Goal: Communication & Community: Answer question/provide support

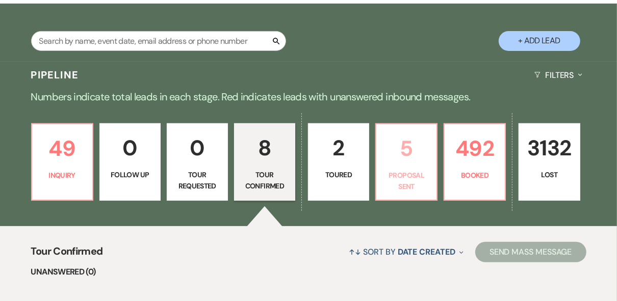
click at [409, 167] on link "5 Proposal Sent" at bounding box center [406, 161] width 62 height 77
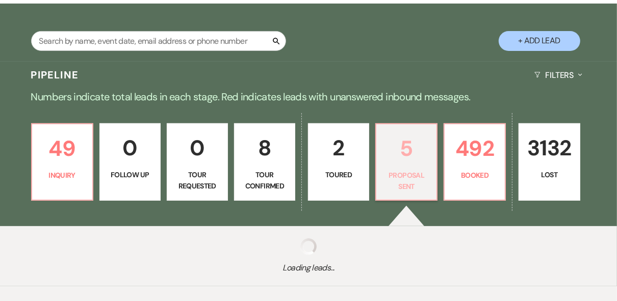
select select "6"
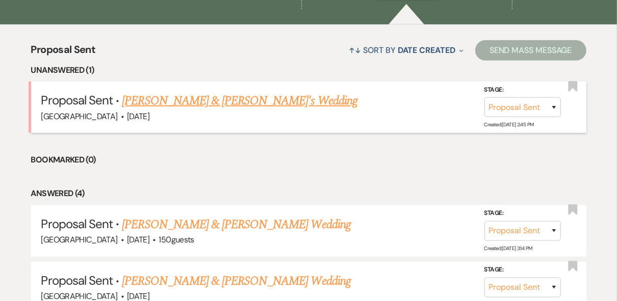
scroll to position [408, 0]
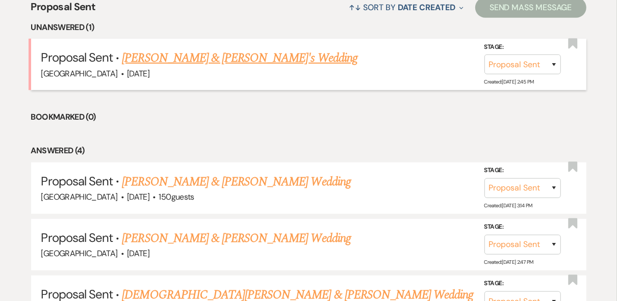
click at [207, 55] on link "[PERSON_NAME] & [PERSON_NAME]'s Wedding" at bounding box center [239, 58] width 235 height 18
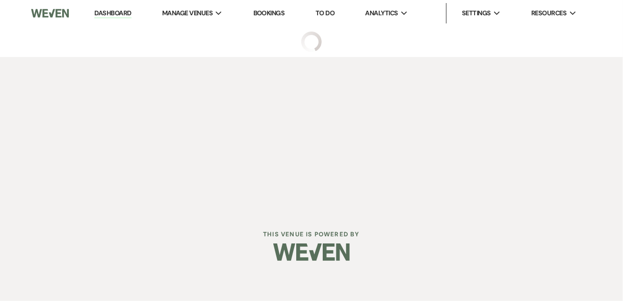
select select "6"
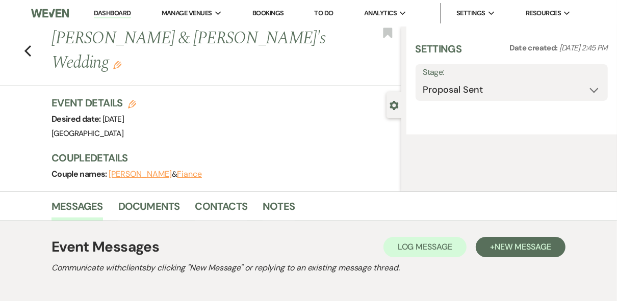
select select "12"
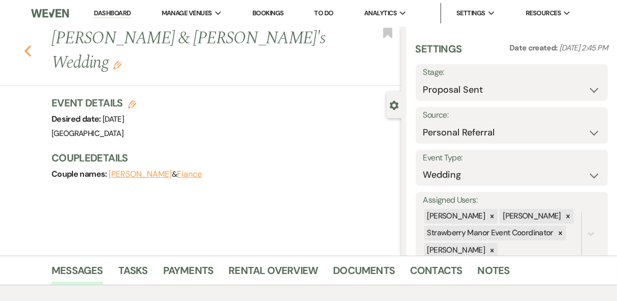
click at [28, 45] on use "button" at bounding box center [27, 50] width 7 height 11
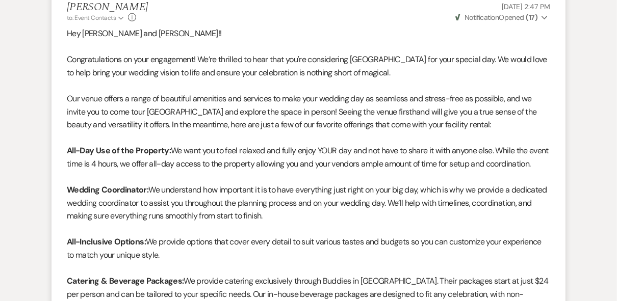
select select "6"
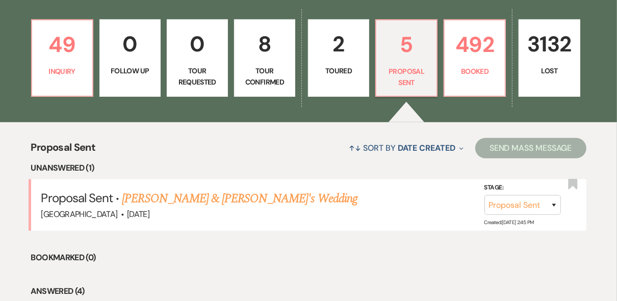
scroll to position [204, 0]
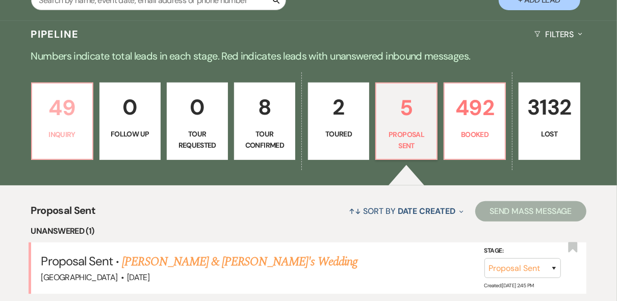
click at [52, 130] on p "Inquiry" at bounding box center [62, 134] width 48 height 11
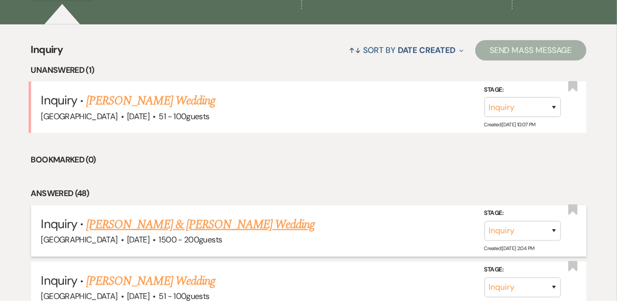
scroll to position [408, 0]
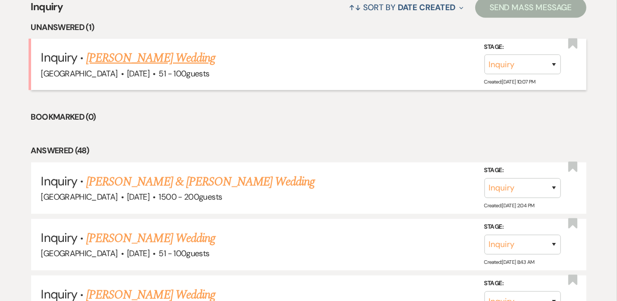
click at [127, 59] on link "[PERSON_NAME] Wedding" at bounding box center [150, 58] width 129 height 18
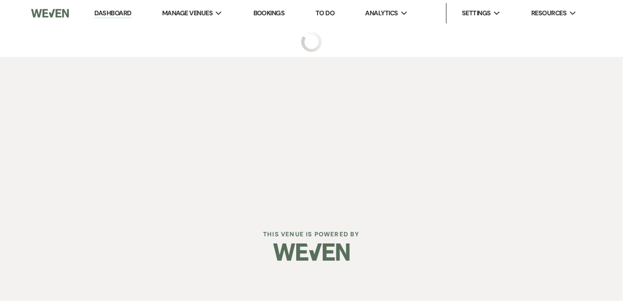
select select "2"
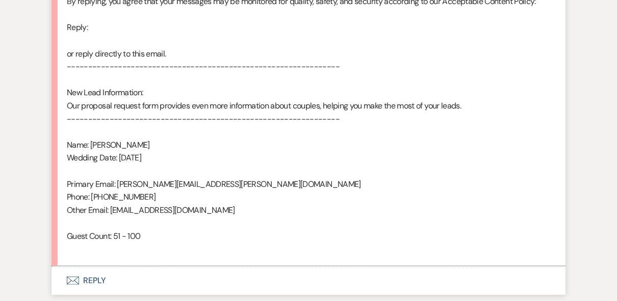
scroll to position [693, 0]
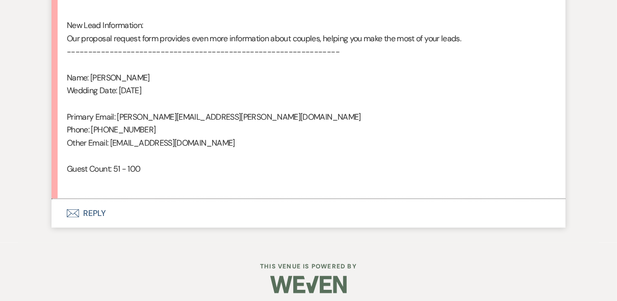
click at [94, 219] on button "Envelope Reply" at bounding box center [308, 213] width 514 height 29
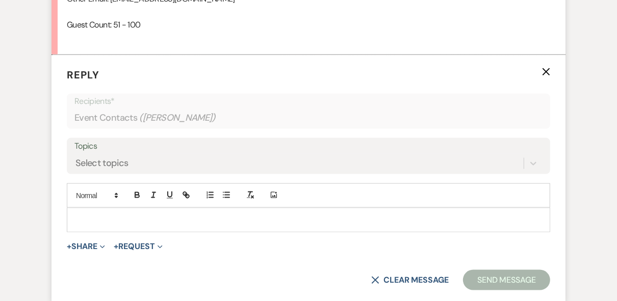
scroll to position [846, 0]
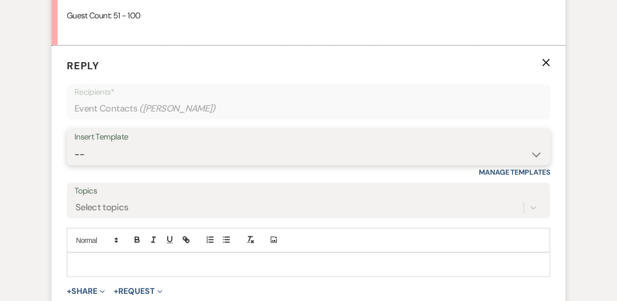
click at [110, 145] on select "-- Weven Planning Portal Introduction (Booked Events) Private Party Inquiry Res…" at bounding box center [308, 155] width 468 height 20
select select "5376"
click at [74, 145] on select "-- Weven Planning Portal Introduction (Booked Events) Private Party Inquiry Res…" at bounding box center [308, 155] width 468 height 20
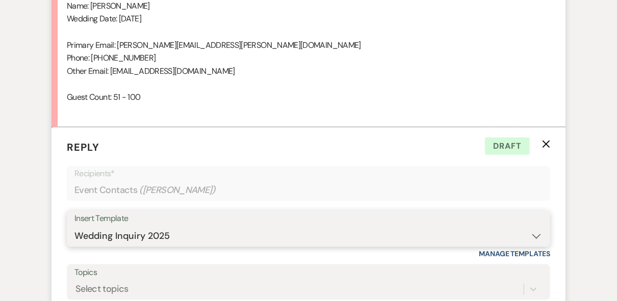
scroll to position [1009, 0]
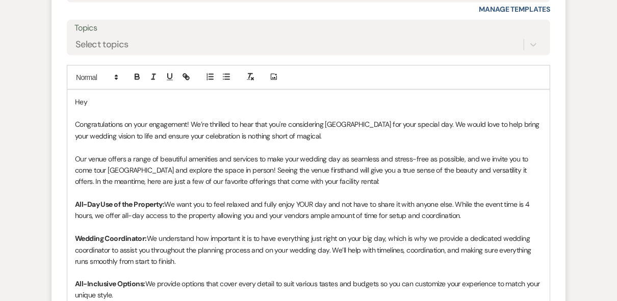
click at [98, 101] on p "Hey" at bounding box center [308, 101] width 467 height 11
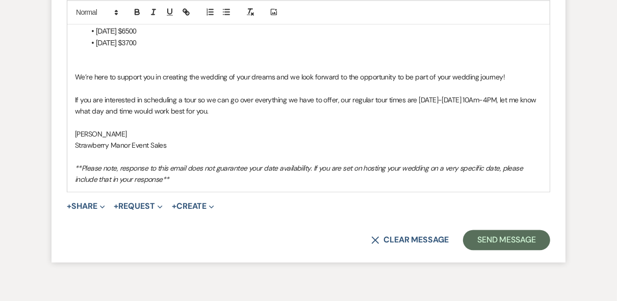
scroll to position [1417, 0]
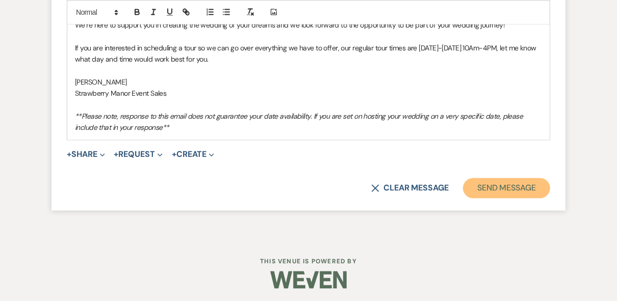
click at [491, 188] on button "Send Message" at bounding box center [506, 188] width 87 height 20
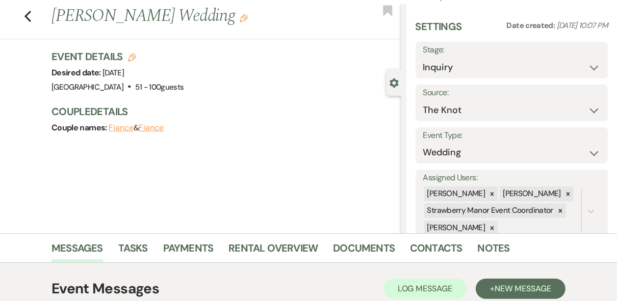
scroll to position [0, 0]
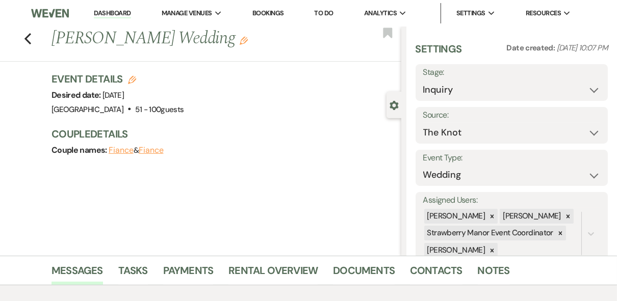
click at [105, 12] on link "Dashboard" at bounding box center [112, 14] width 37 height 10
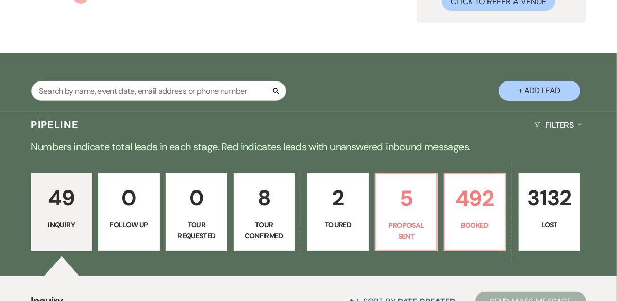
scroll to position [122, 0]
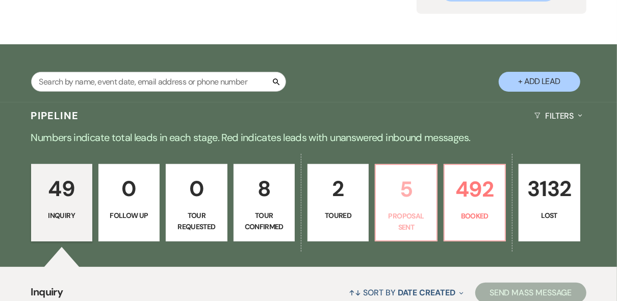
click at [410, 186] on p "5" at bounding box center [406, 189] width 48 height 34
select select "6"
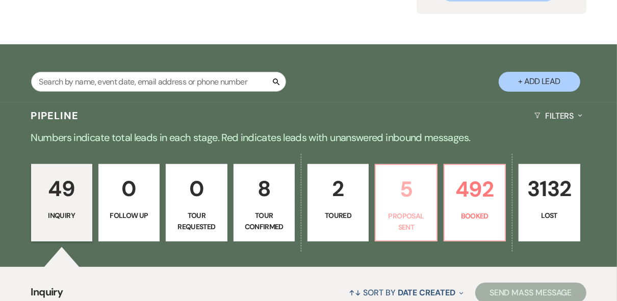
select select "6"
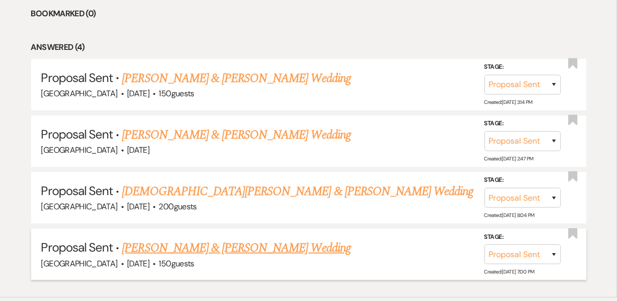
scroll to position [570, 0]
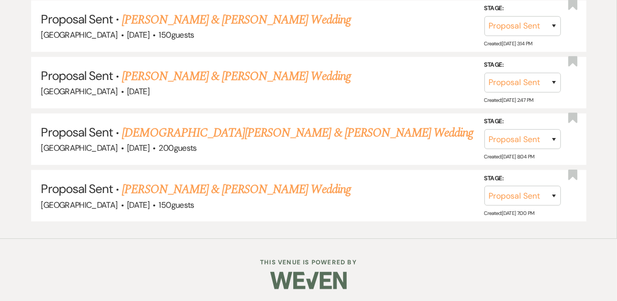
click at [230, 72] on link "[PERSON_NAME] & [PERSON_NAME] Wedding" at bounding box center [236, 76] width 228 height 18
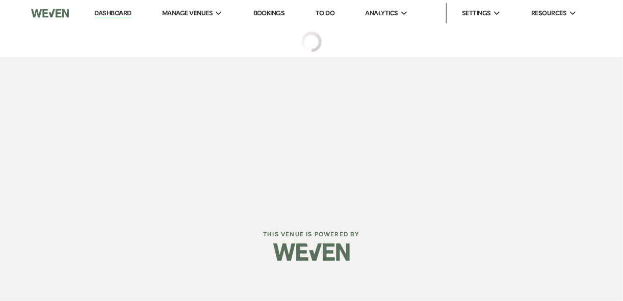
select select "6"
select select "12"
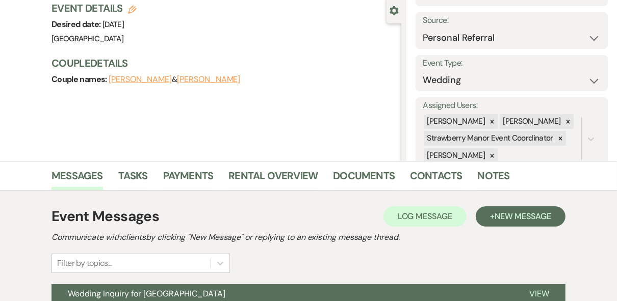
scroll to position [195, 0]
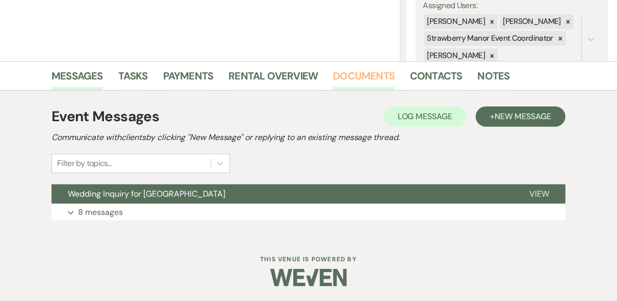
click at [361, 74] on link "Documents" at bounding box center [364, 79] width 62 height 22
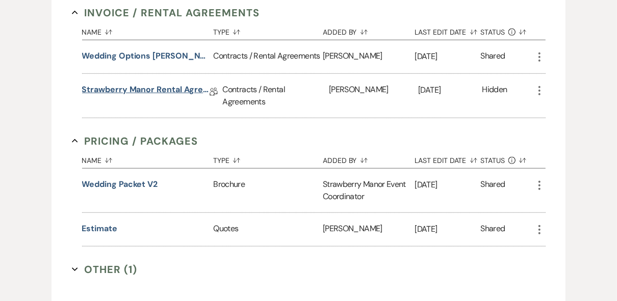
scroll to position [398, 0]
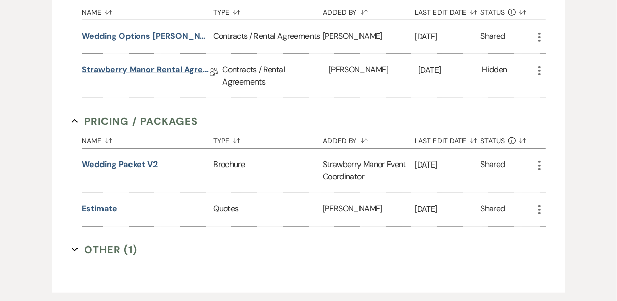
click at [159, 68] on link "Strawberry Manor Rental Agreement - Wedding" at bounding box center [145, 72] width 127 height 16
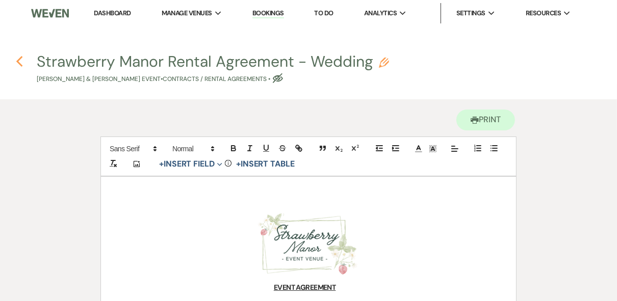
click at [17, 66] on icon "Previous" at bounding box center [20, 62] width 8 height 12
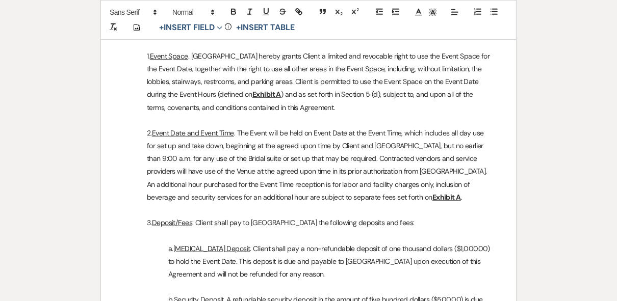
select select "6"
select select "12"
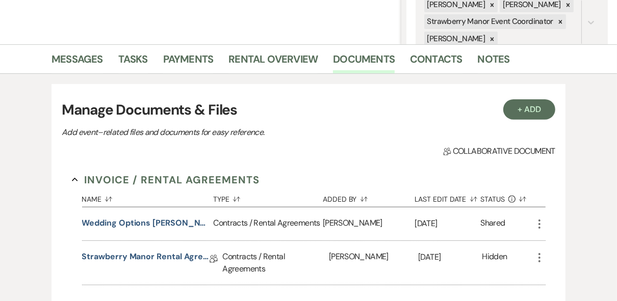
scroll to position [113, 0]
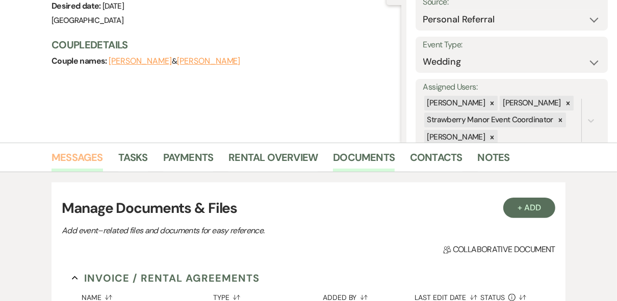
click at [80, 157] on link "Messages" at bounding box center [76, 160] width 51 height 22
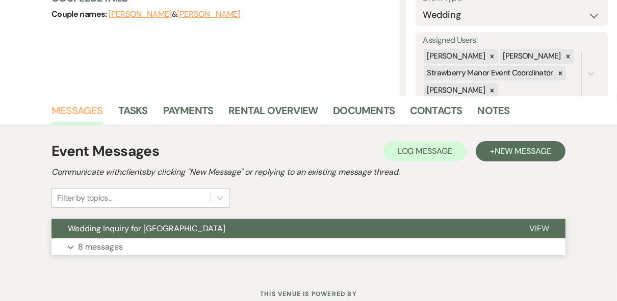
scroll to position [195, 0]
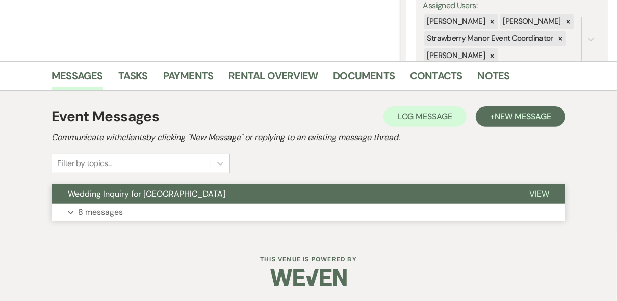
click at [532, 191] on span "View" at bounding box center [539, 194] width 20 height 11
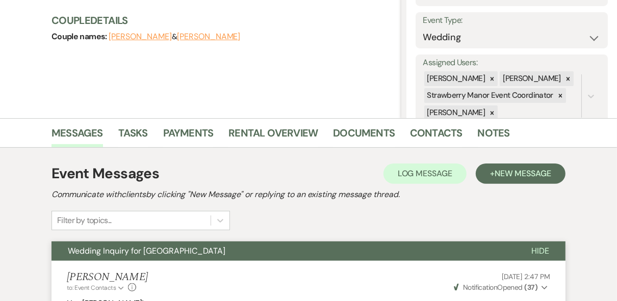
scroll to position [163, 0]
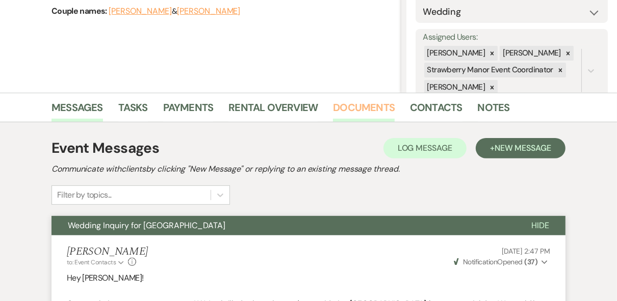
click at [357, 108] on link "Documents" at bounding box center [364, 110] width 62 height 22
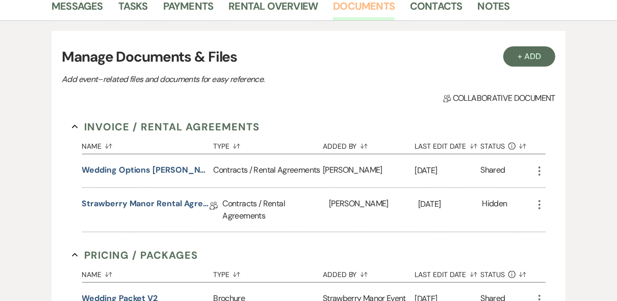
scroll to position [285, 0]
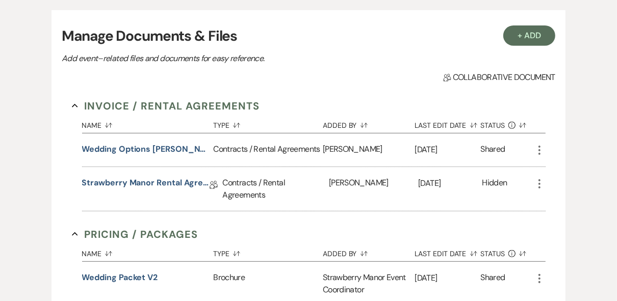
click at [537, 182] on icon "More" at bounding box center [539, 184] width 12 height 12
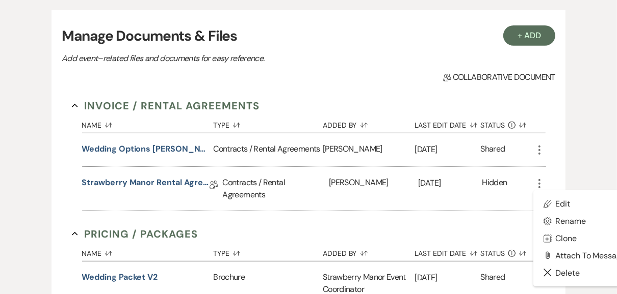
click at [411, 53] on p "Add event–related files and documents for easy reference." at bounding box center [240, 58] width 357 height 13
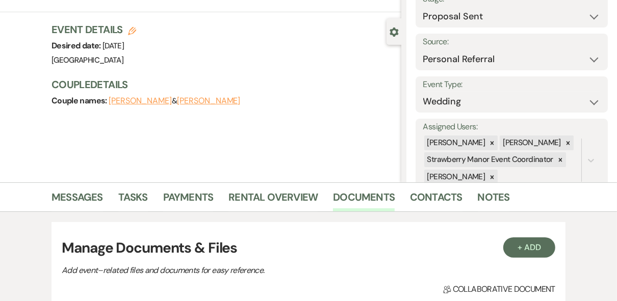
scroll to position [56, 0]
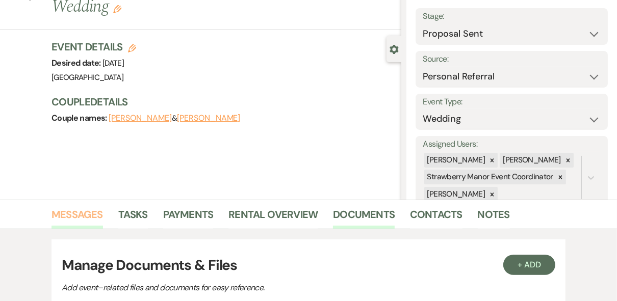
click at [80, 217] on link "Messages" at bounding box center [76, 217] width 51 height 22
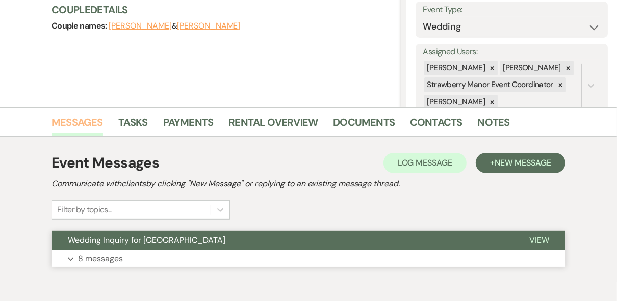
scroll to position [195, 0]
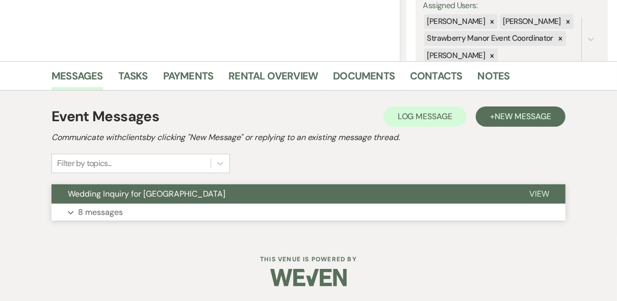
click at [540, 186] on button "View" at bounding box center [539, 193] width 52 height 19
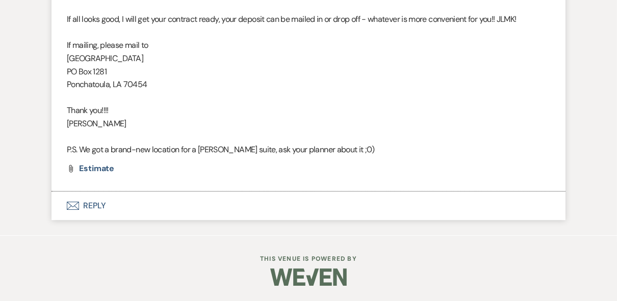
scroll to position [2113, 0]
click at [91, 209] on button "Envelope Reply" at bounding box center [308, 206] width 514 height 29
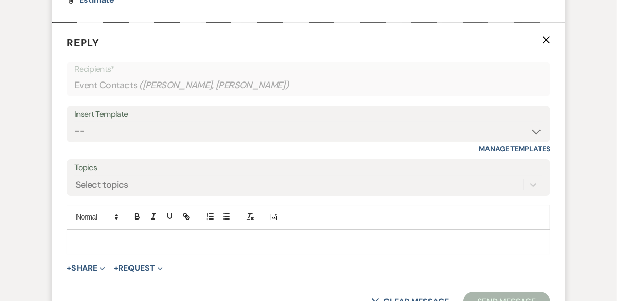
scroll to position [2397, 0]
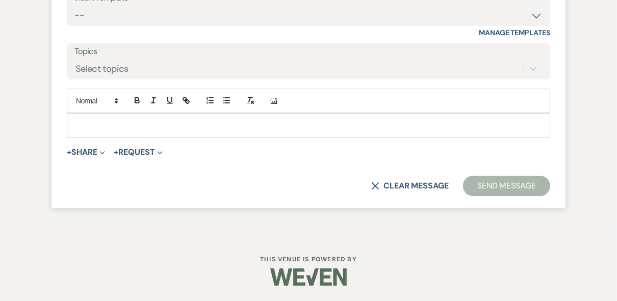
click at [106, 128] on p at bounding box center [308, 125] width 467 height 11
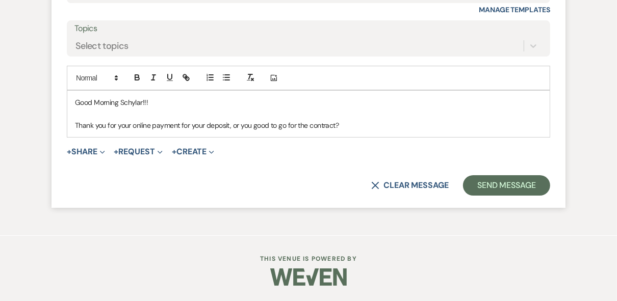
click at [236, 131] on p "Thank you for your online payment for your deposit, or you good to go for the c…" at bounding box center [308, 125] width 467 height 11
click at [308, 36] on label "Topics" at bounding box center [308, 28] width 468 height 15
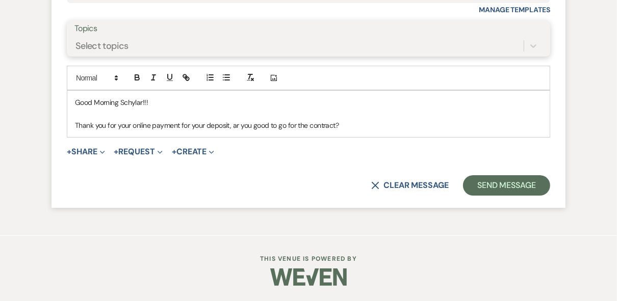
click at [76, 52] on input "Topics" at bounding box center [75, 46] width 1 height 14
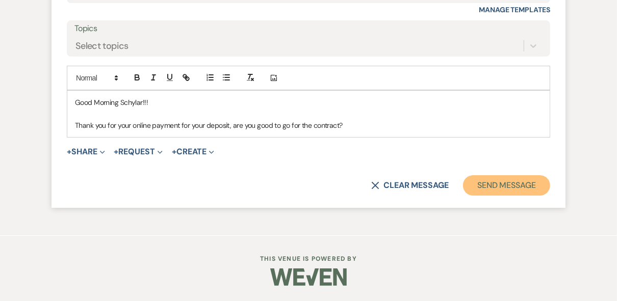
click at [503, 196] on button "Send Message" at bounding box center [506, 185] width 87 height 20
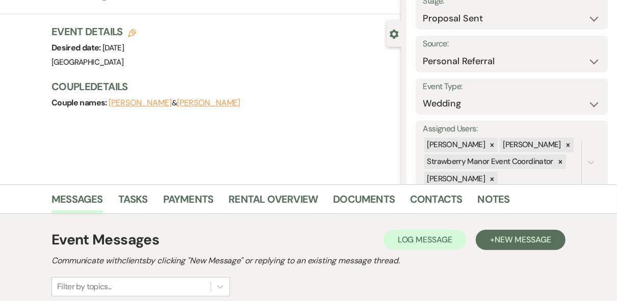
scroll to position [0, 0]
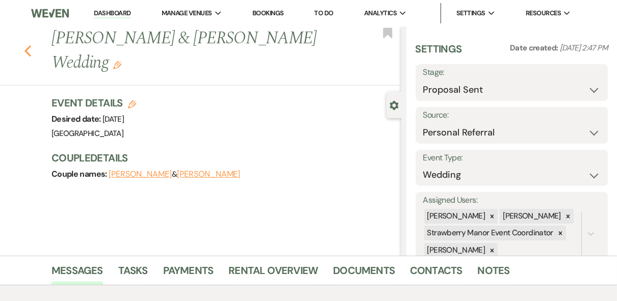
click at [27, 52] on icon "Previous" at bounding box center [28, 51] width 8 height 12
select select "6"
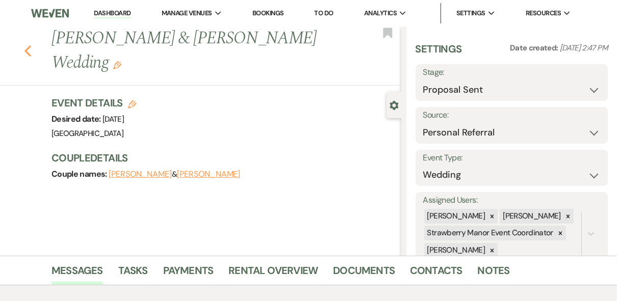
select select "6"
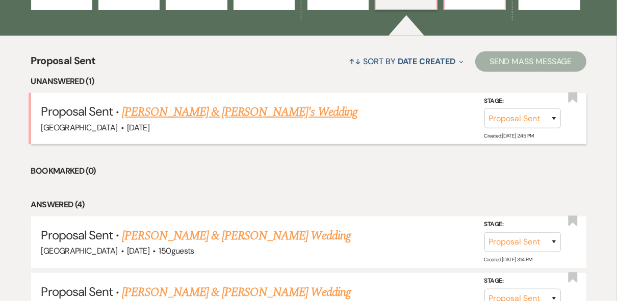
scroll to position [284, 0]
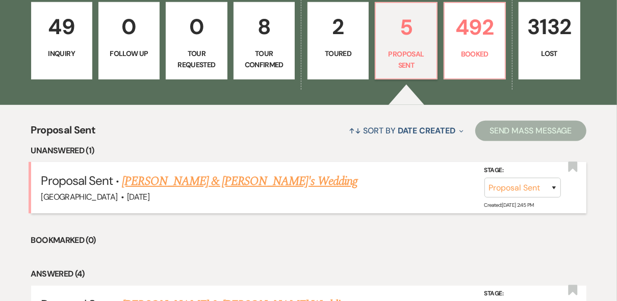
click at [220, 185] on link "[PERSON_NAME] & [PERSON_NAME]'s Wedding" at bounding box center [239, 181] width 235 height 18
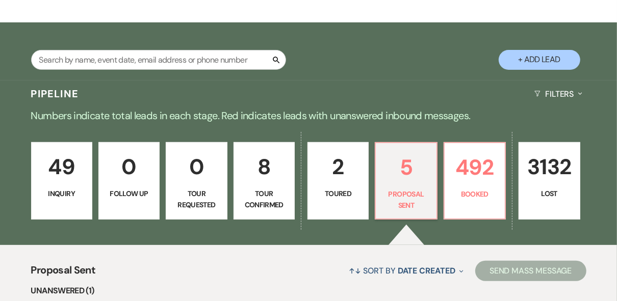
select select "6"
select select "12"
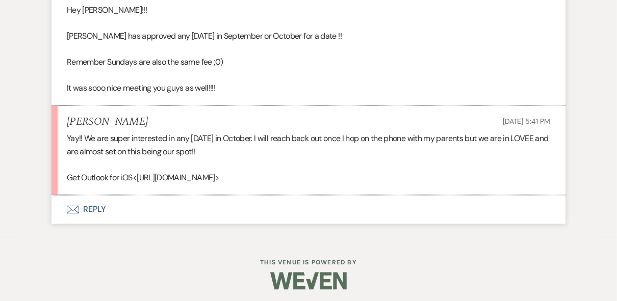
scroll to position [1401, 0]
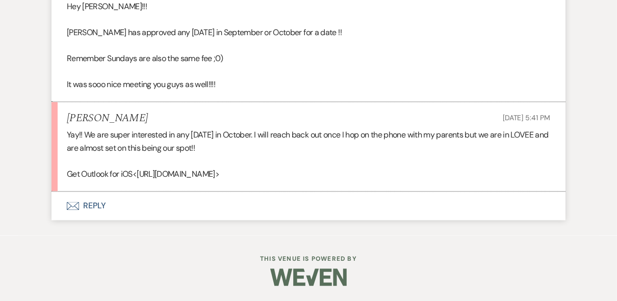
click at [97, 207] on button "Envelope Reply" at bounding box center [308, 206] width 514 height 29
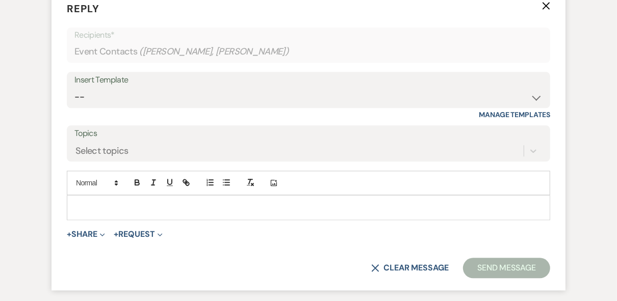
scroll to position [1634, 0]
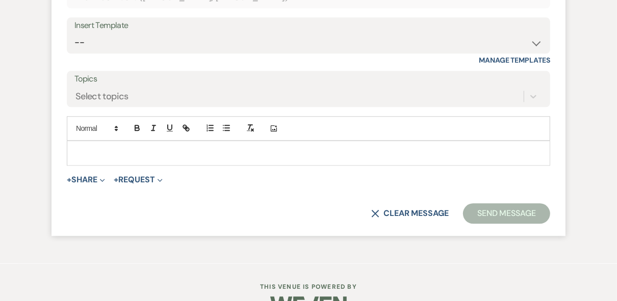
click at [113, 158] on p at bounding box center [308, 152] width 467 height 11
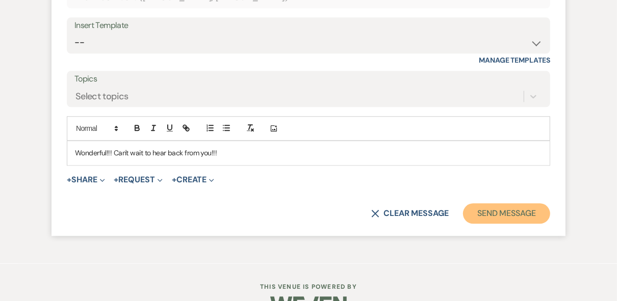
click at [510, 224] on button "Send Message" at bounding box center [506, 213] width 87 height 20
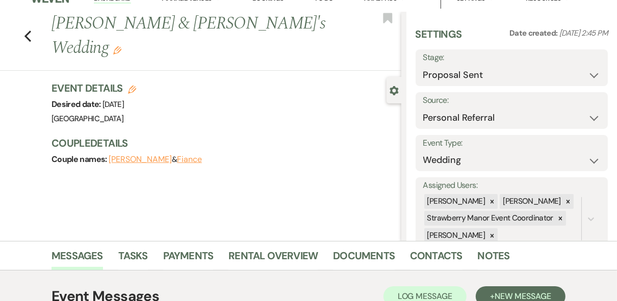
scroll to position [0, 0]
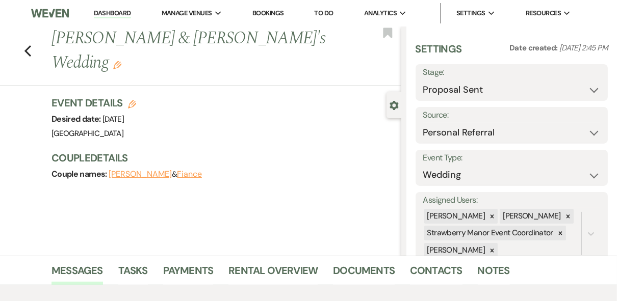
click at [125, 10] on link "Dashboard" at bounding box center [112, 14] width 37 height 10
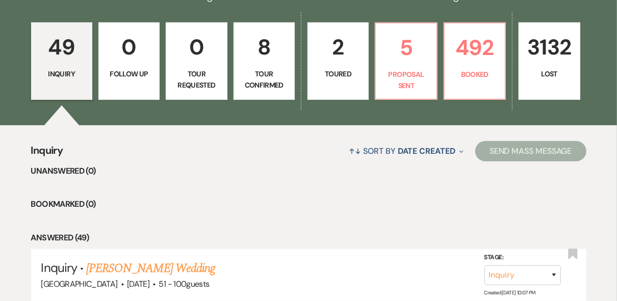
scroll to position [285, 0]
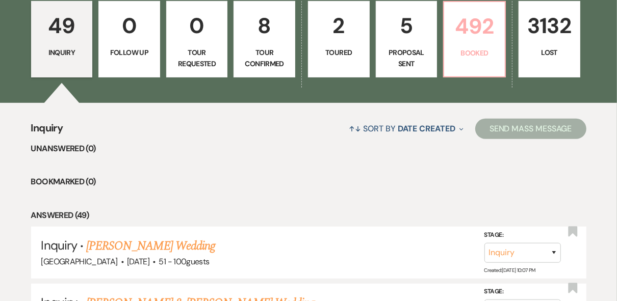
click at [474, 44] on link "492 Booked" at bounding box center [474, 39] width 63 height 76
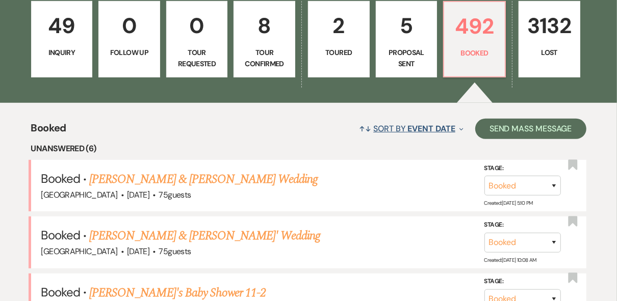
scroll to position [448, 0]
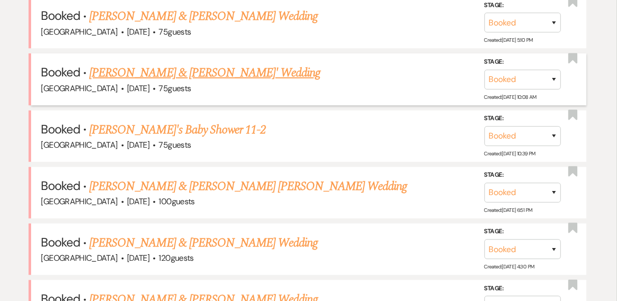
click at [519, 88] on div "Stage: Booked Lost Created: [DATE] 10:08 AM" at bounding box center [527, 80] width 87 height 46
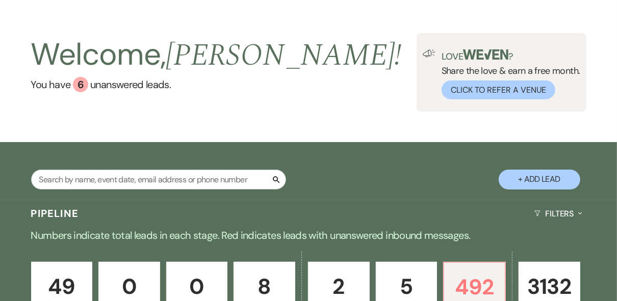
scroll to position [0, 0]
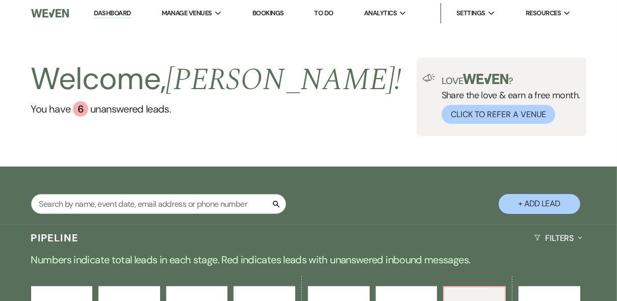
drag, startPoint x: 109, startPoint y: 10, endPoint x: 437, endPoint y: 147, distance: 355.6
click at [109, 10] on link "Dashboard" at bounding box center [112, 14] width 37 height 10
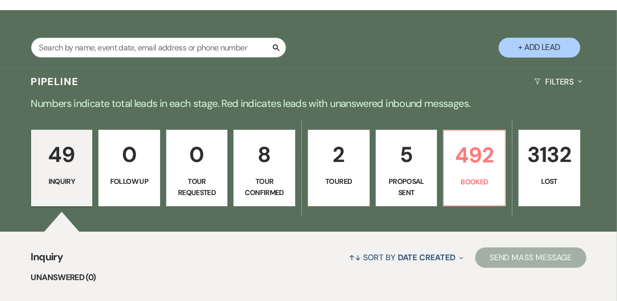
scroll to position [163, 0]
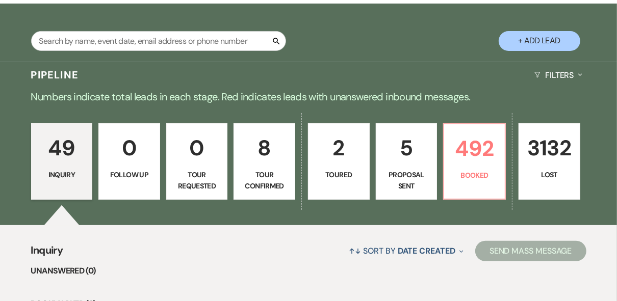
click at [399, 181] on p "Proposal Sent" at bounding box center [406, 180] width 48 height 23
select select "6"
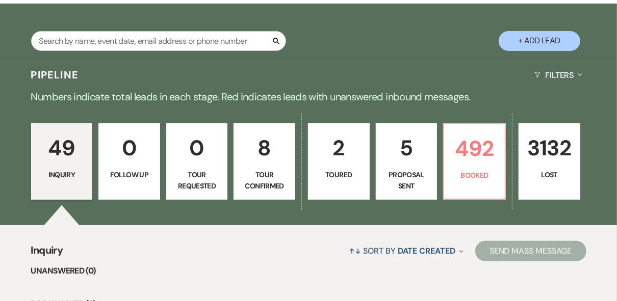
select select "6"
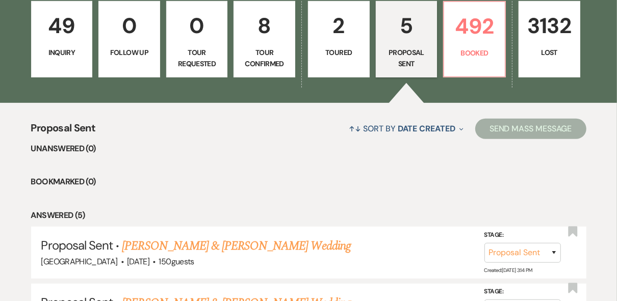
scroll to position [204, 0]
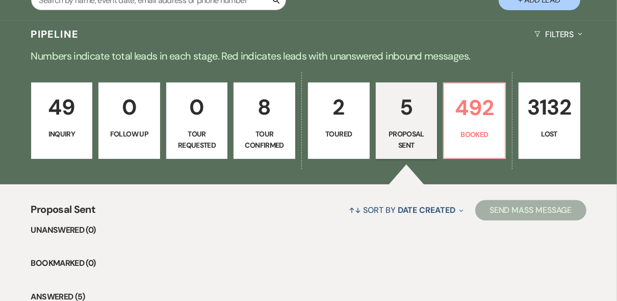
click at [343, 122] on p "2" at bounding box center [338, 107] width 48 height 34
select select "5"
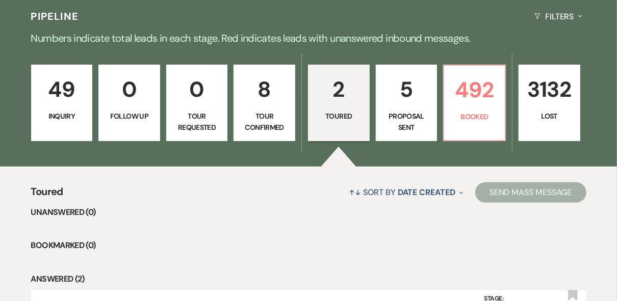
scroll to position [204, 0]
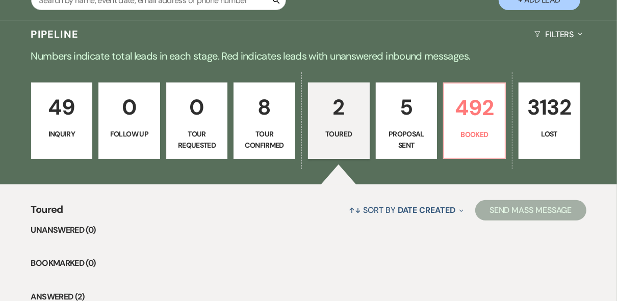
click at [284, 140] on p "Tour Confirmed" at bounding box center [264, 139] width 48 height 23
select select "4"
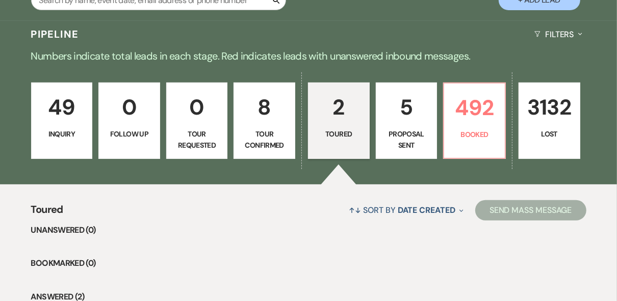
select select "4"
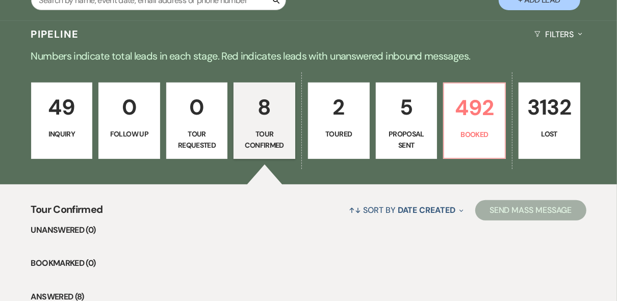
click at [77, 130] on p "Inquiry" at bounding box center [62, 133] width 48 height 11
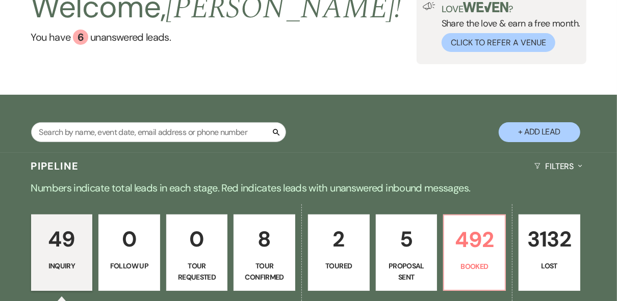
scroll to position [41, 0]
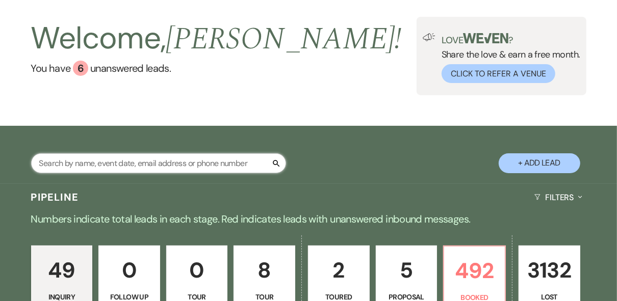
click at [123, 153] on input "text" at bounding box center [158, 163] width 255 height 20
type input "sin"
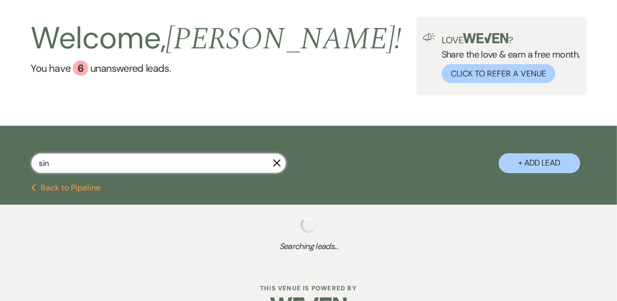
select select "8"
select select "5"
select select "8"
select select "5"
select select "8"
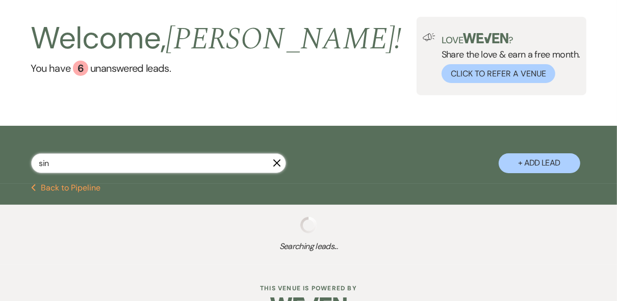
select select "5"
select select "8"
select select "5"
select select "8"
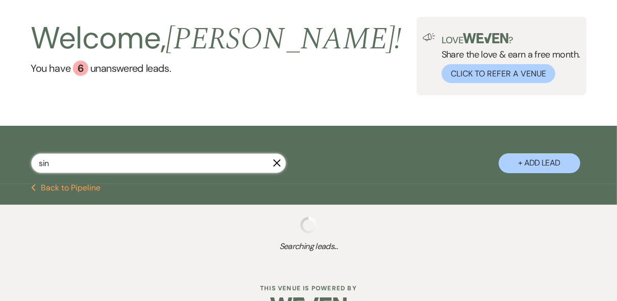
select select "5"
select select "8"
select select "5"
select select "8"
select select "5"
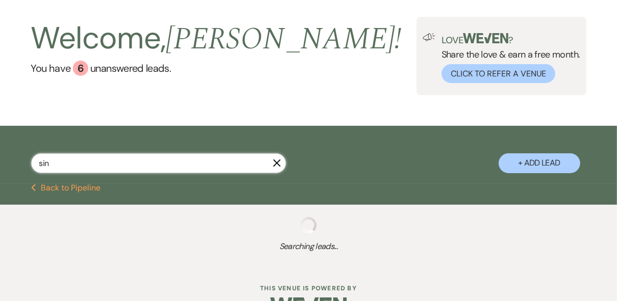
select select "8"
select select "5"
select select "8"
select select "5"
select select "8"
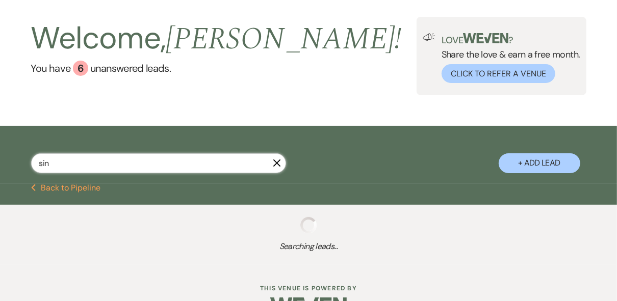
select select "5"
select select "8"
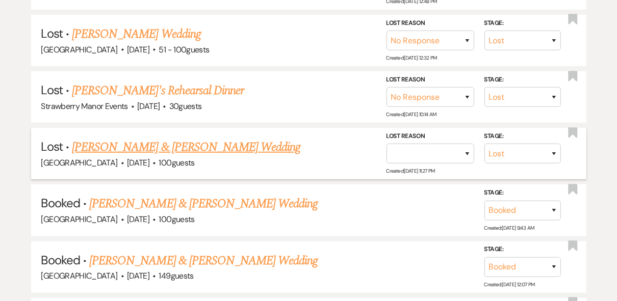
scroll to position [367, 0]
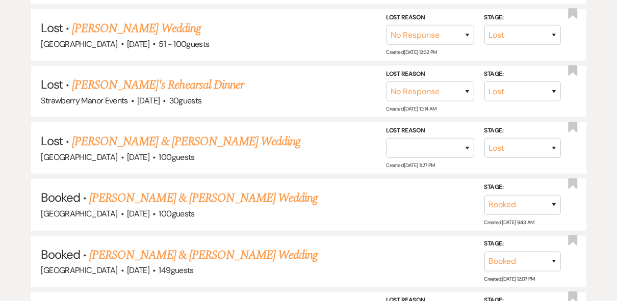
type input "sin"
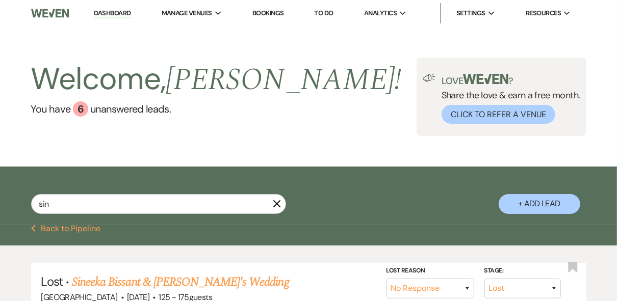
scroll to position [0, 0]
click at [103, 12] on link "Dashboard" at bounding box center [112, 14] width 37 height 10
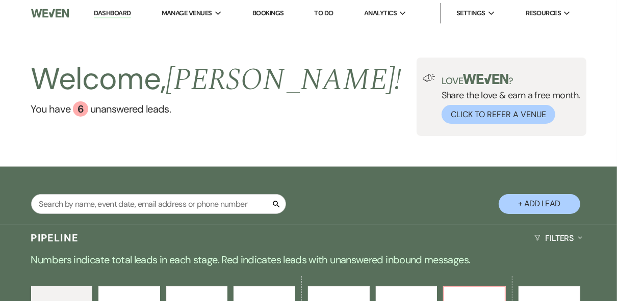
click at [347, 95] on div "Welcome, [PERSON_NAME] ! You have 6 unanswered lead s . Love ? Share the love &…" at bounding box center [308, 97] width 617 height 78
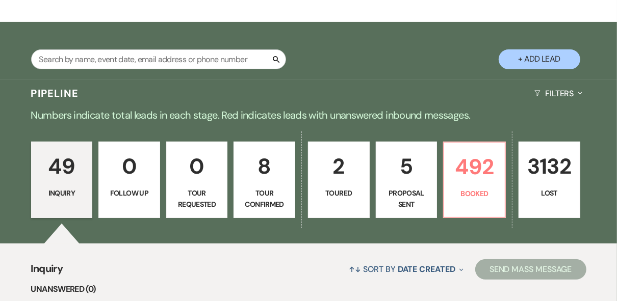
scroll to position [163, 0]
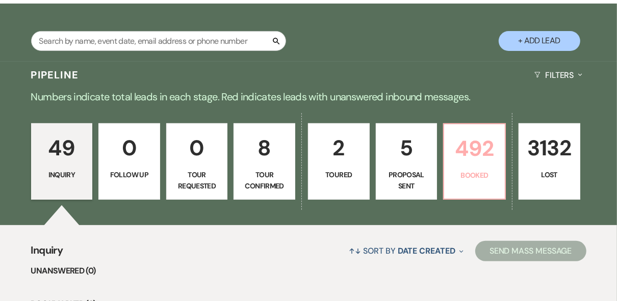
click at [491, 182] on link "492 Booked" at bounding box center [474, 161] width 63 height 76
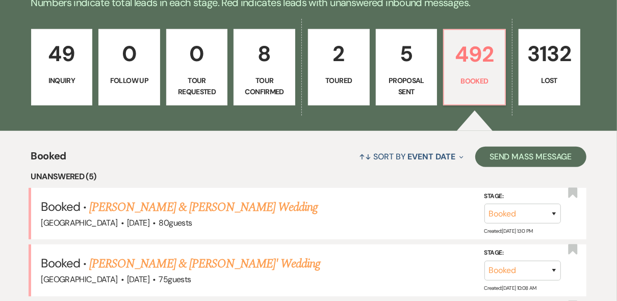
scroll to position [245, 0]
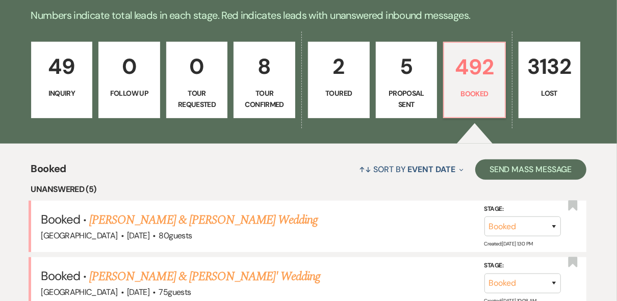
click at [78, 86] on link "49 Inquiry" at bounding box center [62, 80] width 62 height 76
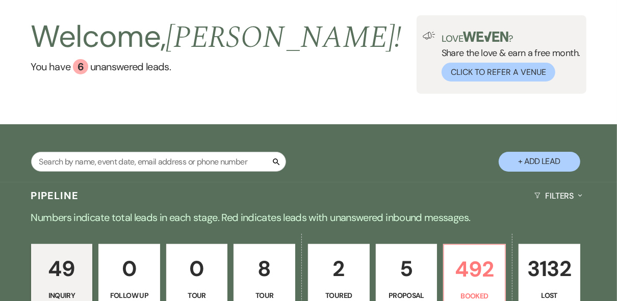
scroll to position [82, 0]
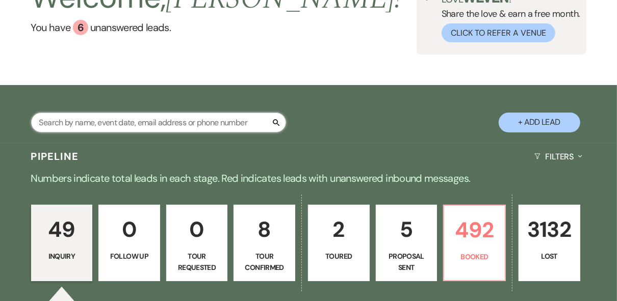
click at [120, 115] on input "text" at bounding box center [158, 123] width 255 height 20
type input "r"
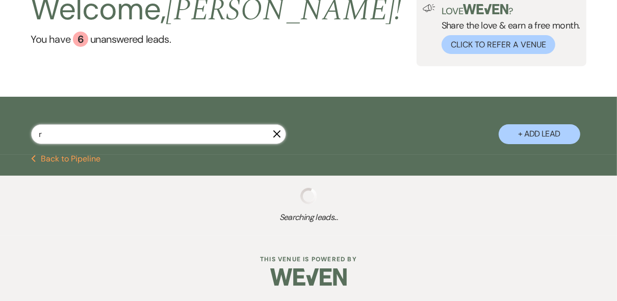
scroll to position [54, 0]
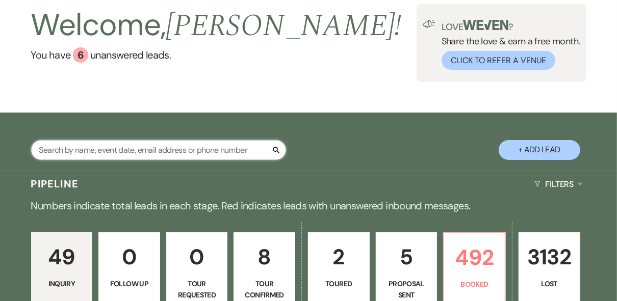
scroll to position [82, 0]
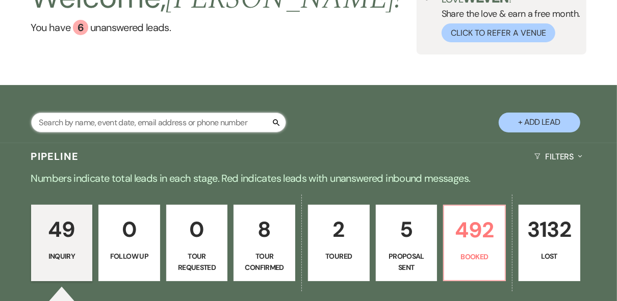
click at [141, 120] on input "text" at bounding box center [158, 123] width 255 height 20
type input "[PERSON_NAME]"
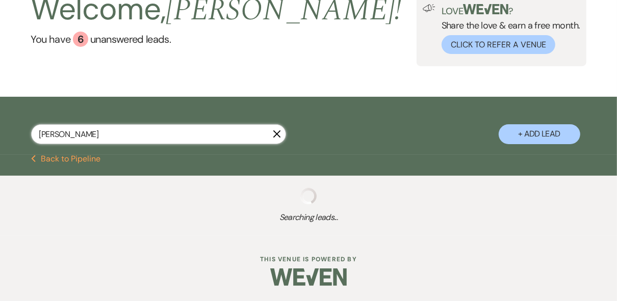
select select "8"
select select "5"
select select "8"
select select "5"
select select "8"
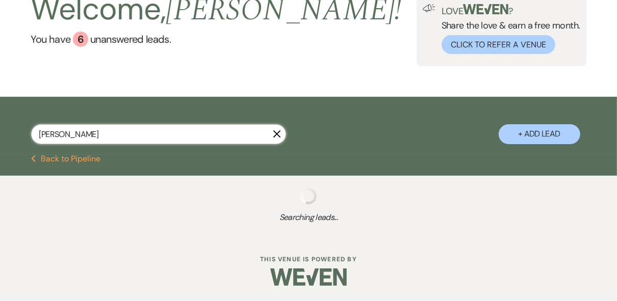
select select "5"
select select "8"
select select "5"
select select "8"
select select "10"
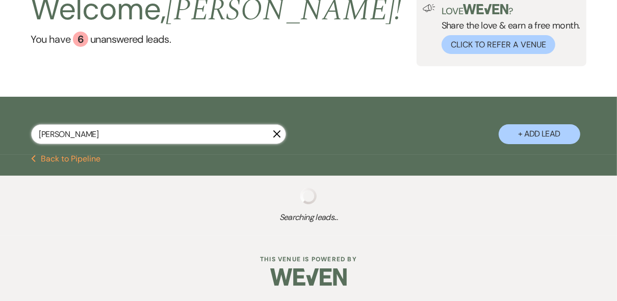
select select "8"
select select "5"
select select "8"
select select "5"
select select "8"
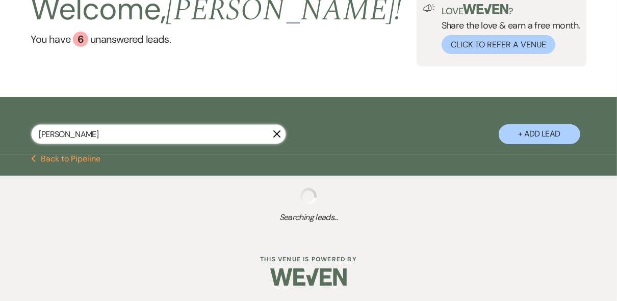
select select "4"
select select "8"
select select "5"
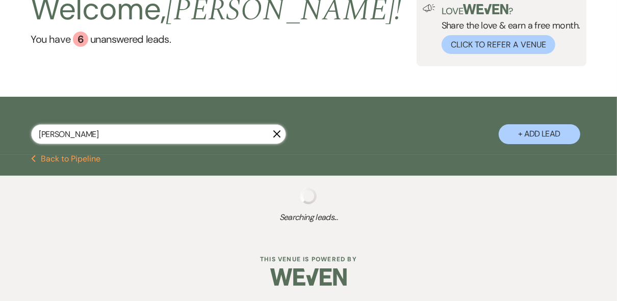
select select "8"
select select "5"
select select "8"
select select "5"
select select "8"
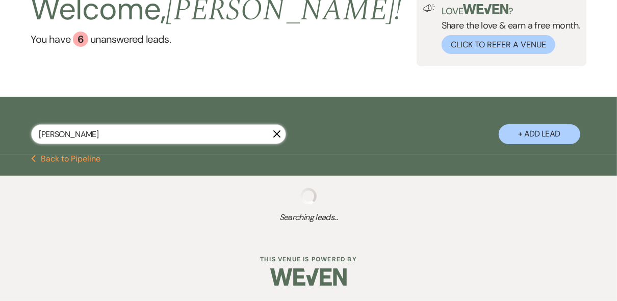
select select "5"
select select "8"
select select "5"
select select "8"
select select "5"
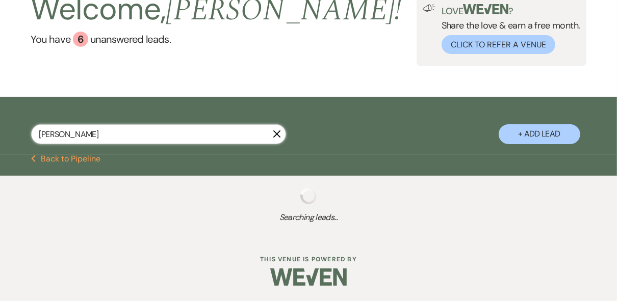
select select "8"
select select "5"
select select "8"
select select "5"
select select "8"
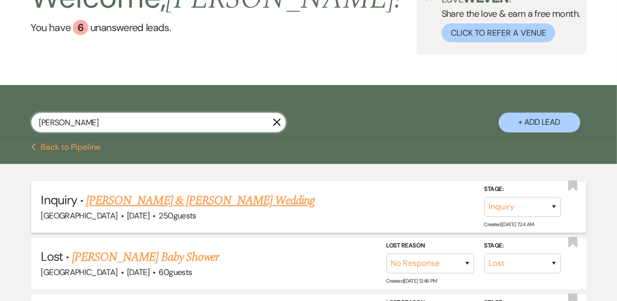
scroll to position [122, 0]
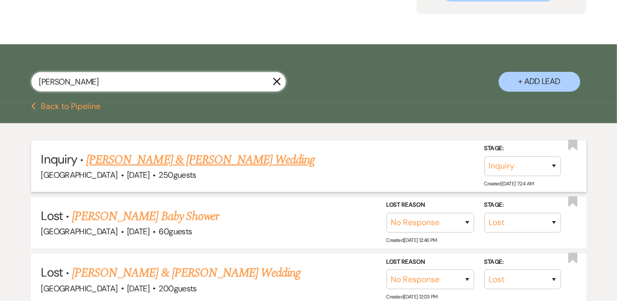
type input "[PERSON_NAME]"
click at [177, 159] on link "[PERSON_NAME] & [PERSON_NAME] Wedding" at bounding box center [200, 160] width 228 height 18
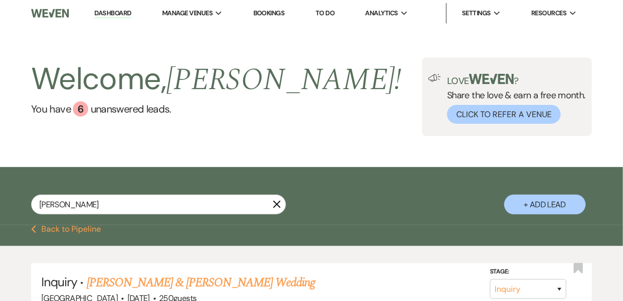
select select "5"
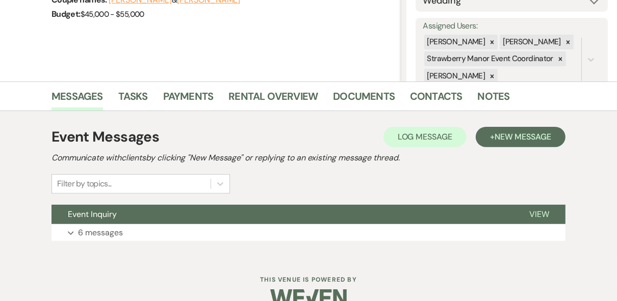
scroll to position [195, 0]
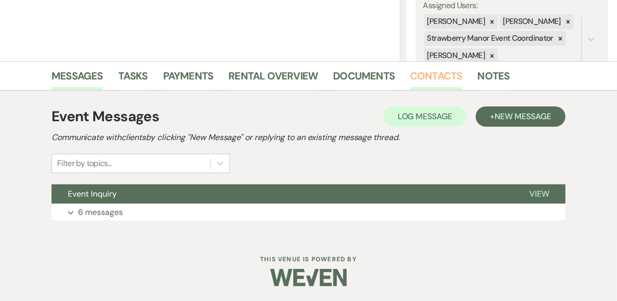
click at [446, 74] on link "Contacts" at bounding box center [436, 79] width 52 height 22
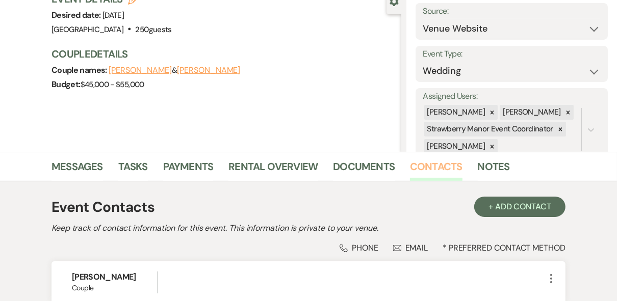
scroll to position [85, 0]
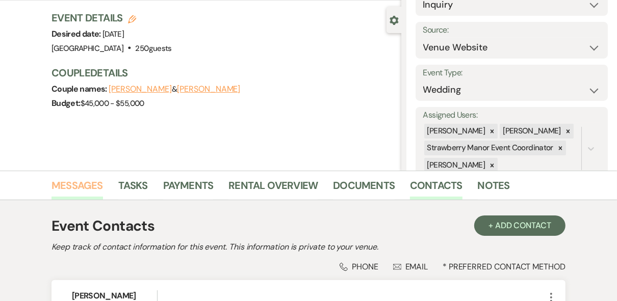
click at [75, 181] on link "Messages" at bounding box center [76, 188] width 51 height 22
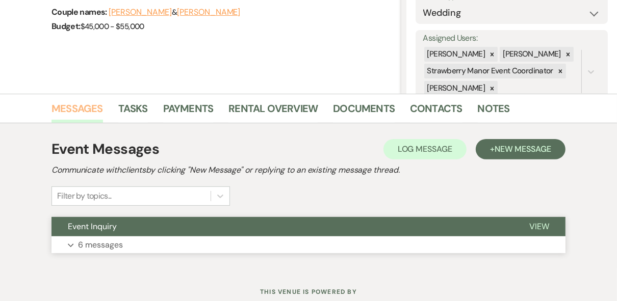
scroll to position [195, 0]
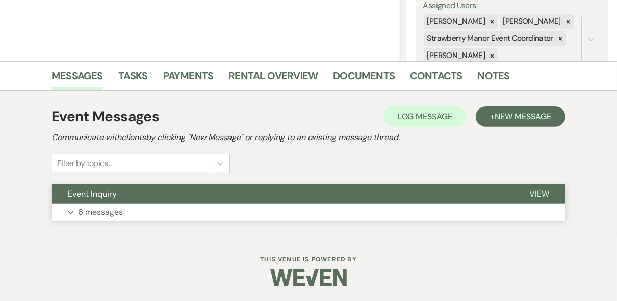
click at [531, 196] on span "View" at bounding box center [539, 194] width 20 height 11
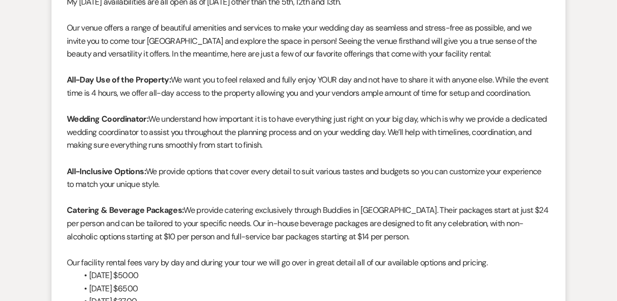
scroll to position [821, 0]
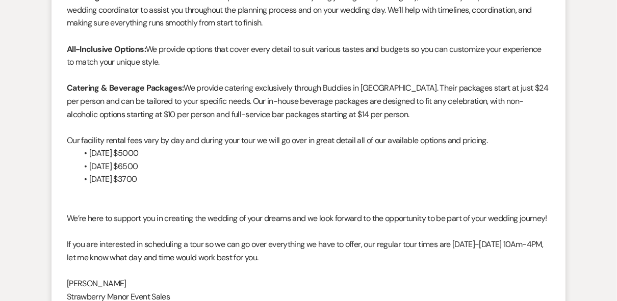
click at [192, 173] on li "[DATE] $6500" at bounding box center [313, 166] width 473 height 13
click at [213, 173] on li "[DATE] $6500" at bounding box center [313, 166] width 473 height 13
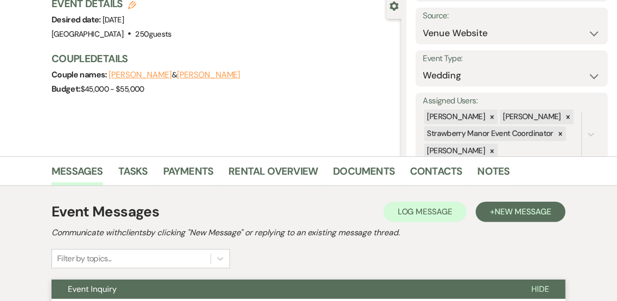
scroll to position [0, 0]
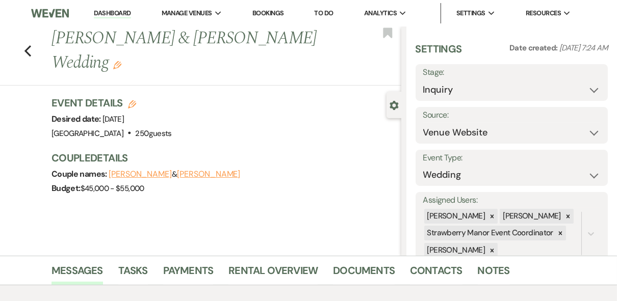
click at [110, 15] on link "Dashboard" at bounding box center [112, 14] width 37 height 10
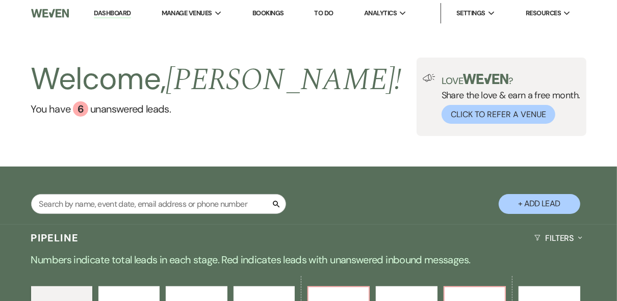
click at [265, 117] on div "Welcome, [PERSON_NAME] ! You have 6 unanswered lead s . Love ? Share the love &…" at bounding box center [308, 97] width 617 height 78
click at [401, 151] on div "Welcome, [PERSON_NAME] ! You have 6 unanswered lead s . Love ? Share the love &…" at bounding box center [308, 96] width 617 height 140
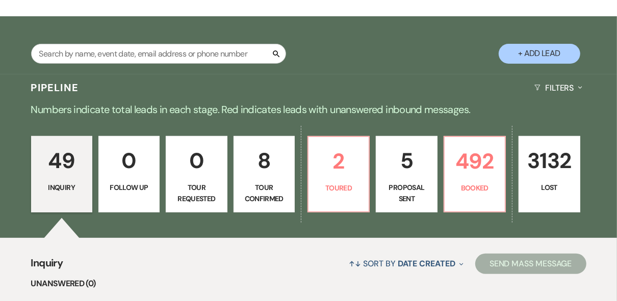
scroll to position [163, 0]
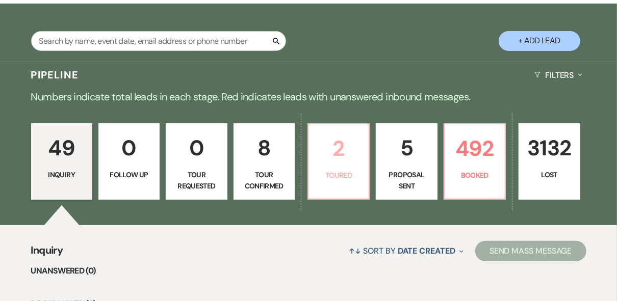
click at [342, 171] on p "Toured" at bounding box center [338, 175] width 48 height 11
select select "5"
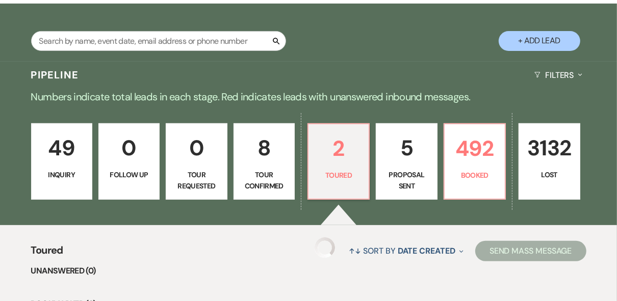
select select "5"
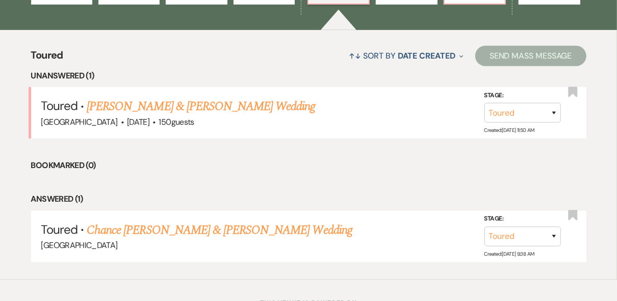
scroll to position [367, 0]
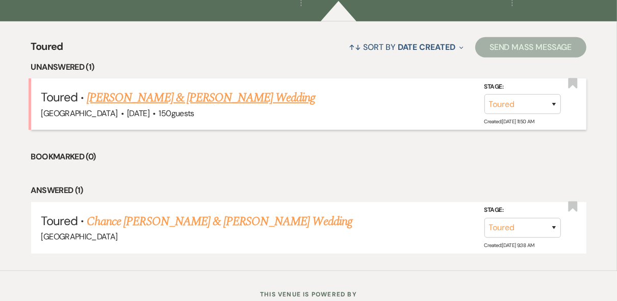
click at [178, 101] on link "[PERSON_NAME] & [PERSON_NAME] Wedding" at bounding box center [201, 98] width 228 height 18
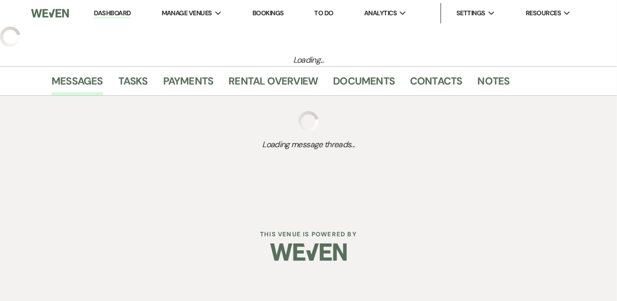
select select "5"
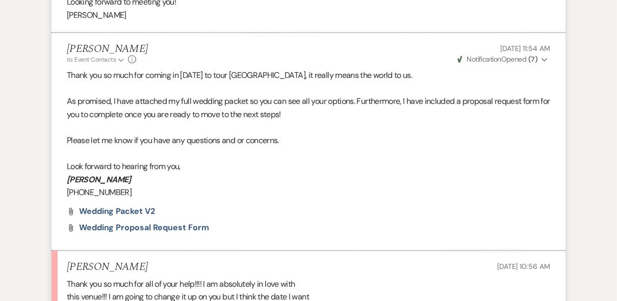
scroll to position [1590, 0]
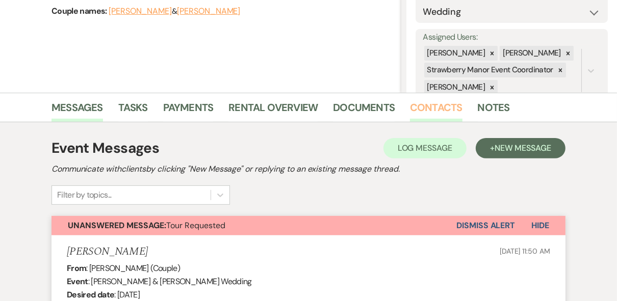
click at [437, 106] on link "Contacts" at bounding box center [436, 110] width 52 height 22
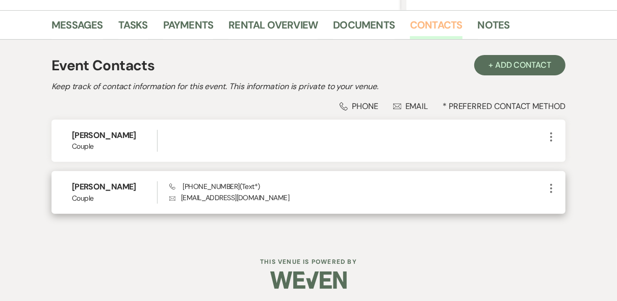
scroll to position [248, 0]
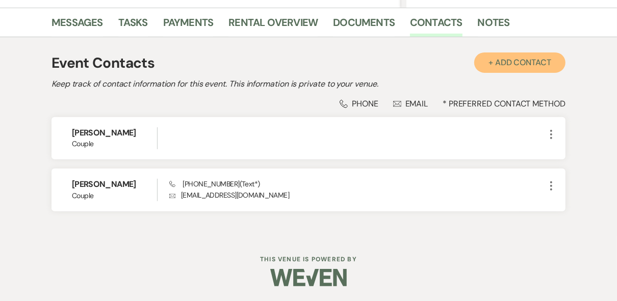
click at [528, 65] on button "+ Add Contact" at bounding box center [519, 62] width 91 height 20
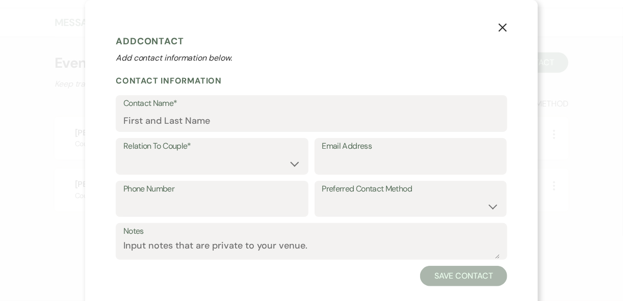
click at [140, 108] on label "Contact Name*" at bounding box center [311, 103] width 376 height 15
click at [140, 111] on input "Contact Name*" at bounding box center [311, 121] width 376 height 20
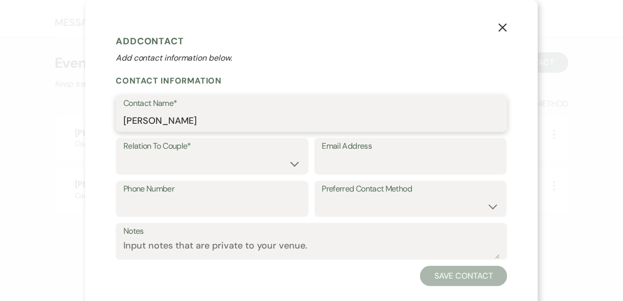
type input "[PERSON_NAME]"
click at [291, 160] on select "Couple Planner Parent of Couple Family Member Friend Other" at bounding box center [211, 164] width 177 height 20
select select "3"
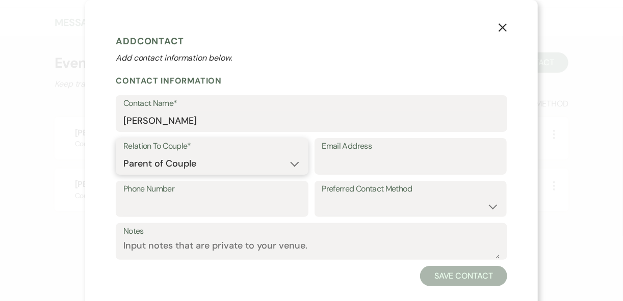
click at [123, 154] on select "Couple Planner Parent of Couple Family Member Friend Other" at bounding box center [211, 164] width 177 height 20
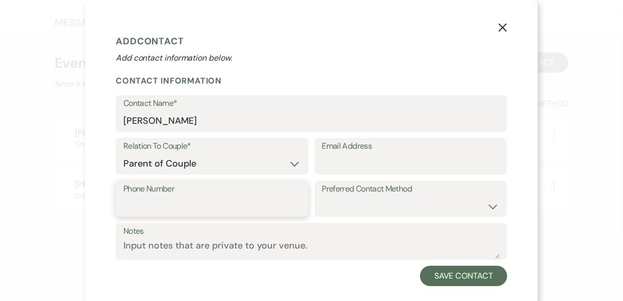
click at [250, 211] on input "Phone Number" at bounding box center [211, 206] width 177 height 20
type input "9857883116"
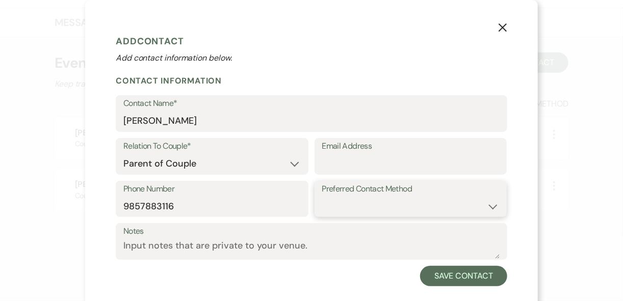
click at [451, 208] on select "Email Phone Text" at bounding box center [410, 206] width 177 height 20
select select "email"
click at [322, 196] on select "Email Phone Text" at bounding box center [410, 206] width 177 height 20
click at [365, 161] on input "Email Address" at bounding box center [410, 164] width 177 height 20
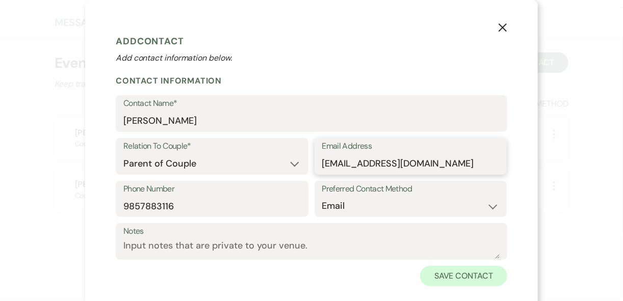
type input "[EMAIL_ADDRESS][DOMAIN_NAME]"
click at [445, 278] on button "Save Contact" at bounding box center [463, 276] width 87 height 20
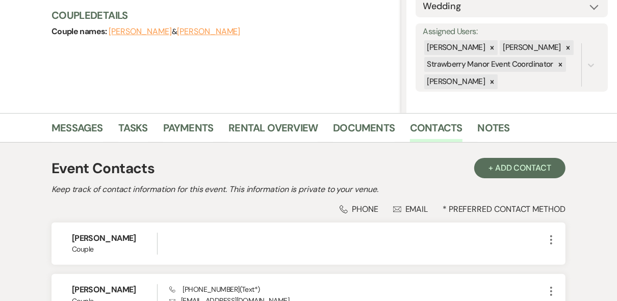
scroll to position [85, 0]
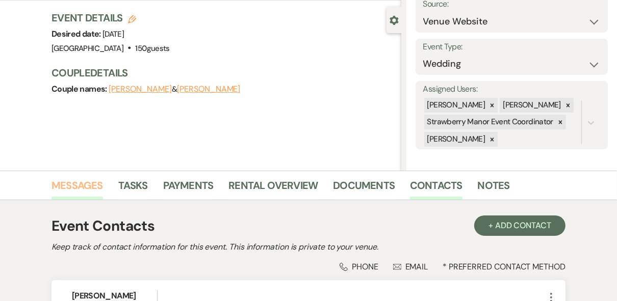
click at [71, 178] on link "Messages" at bounding box center [76, 188] width 51 height 22
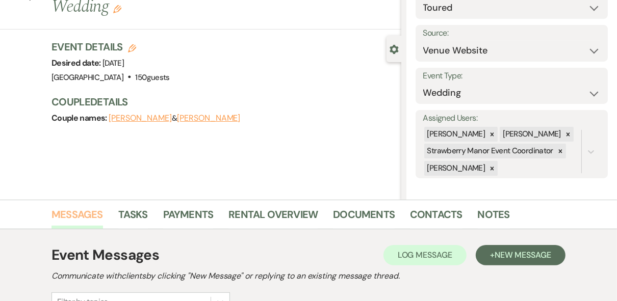
scroll to position [10, 0]
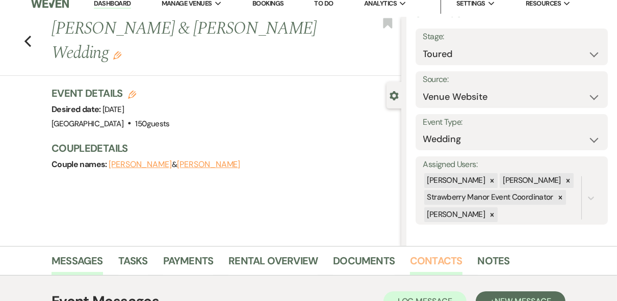
click at [431, 263] on link "Contacts" at bounding box center [436, 264] width 52 height 22
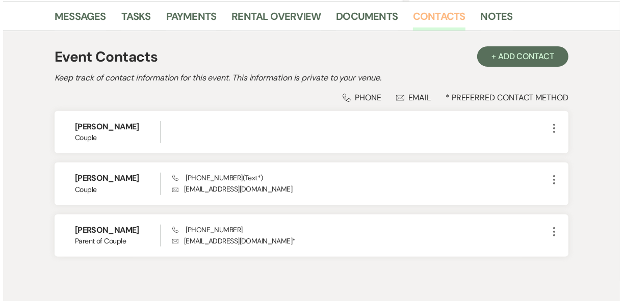
scroll to position [295, 0]
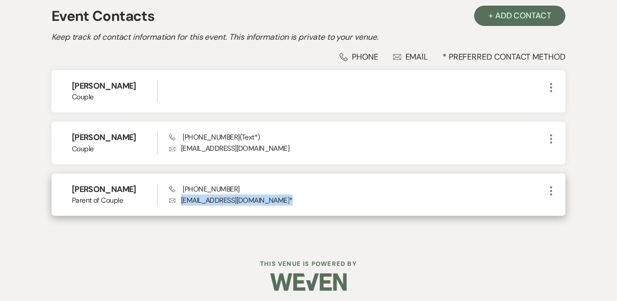
drag, startPoint x: 272, startPoint y: 199, endPoint x: 172, endPoint y: 199, distance: 99.9
click at [172, 199] on p "Envelope [EMAIL_ADDRESS][DOMAIN_NAME] *" at bounding box center [357, 200] width 376 height 11
drag, startPoint x: 172, startPoint y: 199, endPoint x: 194, endPoint y: 197, distance: 22.1
copy p "[EMAIL_ADDRESS][DOMAIN_NAME] *"
click at [551, 187] on icon "More" at bounding box center [551, 191] width 12 height 12
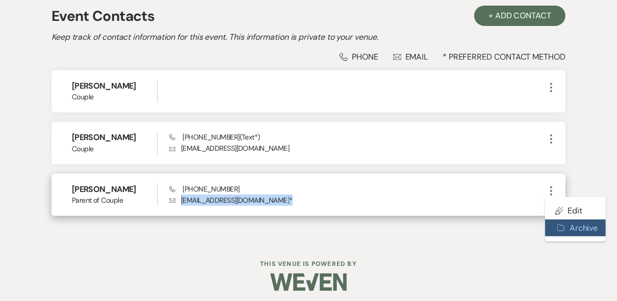
click at [576, 227] on button "Archive Archive" at bounding box center [575, 228] width 61 height 17
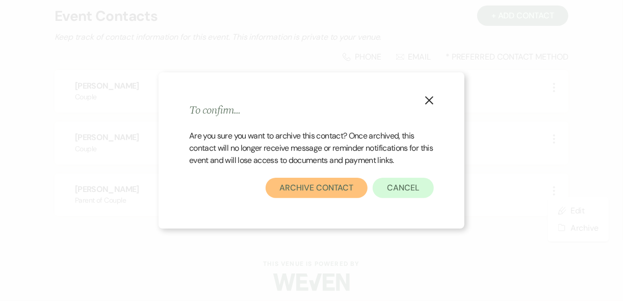
click at [297, 192] on button "Archive Contact" at bounding box center [316, 188] width 102 height 20
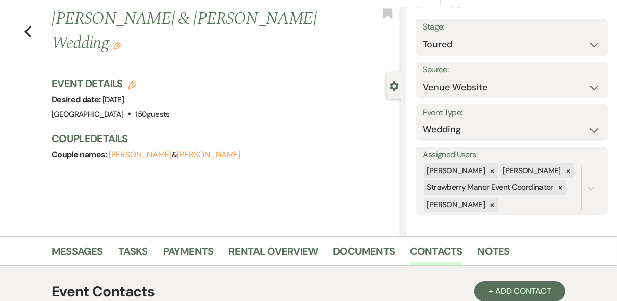
scroll to position [0, 0]
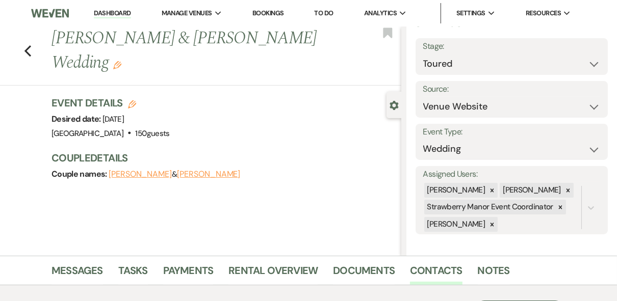
click at [110, 9] on link "Dashboard" at bounding box center [112, 14] width 37 height 10
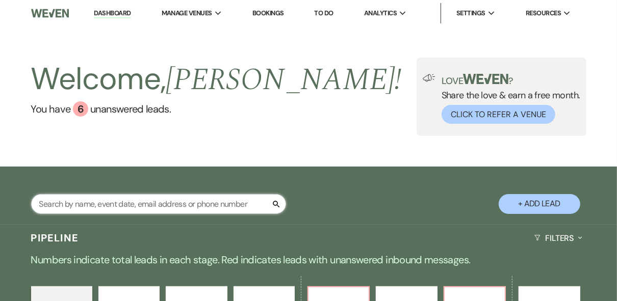
click at [122, 200] on input "text" at bounding box center [158, 204] width 255 height 20
type input "[PERSON_NAME]"
select select "8"
select select "5"
select select "8"
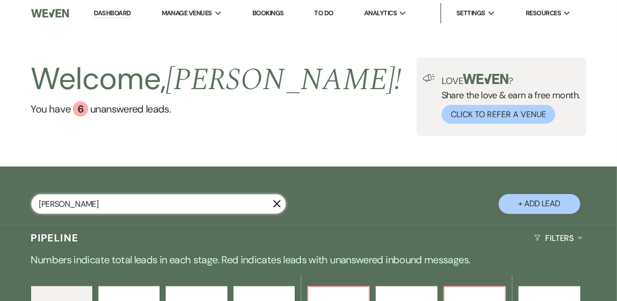
select select "5"
select select "8"
select select "5"
select select "8"
select select "5"
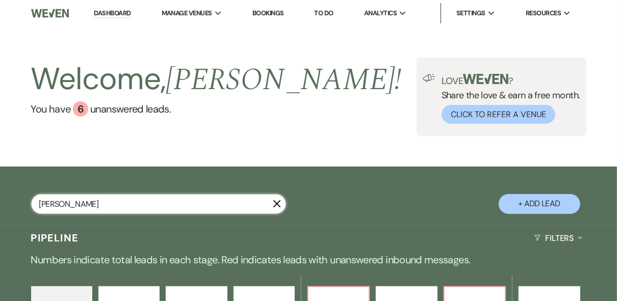
select select "8"
select select "10"
select select "8"
select select "5"
select select "8"
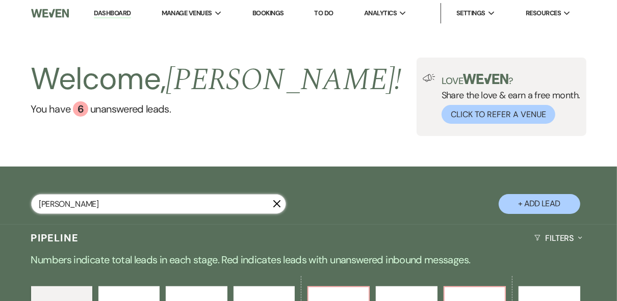
select select "5"
select select "8"
select select "4"
select select "8"
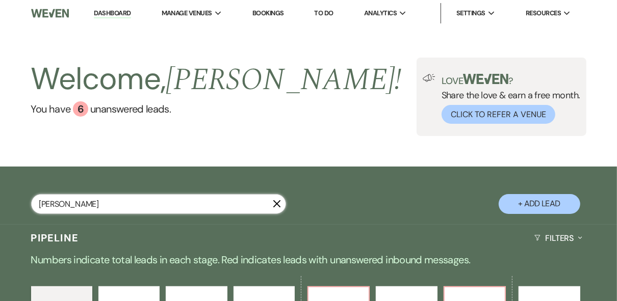
select select "8"
select select "5"
select select "8"
select select "5"
select select "8"
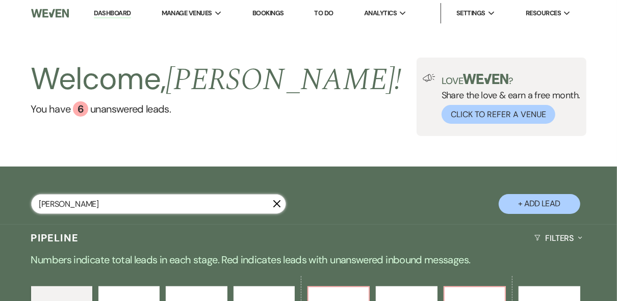
select select "5"
select select "8"
select select "5"
select select "8"
select select "5"
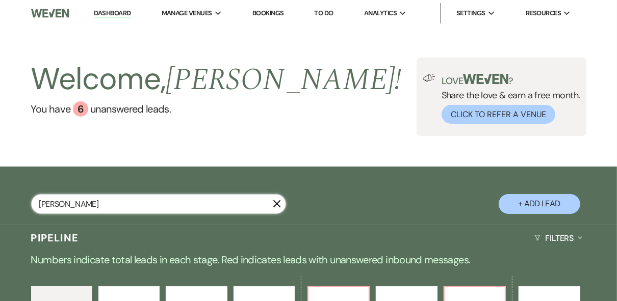
select select "8"
select select "5"
select select "8"
select select "5"
select select "8"
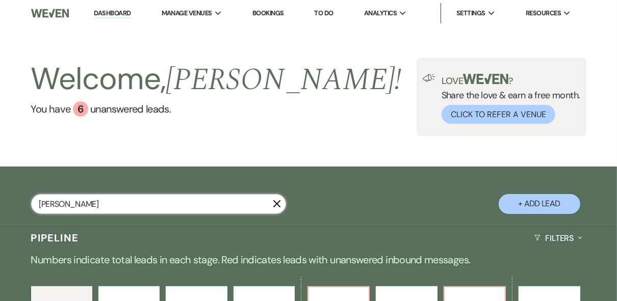
select select "5"
select select "8"
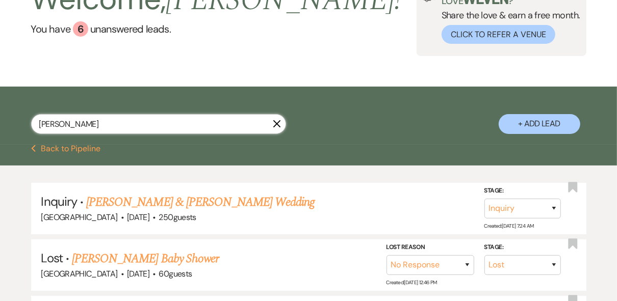
scroll to position [82, 0]
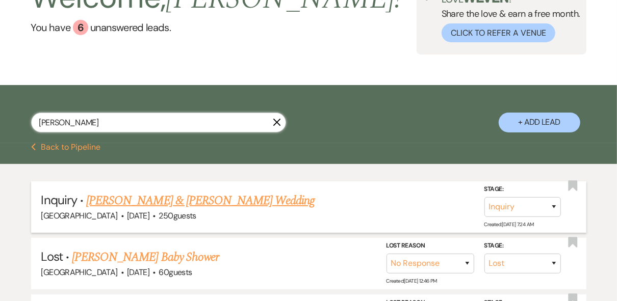
type input "[PERSON_NAME]"
click at [180, 198] on link "[PERSON_NAME] & [PERSON_NAME] Wedding" at bounding box center [200, 201] width 228 height 18
select select "5"
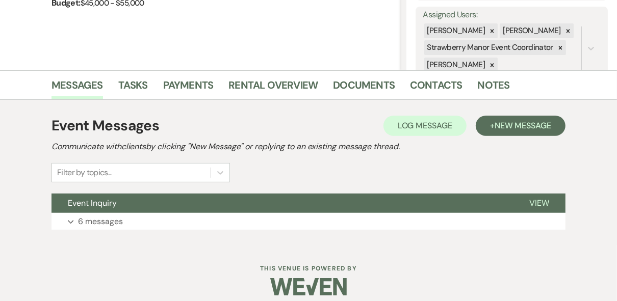
scroll to position [195, 0]
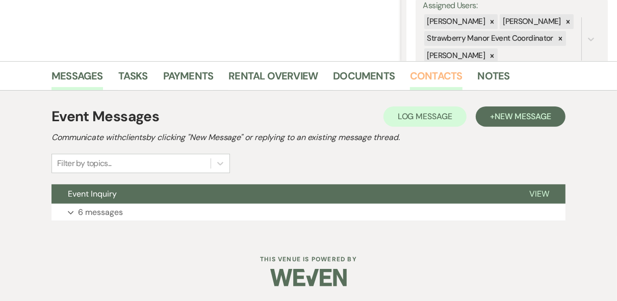
click at [426, 78] on link "Contacts" at bounding box center [436, 79] width 52 height 22
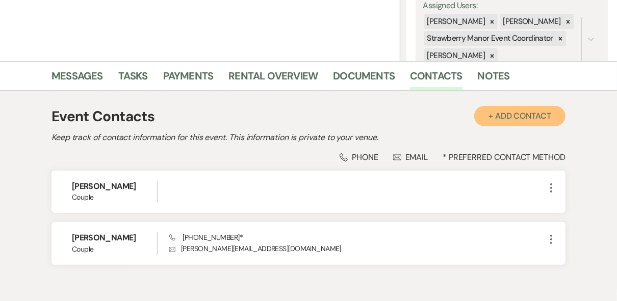
click at [511, 120] on button "+ Add Contact" at bounding box center [519, 116] width 91 height 20
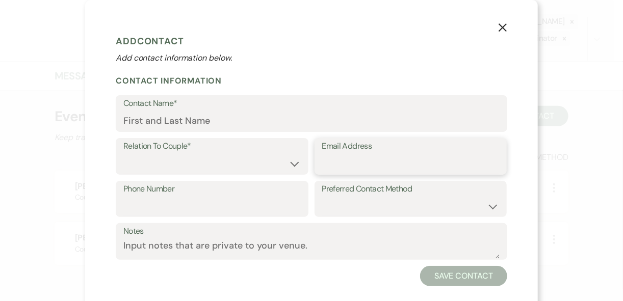
click at [347, 158] on input "Email Address" at bounding box center [410, 164] width 177 height 20
paste input "[EMAIL_ADDRESS][DOMAIN_NAME]*"
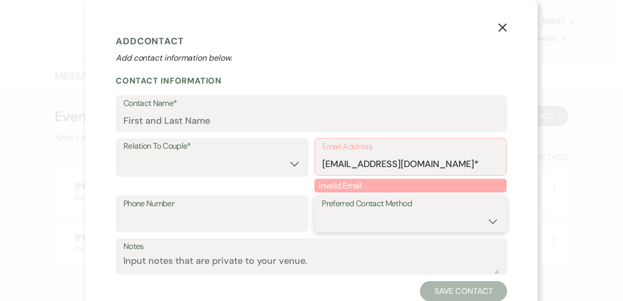
click at [368, 199] on div "Preferred Contact Method Email Phone Text" at bounding box center [410, 214] width 193 height 37
click at [464, 158] on input "[EMAIL_ADDRESS][DOMAIN_NAME]*" at bounding box center [411, 164] width 176 height 20
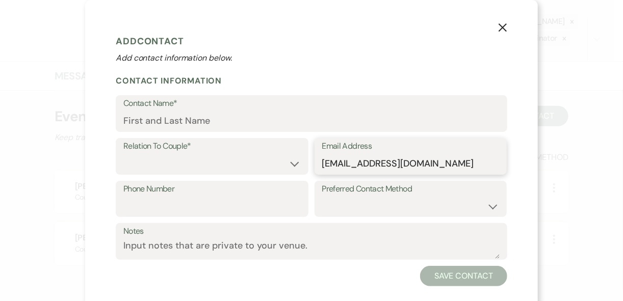
type input "[EMAIL_ADDRESS][DOMAIN_NAME]"
click at [331, 200] on select "Email Phone Text" at bounding box center [410, 206] width 177 height 20
select select "email"
click at [322, 196] on select "Email Phone Text" at bounding box center [410, 206] width 177 height 20
click at [139, 194] on label "Phone Number" at bounding box center [211, 189] width 177 height 15
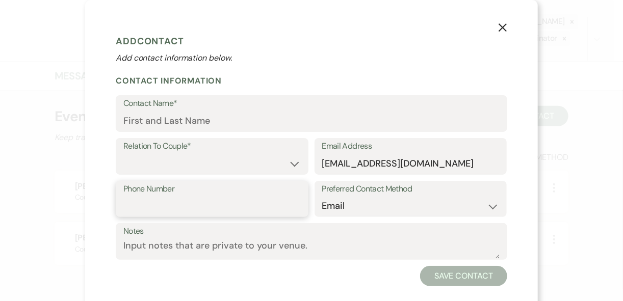
click at [139, 196] on input "Phone Number" at bounding box center [211, 206] width 177 height 20
type input "9857883116"
click at [213, 152] on label "Relation To Couple*" at bounding box center [211, 146] width 177 height 15
click at [210, 155] on select "Couple Planner Parent of Couple Family Member Friend Other" at bounding box center [211, 164] width 177 height 20
select select "1"
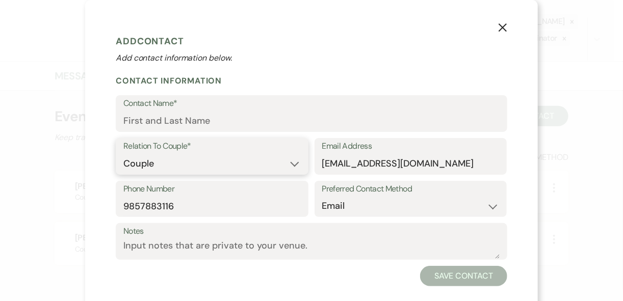
click at [123, 154] on select "Couple Planner Parent of Couple Family Member Friend Other" at bounding box center [211, 164] width 177 height 20
click at [186, 119] on input "Contact Name*" at bounding box center [311, 121] width 376 height 20
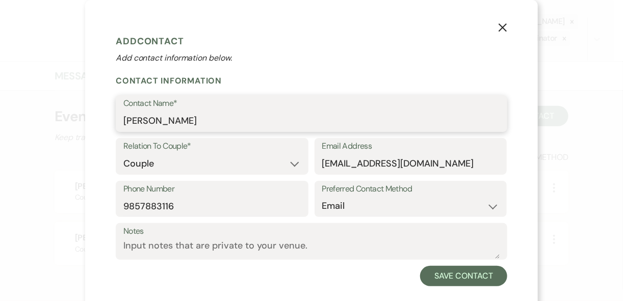
type input "[PERSON_NAME]"
click at [313, 40] on h1 "Add Contact" at bounding box center [311, 41] width 391 height 15
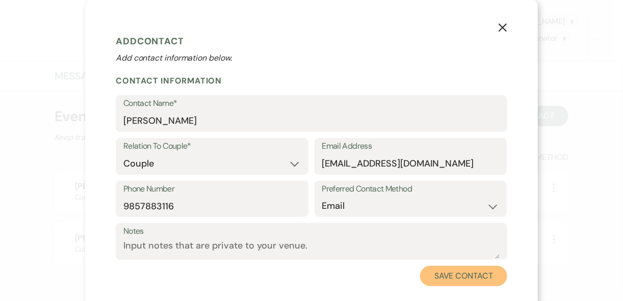
click at [440, 280] on button "Save Contact" at bounding box center [463, 276] width 87 height 20
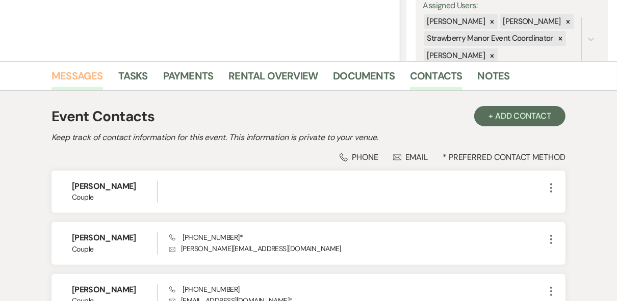
click at [67, 75] on link "Messages" at bounding box center [76, 79] width 51 height 22
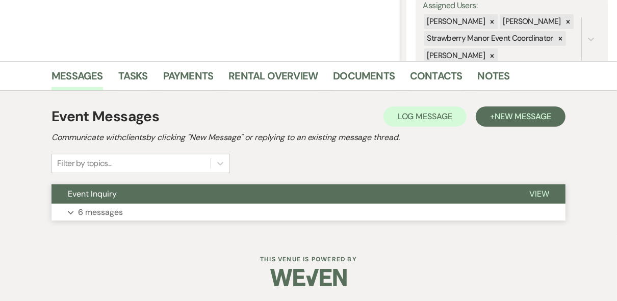
click at [538, 198] on span "View" at bounding box center [539, 194] width 20 height 11
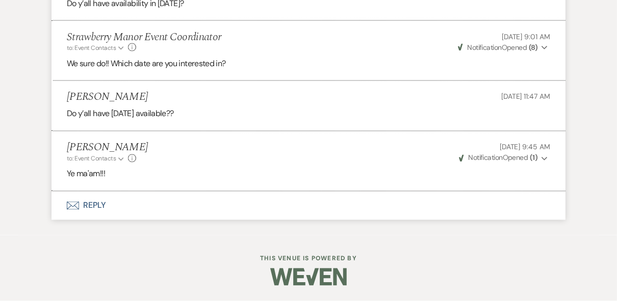
scroll to position [1228, 0]
click at [93, 205] on button "Envelope Reply" at bounding box center [308, 206] width 514 height 29
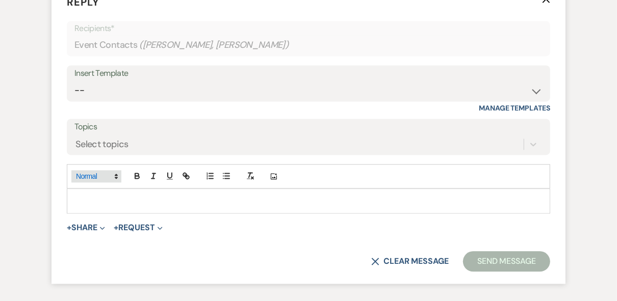
scroll to position [1420, 0]
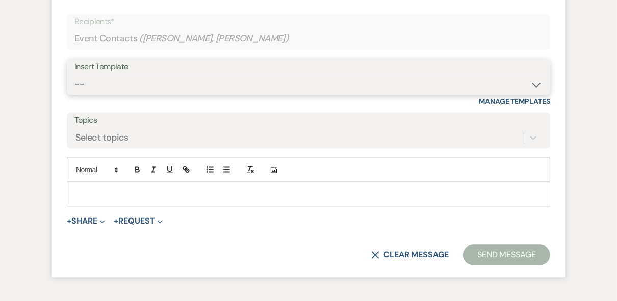
click at [130, 94] on select "-- Weven Planning Portal Introduction (Booked Events) Private Party Inquiry Res…" at bounding box center [308, 84] width 468 height 20
select select "4835"
click at [74, 94] on select "-- Weven Planning Portal Introduction (Booked Events) Private Party Inquiry Res…" at bounding box center [308, 84] width 468 height 20
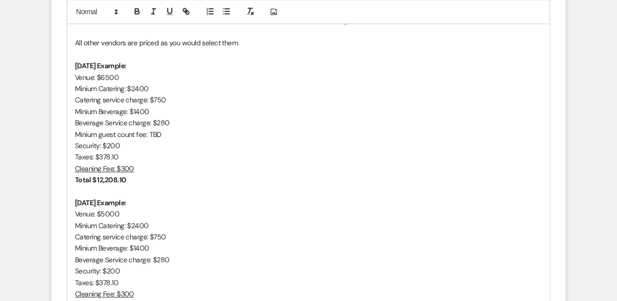
scroll to position [1502, 0]
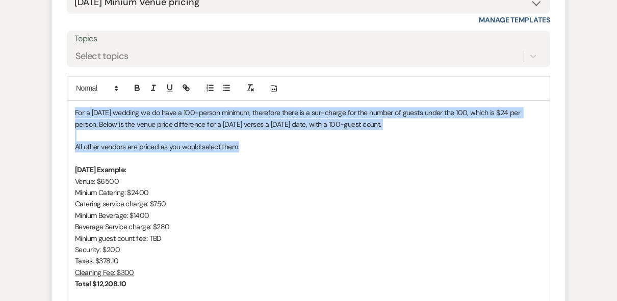
drag, startPoint x: 253, startPoint y: 173, endPoint x: 42, endPoint y: 129, distance: 215.4
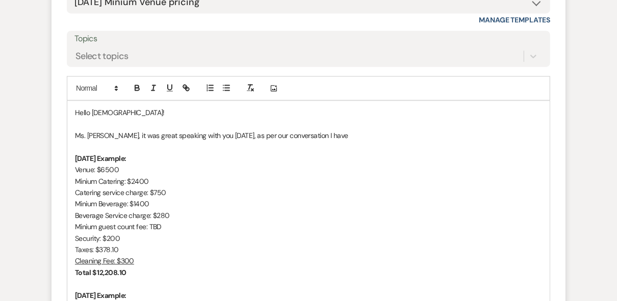
click at [327, 141] on p "Ms. [PERSON_NAME], it was great speaking with you [DATE], as per our conversati…" at bounding box center [308, 135] width 467 height 11
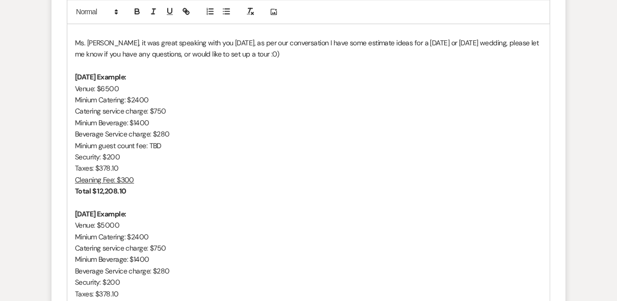
scroll to position [1705, 0]
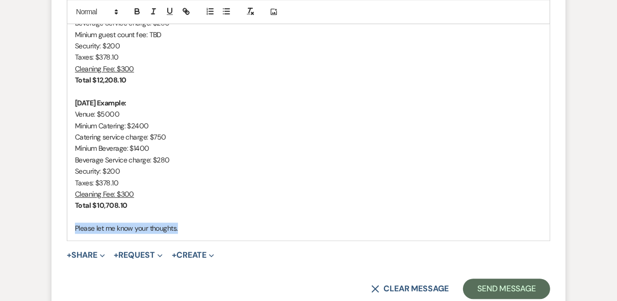
drag, startPoint x: 204, startPoint y: 257, endPoint x: 74, endPoint y: 253, distance: 130.5
click at [74, 240] on div "Hello [DEMOGRAPHIC_DATA]! Ms. [PERSON_NAME], it was great speaking with you [DA…" at bounding box center [308, 68] width 482 height 343
click at [184, 234] on p "Some of my available dates are" at bounding box center [308, 228] width 467 height 11
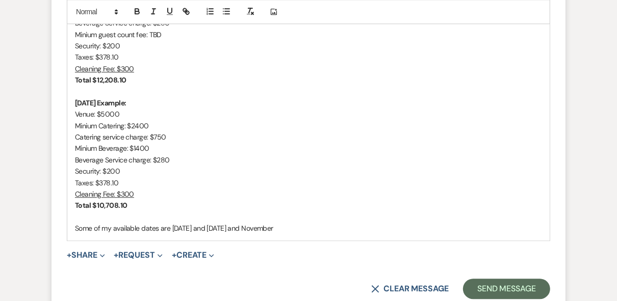
drag, startPoint x: 317, startPoint y: 252, endPoint x: 276, endPoint y: 249, distance: 41.4
click at [276, 234] on p "Some of my available dates are [DATE] and [DATE] and November" at bounding box center [308, 228] width 467 height 11
click at [483, 234] on p "Some of my available dates are [DATE] and [DATE] and [DATE]. My Saturdays will …" at bounding box center [308, 228] width 467 height 11
click at [476, 234] on p "Some of my available dates are [DATE] and [DATE] and [DATE]. My Saturdays will …" at bounding box center [308, 228] width 467 height 11
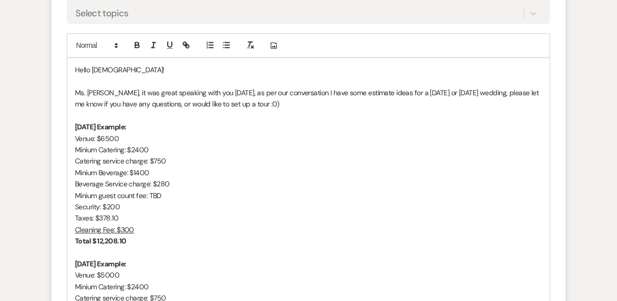
scroll to position [1542, 0]
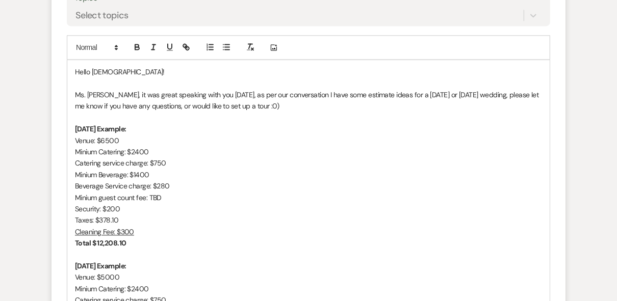
click at [145, 135] on p "[DATE] Example:" at bounding box center [308, 128] width 467 height 11
click at [73, 152] on div "Hello [DEMOGRAPHIC_DATA]! Ms. [PERSON_NAME], it was great speaking with you [DA…" at bounding box center [308, 231] width 482 height 343
drag, startPoint x: 167, startPoint y: 177, endPoint x: 132, endPoint y: 174, distance: 34.3
click at [132, 157] on p "Minium Catering: $2400" at bounding box center [308, 151] width 467 height 11
click at [180, 157] on p "Minium Catering: $2400" at bounding box center [308, 151] width 467 height 11
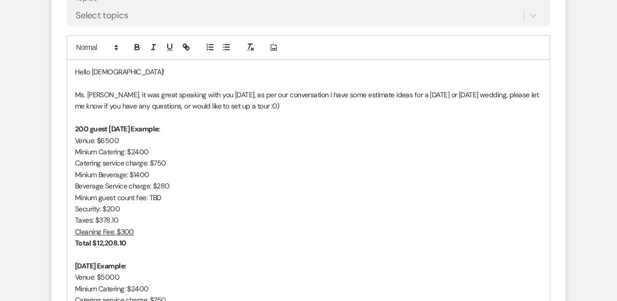
click at [98, 157] on p "Minium Catering: $2400" at bounding box center [308, 151] width 467 height 11
drag, startPoint x: 130, startPoint y: 175, endPoint x: 108, endPoint y: 174, distance: 21.9
click at [108, 157] on p "Catering: $2400" at bounding box center [308, 151] width 467 height 11
click at [228, 169] on p "Catering service charge: $750" at bounding box center [308, 162] width 467 height 11
click at [110, 157] on p "Catering: $3000" at bounding box center [308, 151] width 467 height 11
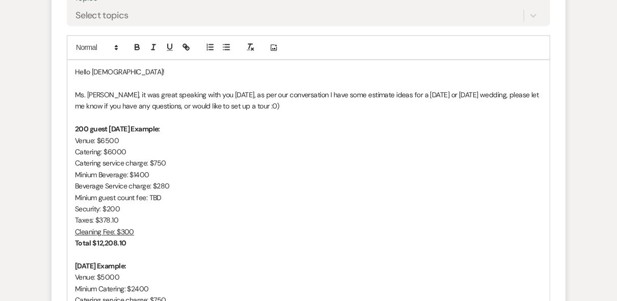
click at [285, 180] on p "Minium Beverage: $1400" at bounding box center [308, 174] width 467 height 11
drag, startPoint x: 167, startPoint y: 189, endPoint x: 153, endPoint y: 183, distance: 14.7
click at [153, 169] on p "Catering service charge: $750" at bounding box center [308, 162] width 467 height 11
click at [264, 192] on p "Beverage Service charge: $280" at bounding box center [308, 185] width 467 height 11
drag, startPoint x: 98, startPoint y: 197, endPoint x: 76, endPoint y: 196, distance: 21.5
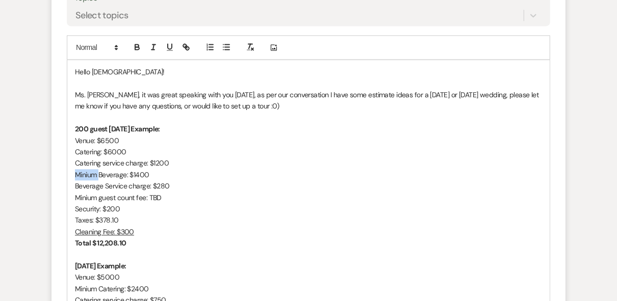
click at [76, 180] on p "Minium Beverage: $1400" at bounding box center [308, 174] width 467 height 11
drag, startPoint x: 178, startPoint y: 199, endPoint x: 158, endPoint y: 195, distance: 20.8
click at [158, 180] on p "House package Beverage: $1400" at bounding box center [308, 174] width 467 height 11
click at [288, 203] on p "Minium guest count fee: TBD" at bounding box center [308, 197] width 467 height 11
drag, startPoint x: 170, startPoint y: 211, endPoint x: 156, endPoint y: 205, distance: 15.1
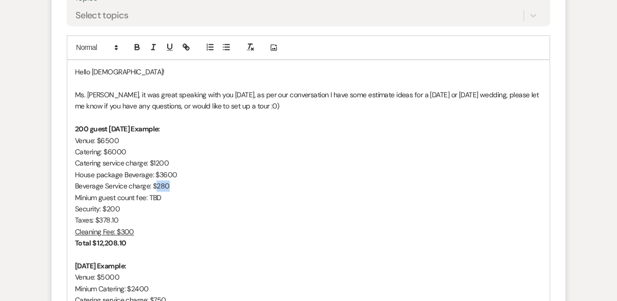
click at [156, 192] on p "Beverage Service charge: $280" at bounding box center [308, 185] width 467 height 11
click at [302, 215] on p "Security: $200" at bounding box center [308, 208] width 467 height 11
drag, startPoint x: 158, startPoint y: 219, endPoint x: 75, endPoint y: 223, distance: 83.6
click at [75, 203] on p "Minium guest count fee: TBD" at bounding box center [308, 197] width 467 height 11
click at [111, 215] on p "Security: $200" at bounding box center [308, 208] width 467 height 11
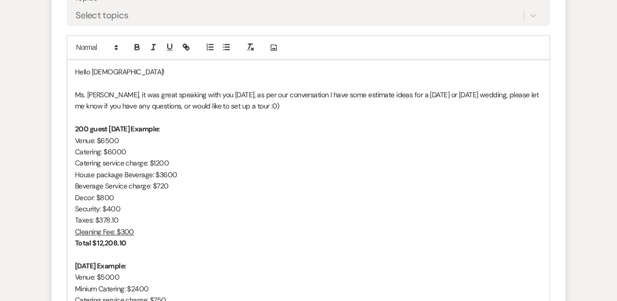
click at [129, 215] on p "Security: $400" at bounding box center [308, 208] width 467 height 11
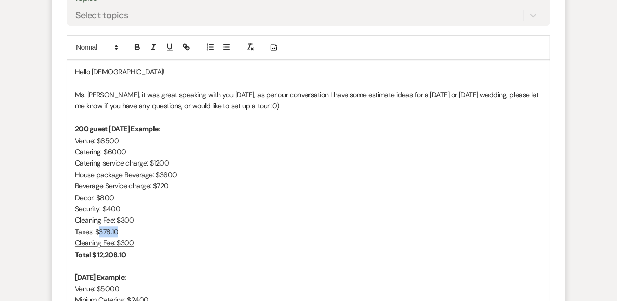
drag, startPoint x: 128, startPoint y: 256, endPoint x: 98, endPoint y: 260, distance: 30.4
click at [98, 237] on p "Taxes: $378.10" at bounding box center [308, 231] width 467 height 11
click at [172, 237] on p "Taxes: $960" at bounding box center [308, 231] width 467 height 11
click at [75, 259] on strong "Total $ 12,208.10" at bounding box center [100, 254] width 51 height 9
drag, startPoint x: 128, startPoint y: 280, endPoint x: 98, endPoint y: 279, distance: 30.1
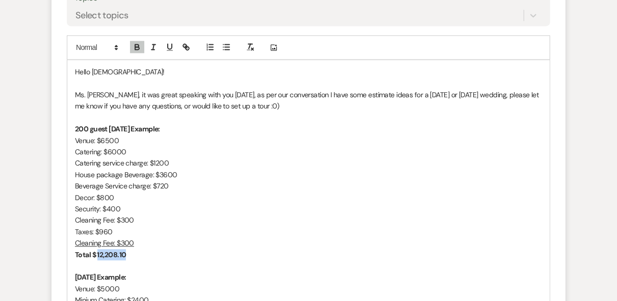
click at [98, 260] on p "Total $ 12,208.10" at bounding box center [308, 254] width 467 height 11
drag, startPoint x: 223, startPoint y: 246, endPoint x: 225, endPoint y: 236, distance: 9.5
click at [222, 226] on p "Cleaning Fee: $300" at bounding box center [308, 220] width 467 height 11
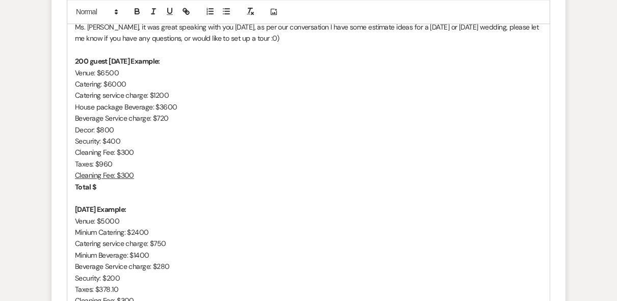
scroll to position [1624, 0]
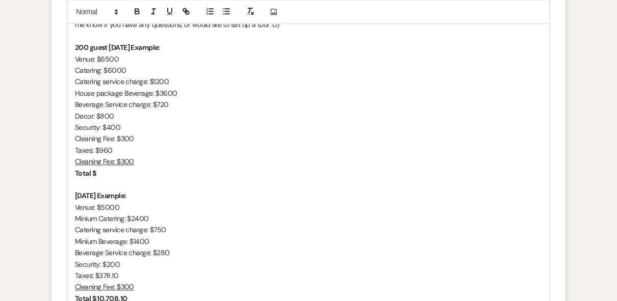
click at [137, 76] on p "Catering: $6000" at bounding box center [308, 70] width 467 height 11
click at [128, 76] on p "Catering: $6000 $30 per person $24 is the minimum" at bounding box center [308, 70] width 467 height 11
click at [246, 76] on p "Catering: $6000 ($30 per person $24 is the minimum" at bounding box center [308, 70] width 467 height 11
click at [105, 179] on p "Total $" at bounding box center [308, 173] width 467 height 11
click at [248, 179] on p "Total $ 20,780" at bounding box center [308, 173] width 467 height 11
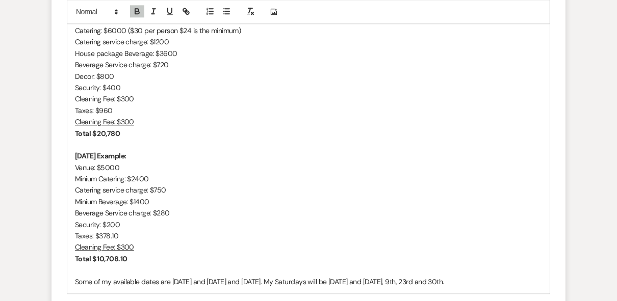
scroll to position [1665, 0]
click at [75, 159] on strong "[DATE] Example:" at bounding box center [100, 154] width 51 height 9
click at [228, 160] on p "200 guestFriday Example:" at bounding box center [308, 154] width 467 height 11
click at [224, 160] on p "200 guest [DATE] Example:" at bounding box center [308, 154] width 467 height 11
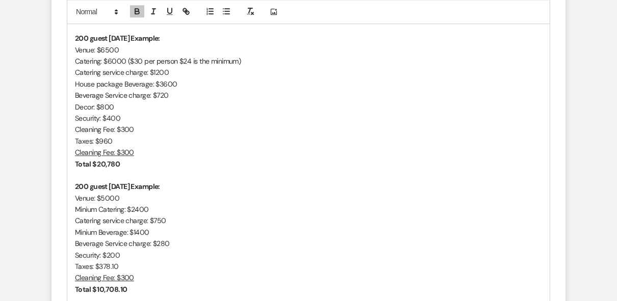
scroll to position [1624, 0]
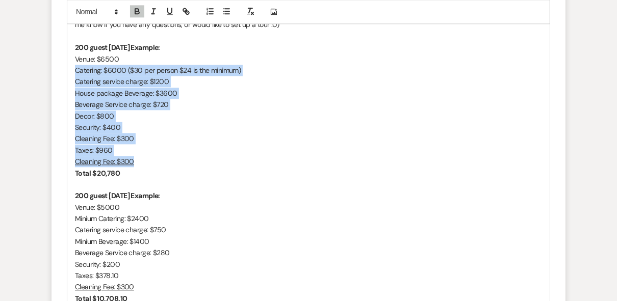
drag, startPoint x: 142, startPoint y: 190, endPoint x: 72, endPoint y: 94, distance: 118.1
click at [72, 94] on div "Hello [DEMOGRAPHIC_DATA]! Ms. [PERSON_NAME], it was great speaking with you [DA…" at bounding box center [308, 156] width 482 height 355
copy div "Catering: $6000 ($30 per person $24 is the minimum) Catering service charge: $1…"
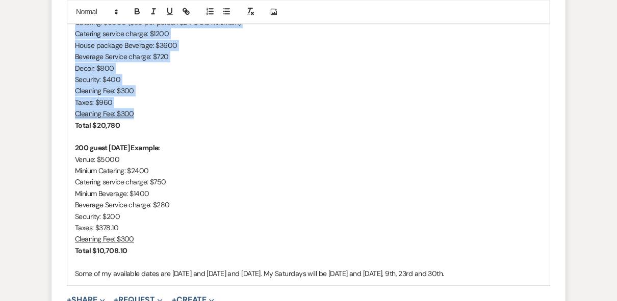
scroll to position [1746, 0]
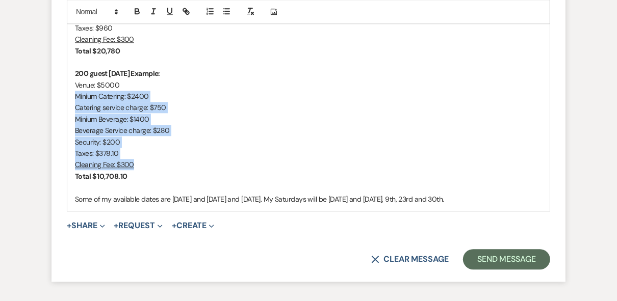
drag, startPoint x: 138, startPoint y: 189, endPoint x: 73, endPoint y: 122, distance: 92.6
click at [73, 122] on div "Hello [DEMOGRAPHIC_DATA]! Ms. [PERSON_NAME], it was great speaking with you [DA…" at bounding box center [308, 33] width 482 height 355
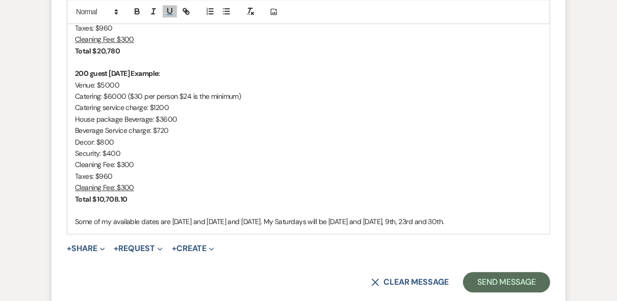
click at [263, 136] on p "Beverage Service charge: $720" at bounding box center [308, 130] width 467 height 11
drag, startPoint x: 140, startPoint y: 223, endPoint x: 101, endPoint y: 223, distance: 39.2
click at [101, 205] on p "Total $ 10,708.10" at bounding box center [308, 199] width 467 height 11
drag, startPoint x: 240, startPoint y: 202, endPoint x: 247, endPoint y: 198, distance: 7.6
click at [242, 182] on p "Taxes: $960" at bounding box center [308, 176] width 467 height 11
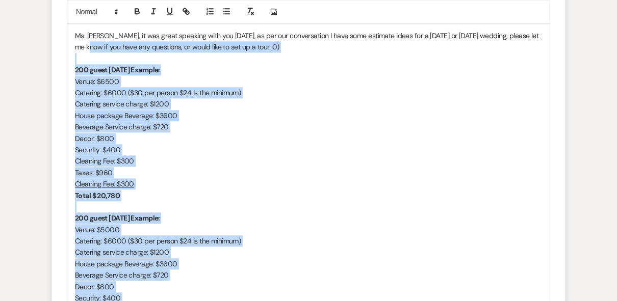
scroll to position [1583, 0]
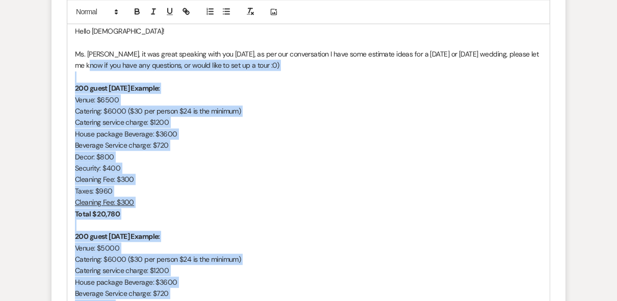
drag, startPoint x: 120, startPoint y: 265, endPoint x: 81, endPoint y: 94, distance: 175.6
click at [81, 94] on div "Hello [DEMOGRAPHIC_DATA]! Ms. [PERSON_NAME], it was great speaking with you [DA…" at bounding box center [308, 208] width 482 height 378
drag, startPoint x: 280, startPoint y: 125, endPoint x: 230, endPoint y: 198, distance: 88.6
click at [230, 198] on div "Hello [DEMOGRAPHIC_DATA]! Ms. [PERSON_NAME], it was great speaking with you [DA…" at bounding box center [308, 208] width 482 height 378
click at [291, 151] on p "Beverage Service charge: $720" at bounding box center [308, 145] width 467 height 11
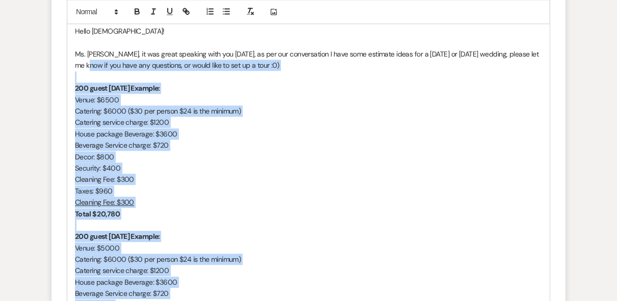
click at [338, 163] on p "Decor: $800" at bounding box center [308, 156] width 467 height 11
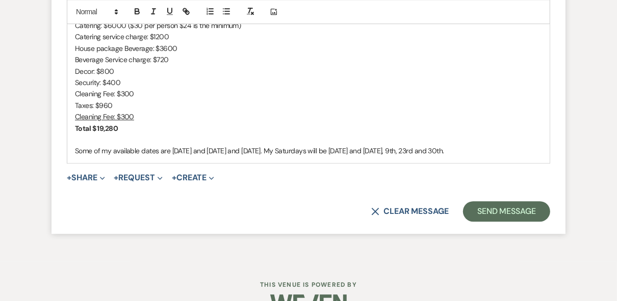
scroll to position [1843, 0]
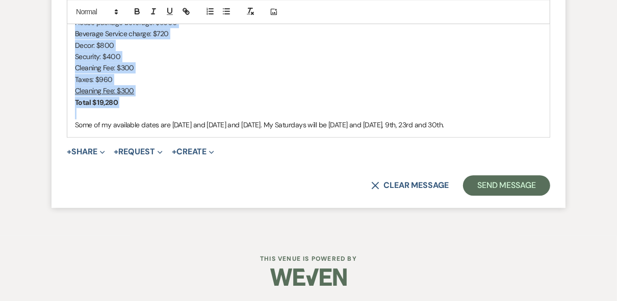
drag, startPoint x: 119, startPoint y: 111, endPoint x: 186, endPoint y: 131, distance: 70.4
copy div "200 guest [DATE] Example: Venue: $6500 Catering: $6000 ($30 per person $24 is t…"
click at [265, 96] on p "Cleaning Fee: $300" at bounding box center [308, 90] width 467 height 11
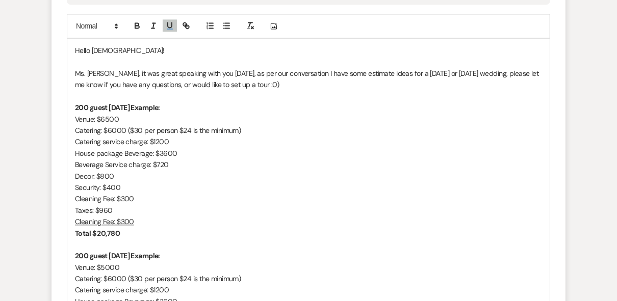
scroll to position [1558, 0]
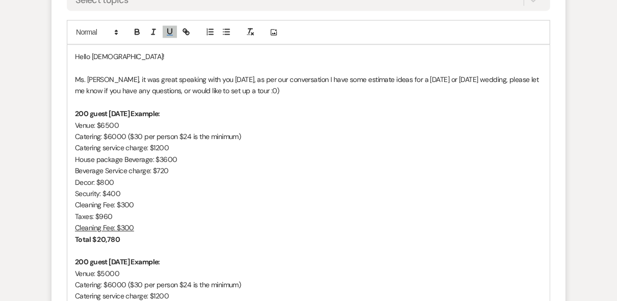
click at [192, 119] on p "200 guest [DATE] Example:" at bounding box center [308, 113] width 467 height 11
drag, startPoint x: 408, startPoint y: 139, endPoint x: 307, endPoint y: 138, distance: 101.4
click at [307, 119] on p "200 guest [DATE] Example: 200 guest [DATE] Example:" at bounding box center [308, 113] width 467 height 11
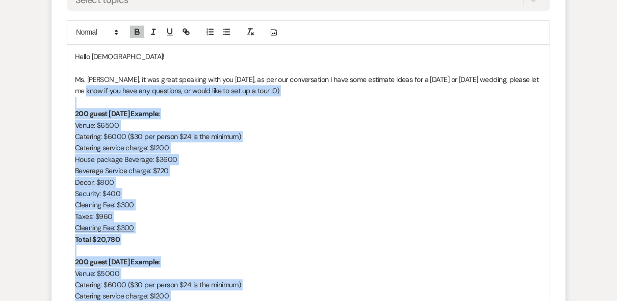
drag, startPoint x: 127, startPoint y: 247, endPoint x: 78, endPoint y: 119, distance: 136.4
click at [78, 108] on p at bounding box center [308, 102] width 467 height 11
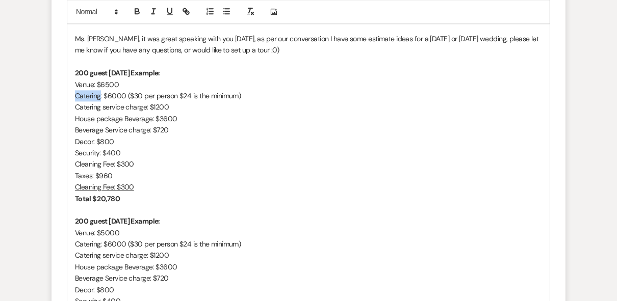
click at [78, 101] on p "Catering: $6000 ($30 per person $24 is the minimum)" at bounding box center [308, 95] width 467 height 11
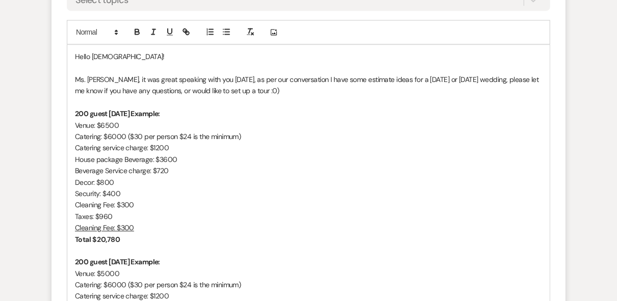
click at [342, 131] on p "Venue: $6500" at bounding box center [308, 125] width 467 height 11
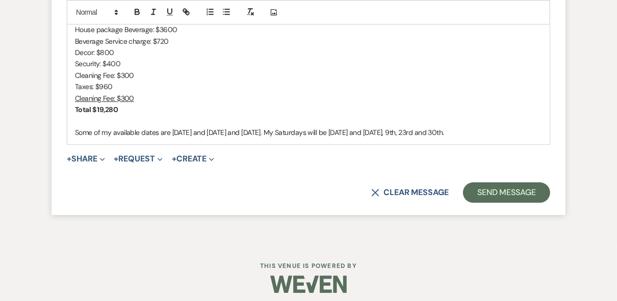
scroll to position [2152, 0]
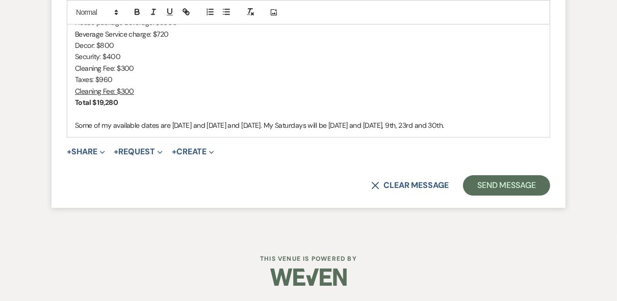
click at [236, 74] on p "Taxes: $960" at bounding box center [308, 79] width 467 height 11
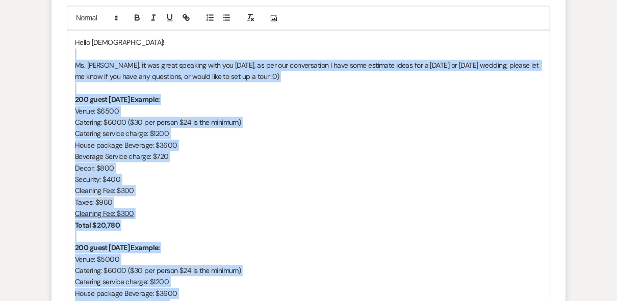
scroll to position [1541, 0]
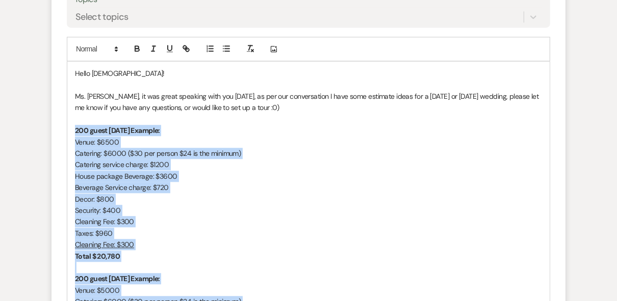
drag, startPoint x: 131, startPoint y: 170, endPoint x: 72, endPoint y: 154, distance: 60.6
copy div "200 guest [DATE] Example: Venue: $6500 Catering: $6000 ($30 per person $24 is t…"
click at [330, 193] on p "Beverage Service charge: $720" at bounding box center [308, 187] width 467 height 11
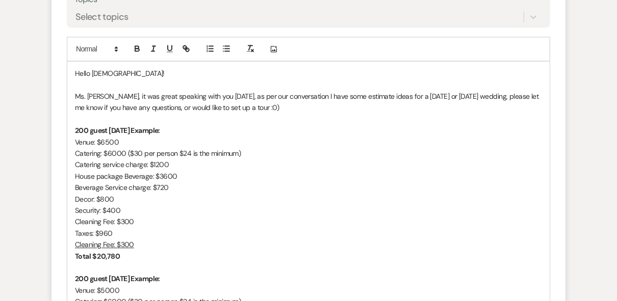
click at [293, 136] on p "200 guest [DATE] Example:" at bounding box center [308, 130] width 467 height 11
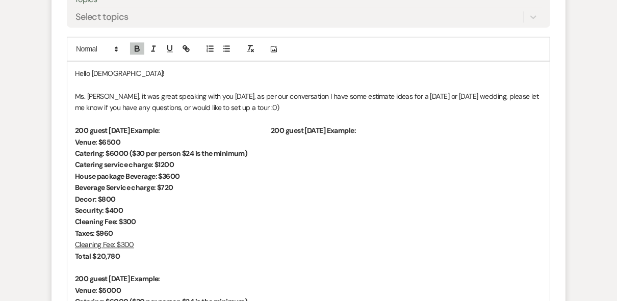
click at [393, 136] on p "200 guest [DATE] Example: 200 guest [DATE] Example:" at bounding box center [308, 130] width 467 height 11
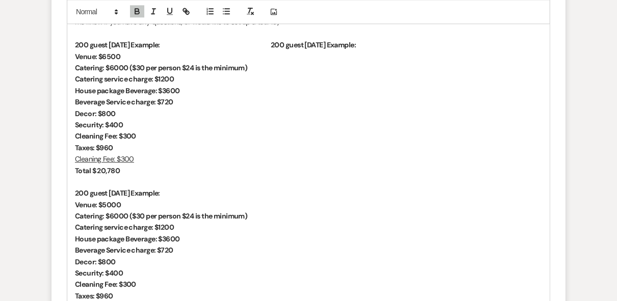
scroll to position [1559, 0]
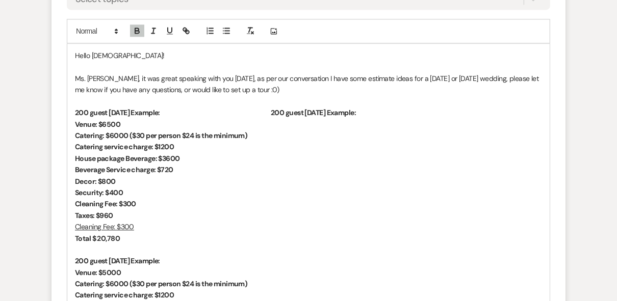
drag, startPoint x: 403, startPoint y: 138, endPoint x: 295, endPoint y: 139, distance: 108.0
click at [295, 118] on p "200 guest [DATE] Example: 200 guest [DATE] Example:" at bounding box center [308, 112] width 467 height 11
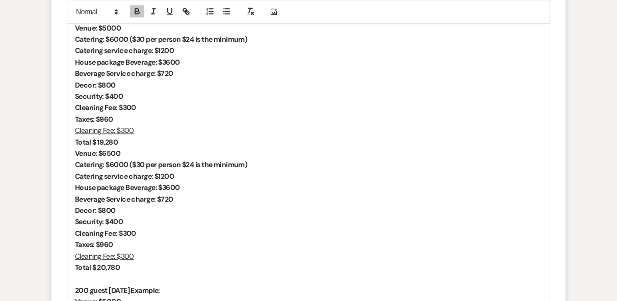
scroll to position [1844, 0]
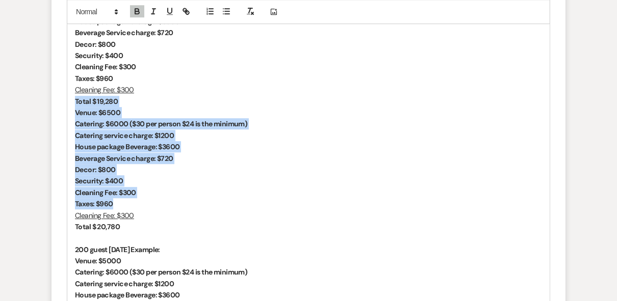
drag, startPoint x: 128, startPoint y: 230, endPoint x: 69, endPoint y: 127, distance: 118.7
click at [309, 175] on p "Decor: $800" at bounding box center [308, 169] width 467 height 11
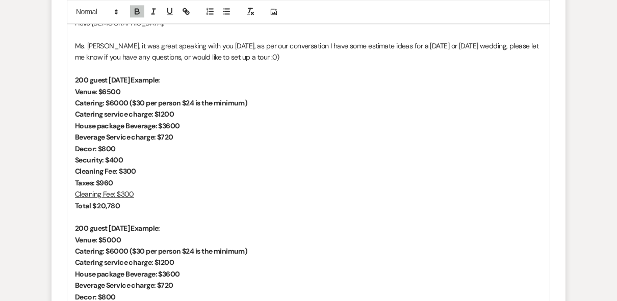
scroll to position [1599, 0]
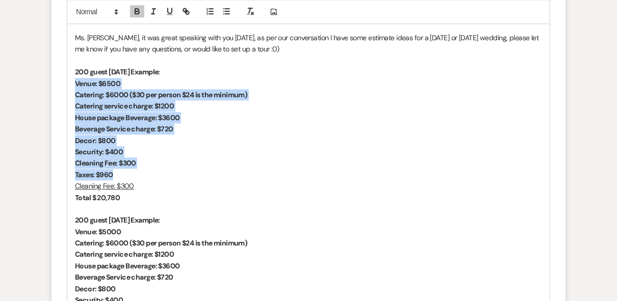
drag, startPoint x: 117, startPoint y: 198, endPoint x: 71, endPoint y: 113, distance: 96.4
click at [141, 14] on icon "button" at bounding box center [136, 11] width 9 height 9
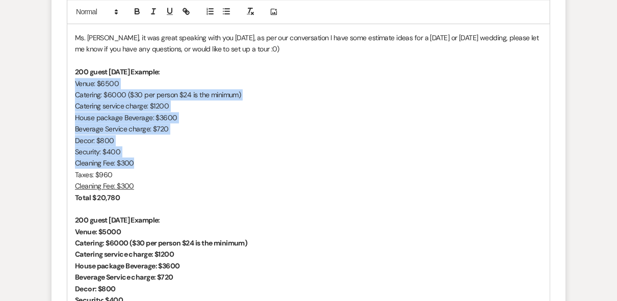
click at [353, 157] on p "Security: $400" at bounding box center [308, 151] width 467 height 11
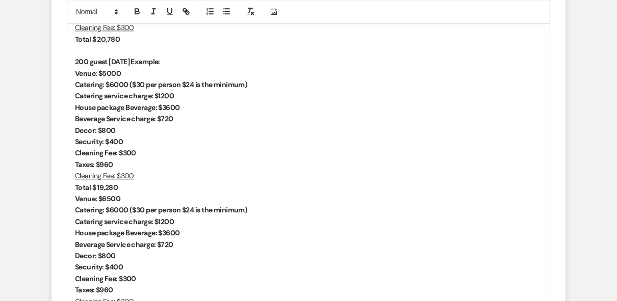
scroll to position [1762, 0]
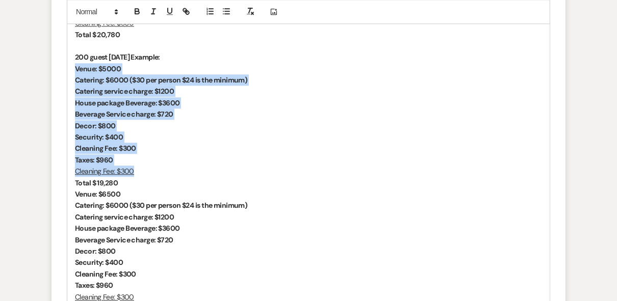
drag, startPoint x: 139, startPoint y: 191, endPoint x: 71, endPoint y: 96, distance: 116.1
click at [137, 9] on icon "button" at bounding box center [137, 10] width 4 height 3
click at [302, 131] on p "Decor: $800" at bounding box center [308, 125] width 467 height 11
drag, startPoint x: 146, startPoint y: 196, endPoint x: 76, endPoint y: 80, distance: 135.8
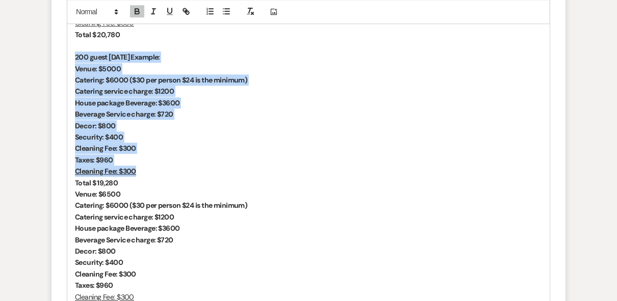
click at [139, 10] on icon "button" at bounding box center [136, 11] width 9 height 9
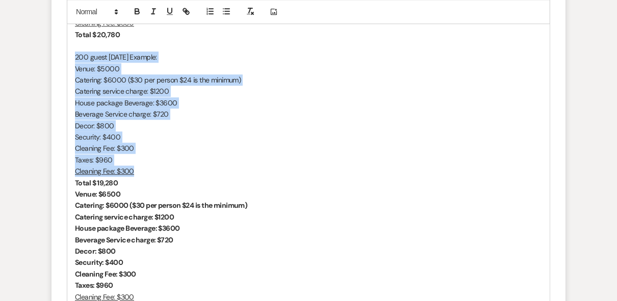
click at [295, 154] on p "Cleaning Fee: $300" at bounding box center [308, 148] width 467 height 11
click at [341, 166] on p "Taxes: $960" at bounding box center [308, 159] width 467 height 11
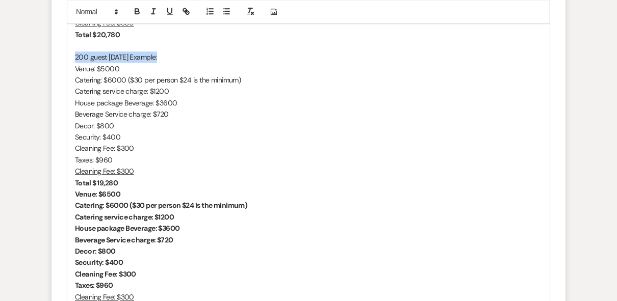
drag, startPoint x: 159, startPoint y: 80, endPoint x: 76, endPoint y: 79, distance: 83.1
click at [76, 63] on p "200 guest [DATE] Example:" at bounding box center [308, 56] width 467 height 11
click at [136, 12] on icon "button" at bounding box center [137, 13] width 4 height 3
click at [312, 120] on p "Beverage Service charge: $720" at bounding box center [308, 114] width 467 height 11
click at [357, 131] on p "Decor: $800" at bounding box center [308, 125] width 467 height 11
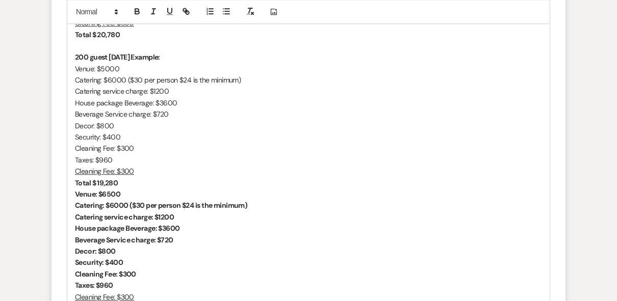
click at [312, 109] on p "House package Beverage: $3600" at bounding box center [308, 102] width 467 height 11
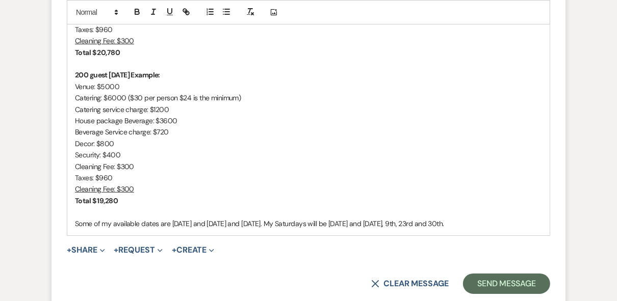
scroll to position [2618, 0]
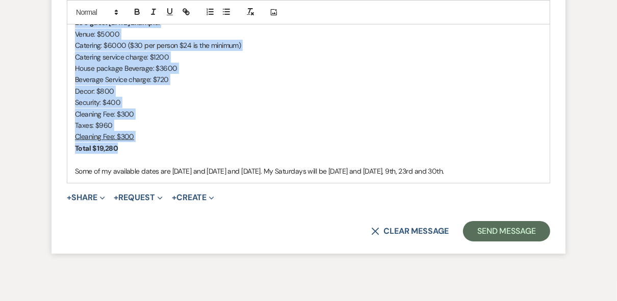
drag, startPoint x: 127, startPoint y: 176, endPoint x: 75, endPoint y: 35, distance: 150.4
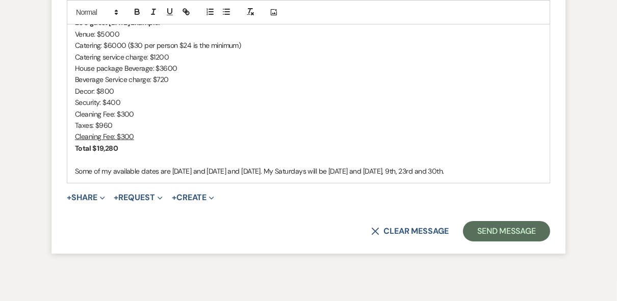
scroll to position [2563, 0]
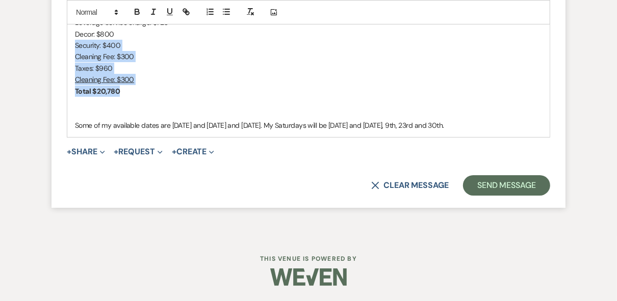
drag, startPoint x: 136, startPoint y: 83, endPoint x: 73, endPoint y: 37, distance: 78.4
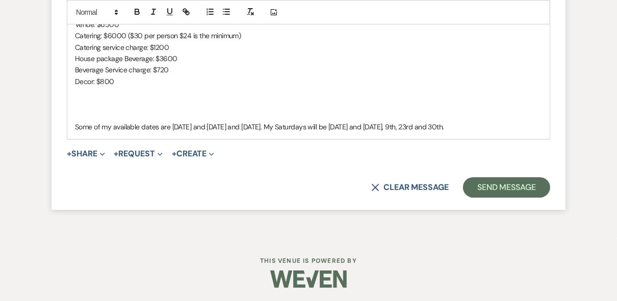
scroll to position [2436, 0]
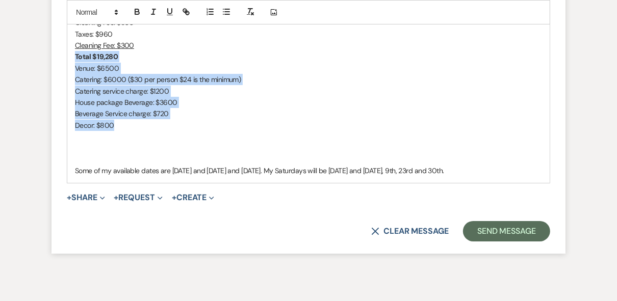
drag, startPoint x: 111, startPoint y: 149, endPoint x: 70, endPoint y: 77, distance: 81.9
click at [161, 62] on p "Total $ 19,280" at bounding box center [308, 56] width 467 height 11
drag, startPoint x: 74, startPoint y: 93, endPoint x: 130, endPoint y: 149, distance: 79.3
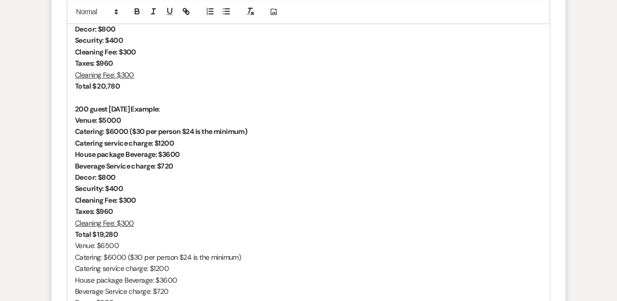
scroll to position [1988, 0]
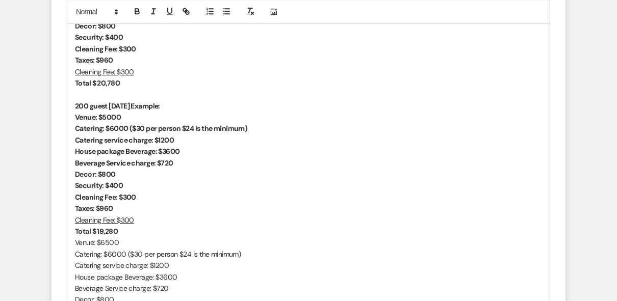
click at [79, 111] on strong "200 guest [DATE] Example:" at bounding box center [117, 105] width 85 height 9
click at [281, 100] on p at bounding box center [308, 94] width 467 height 11
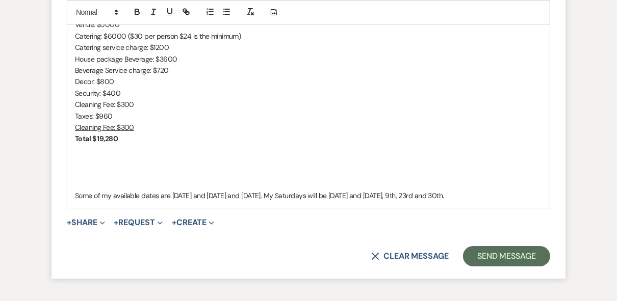
scroll to position [2354, 0]
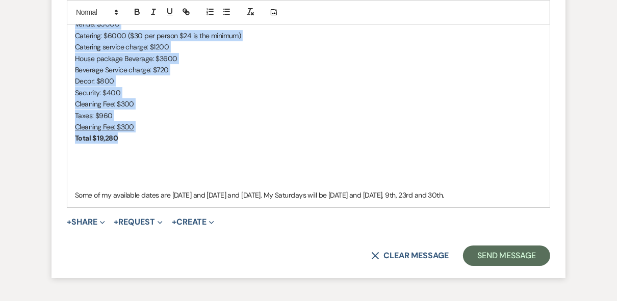
drag, startPoint x: 116, startPoint y: 167, endPoint x: 56, endPoint y: 38, distance: 141.8
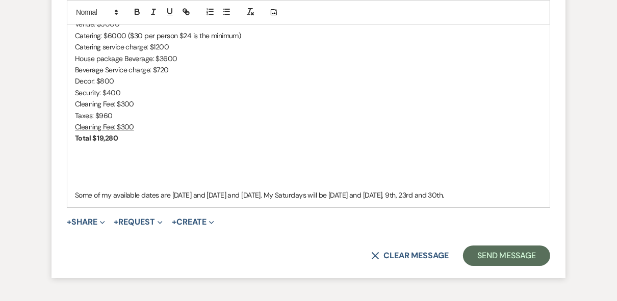
scroll to position [2335, 0]
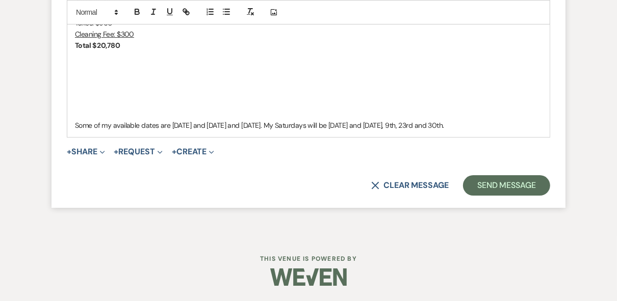
click at [197, 97] on p at bounding box center [308, 102] width 467 height 11
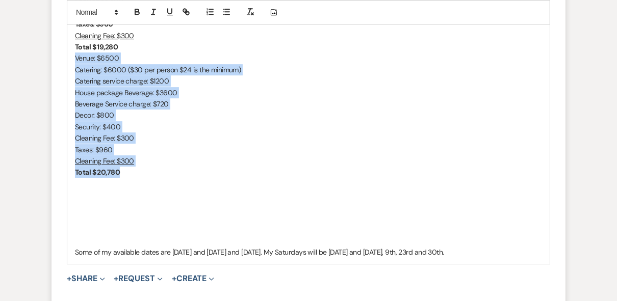
drag, startPoint x: 110, startPoint y: 197, endPoint x: 71, endPoint y: 86, distance: 117.5
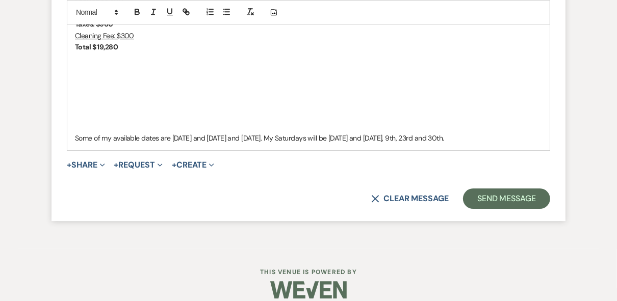
click at [187, 64] on p at bounding box center [308, 57] width 467 height 11
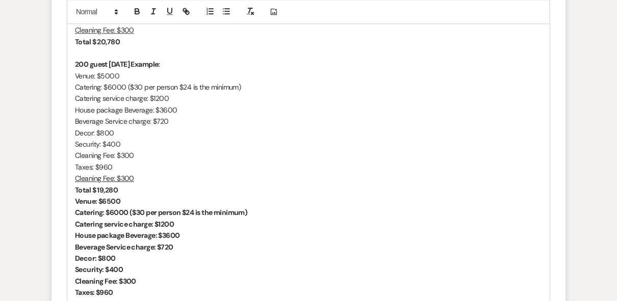
scroll to position [1764, 0]
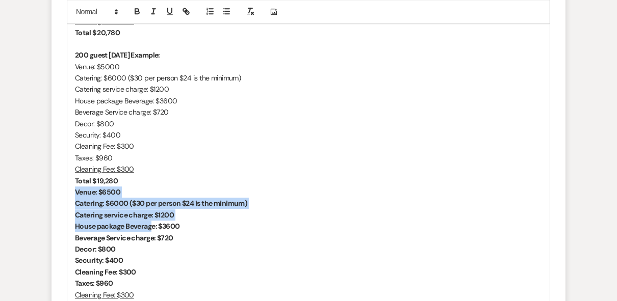
drag, startPoint x: 89, startPoint y: 220, endPoint x: 155, endPoint y: 250, distance: 73.0
click at [154, 251] on div "Hello [DEMOGRAPHIC_DATA]! Ms. [PERSON_NAME], it was great speaking with you [DA…" at bounding box center [308, 197] width 482 height 719
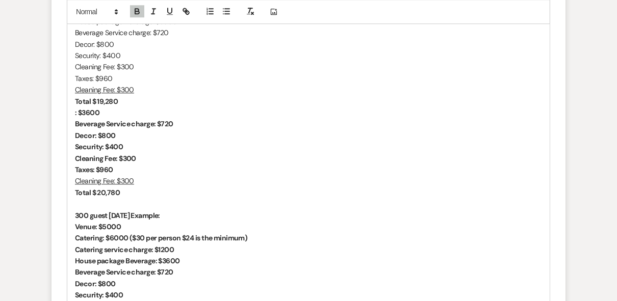
scroll to position [1846, 0]
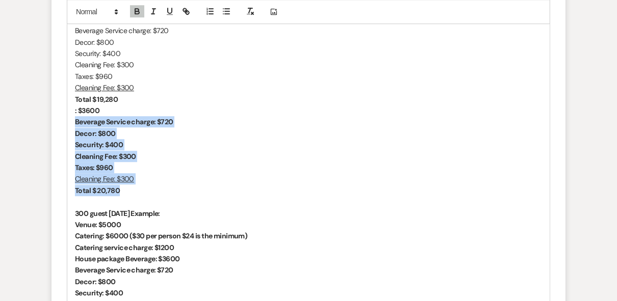
drag, startPoint x: 141, startPoint y: 220, endPoint x: 76, endPoint y: 130, distance: 110.6
click at [76, 140] on div "Hello [DEMOGRAPHIC_DATA]! Ms. [PERSON_NAME], it was great speaking with you [DA…" at bounding box center [308, 98] width 482 height 685
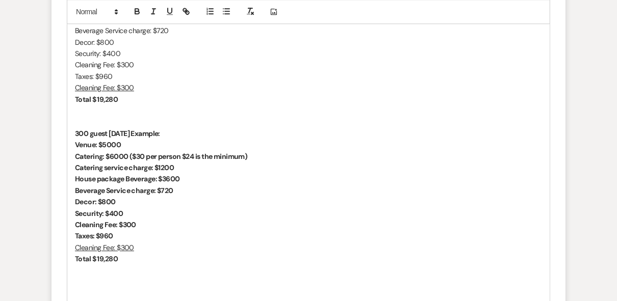
drag, startPoint x: 120, startPoint y: 282, endPoint x: 74, endPoint y: 160, distance: 130.1
click at [74, 160] on div "Hello [DEMOGRAPHIC_DATA]! Ms. [PERSON_NAME], it was great speaking with you [DA…" at bounding box center [308, 58] width 482 height 605
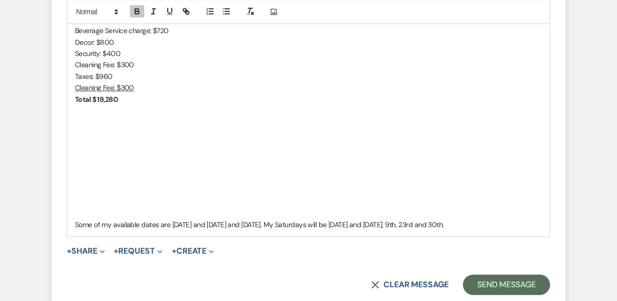
click at [75, 230] on p "Some of my available dates are [DATE] and [DATE] and [DATE]. My Saturdays will …" at bounding box center [308, 224] width 467 height 11
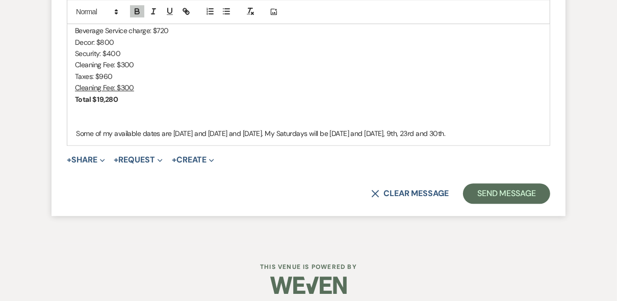
click at [237, 70] on p "Cleaning Fee: $300" at bounding box center [308, 64] width 467 height 11
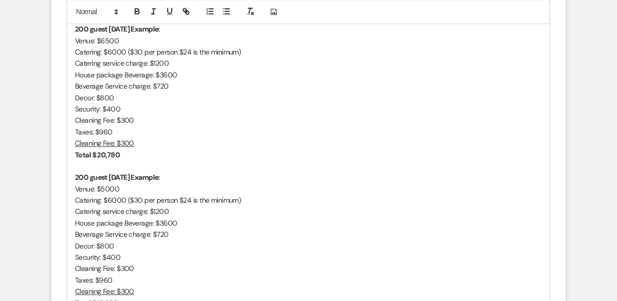
scroll to position [1642, 0]
click at [141, 160] on p "Total $ 20,780" at bounding box center [308, 154] width 467 height 11
click at [261, 149] on p "Cleaning Fee: $300" at bounding box center [308, 143] width 467 height 11
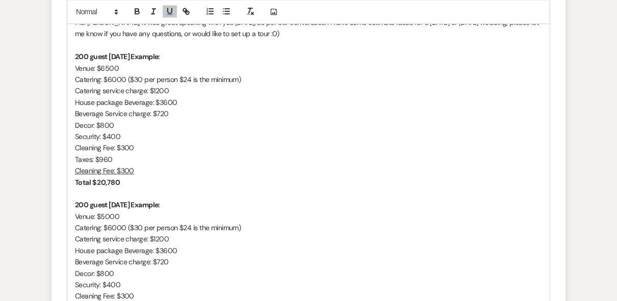
scroll to position [1601, 0]
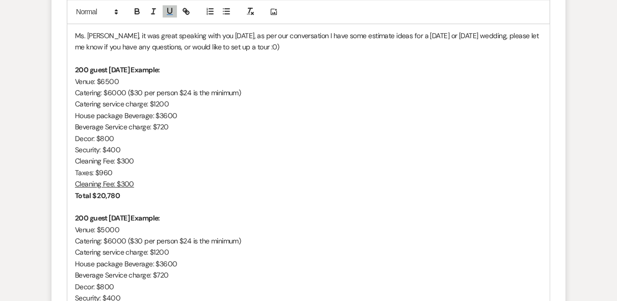
click at [256, 98] on p "Catering: $6000 ($30 per person $24 is the minimum)" at bounding box center [308, 92] width 467 height 11
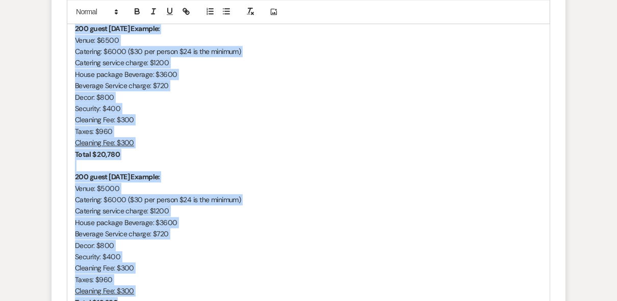
scroll to position [1642, 0]
drag, startPoint x: 130, startPoint y: 208, endPoint x: 73, endPoint y: 54, distance: 164.1
click at [73, 54] on div "Hello [DEMOGRAPHIC_DATA]! Ms. [PERSON_NAME], it was great speaking with you [DA…" at bounding box center [308, 154] width 482 height 389
copy div "200 guest [DATE] Example: Venue: $6500 Catering: $6000 ($30 per person $24 is t…"
click at [333, 195] on p "Venue: $5000" at bounding box center [308, 188] width 467 height 11
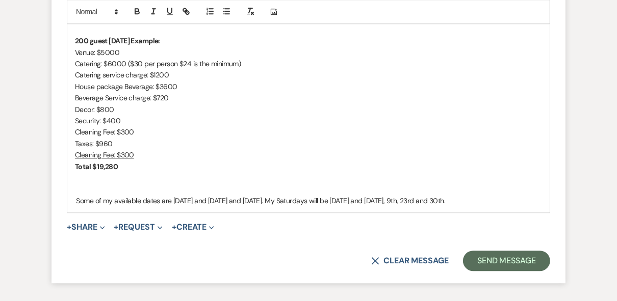
scroll to position [1805, 0]
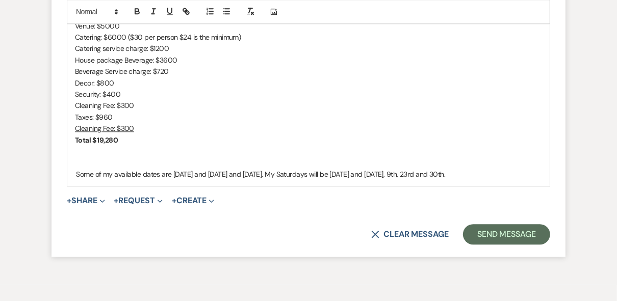
click at [132, 146] on p "Total $ 19,280" at bounding box center [308, 140] width 467 height 11
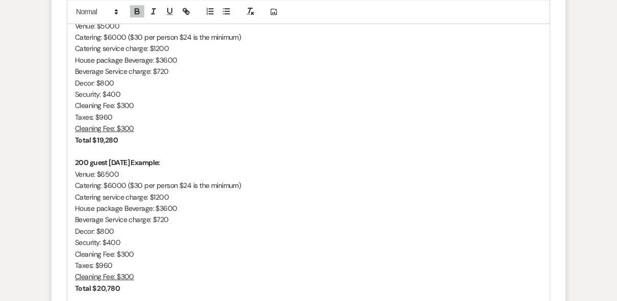
click at [78, 167] on strong "200 guest [DATE] Example:" at bounding box center [117, 162] width 85 height 9
click at [328, 180] on p "Venue: $6500" at bounding box center [308, 174] width 467 height 11
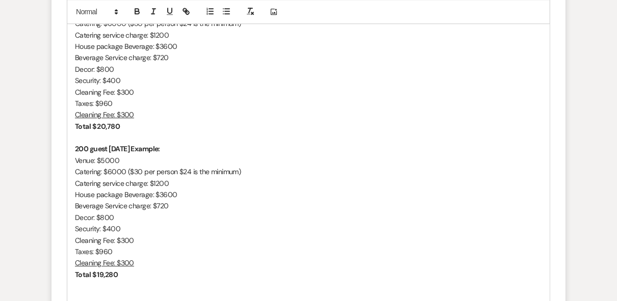
scroll to position [1968, 0]
click at [78, 152] on strong "200 guest [DATE] Example:" at bounding box center [117, 147] width 85 height 9
click at [316, 119] on p "Cleaning Fee: $300" at bounding box center [308, 113] width 467 height 11
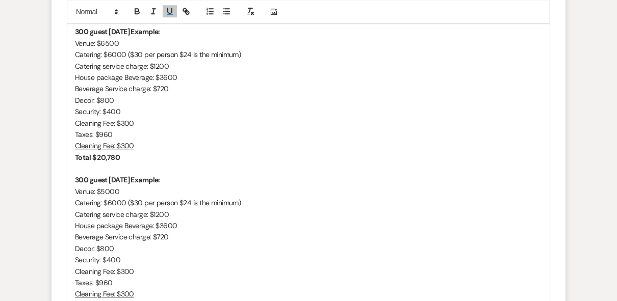
scroll to position [1887, 0]
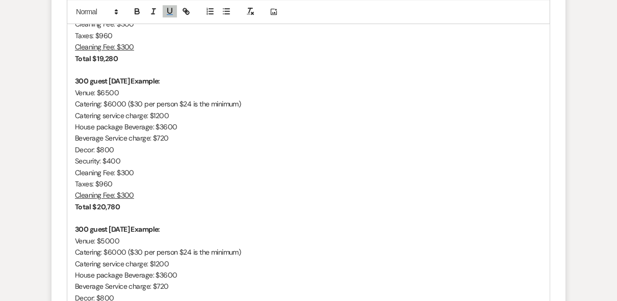
click at [111, 110] on p "Catering: $6000 ($30 per person $24 is the minimum)" at bounding box center [308, 103] width 467 height 11
click at [273, 144] on p "Beverage Service charge: $720" at bounding box center [308, 137] width 467 height 11
click at [158, 121] on p "Catering service charge: $1200" at bounding box center [308, 115] width 467 height 11
click at [258, 167] on p "Security: $400" at bounding box center [308, 160] width 467 height 11
drag, startPoint x: 183, startPoint y: 150, endPoint x: 158, endPoint y: 148, distance: 24.5
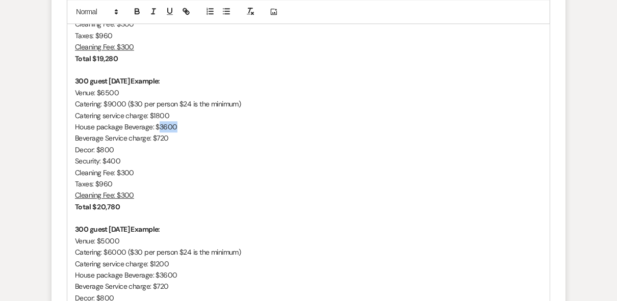
click at [158, 132] on p "House package Beverage: $3600" at bounding box center [308, 126] width 467 height 11
drag, startPoint x: 170, startPoint y: 163, endPoint x: 155, endPoint y: 163, distance: 14.8
click at [155, 144] on p "Beverage Service charge: $720" at bounding box center [308, 137] width 467 height 11
click at [256, 144] on p "Beverage Service charge: $1080" at bounding box center [308, 137] width 467 height 11
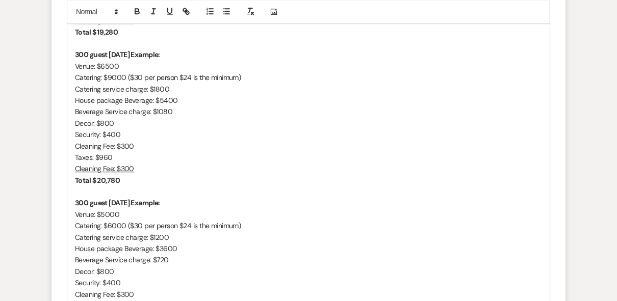
scroll to position [1927, 0]
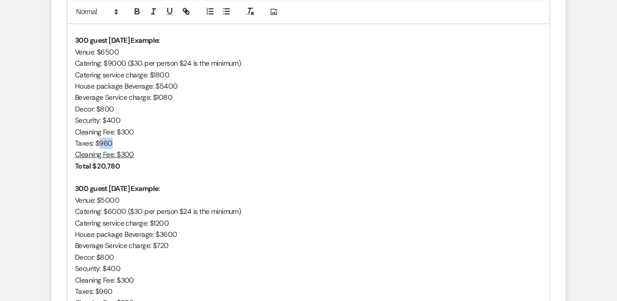
drag, startPoint x: 108, startPoint y: 168, endPoint x: 99, endPoint y: 168, distance: 8.7
click at [99, 149] on p "Taxes: $960" at bounding box center [308, 143] width 467 height 11
click at [235, 160] on p "Cleaning Fee: $300" at bounding box center [308, 154] width 467 height 11
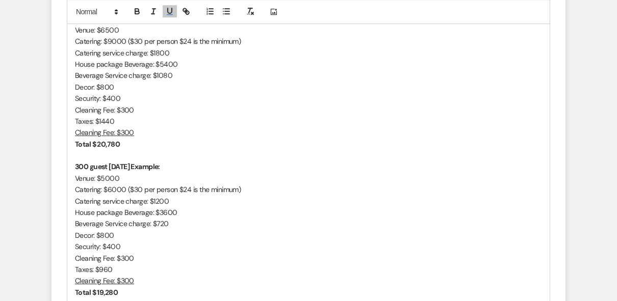
scroll to position [1968, 0]
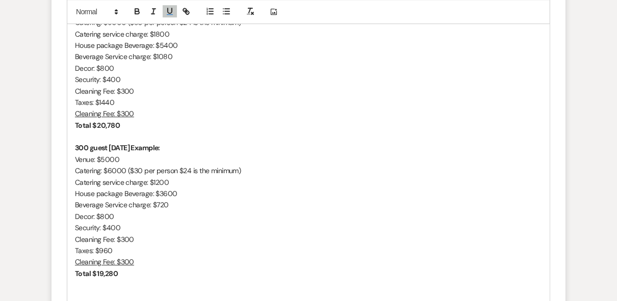
click at [113, 176] on p "Catering: $6000 ($30 per person $24 is the minimum)" at bounding box center [308, 170] width 467 height 11
click at [158, 188] on p "Catering service charge: $1200" at bounding box center [308, 182] width 467 height 11
drag, startPoint x: 165, startPoint y: 219, endPoint x: 158, endPoint y: 218, distance: 7.2
click at [158, 199] on p "House package Beverage: $3600" at bounding box center [308, 193] width 467 height 11
click at [323, 210] on p "Beverage Service charge: $720" at bounding box center [308, 204] width 467 height 11
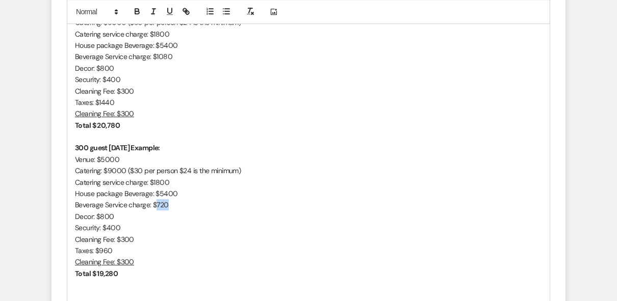
drag, startPoint x: 167, startPoint y: 233, endPoint x: 157, endPoint y: 231, distance: 10.5
click at [157, 210] on p "Beverage Service charge: $720" at bounding box center [308, 204] width 467 height 11
click at [267, 199] on p "House package Beverage: $5400" at bounding box center [308, 193] width 467 height 11
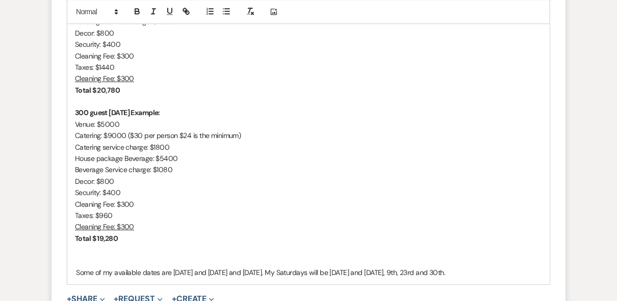
scroll to position [2050, 0]
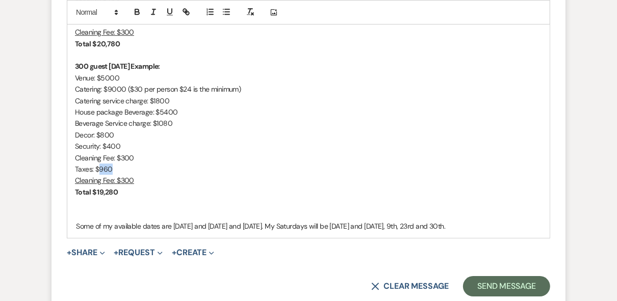
drag, startPoint x: 121, startPoint y: 192, endPoint x: 99, endPoint y: 194, distance: 21.6
click at [99, 175] on p "Taxes: $960" at bounding box center [308, 169] width 467 height 11
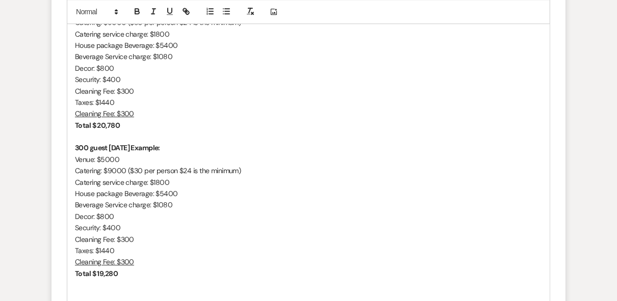
click at [397, 108] on p "Taxes: $1440" at bounding box center [308, 102] width 467 height 11
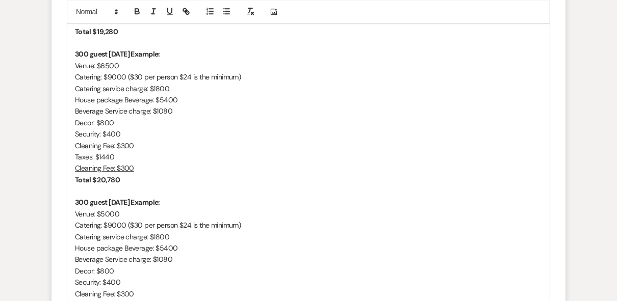
scroll to position [1927, 0]
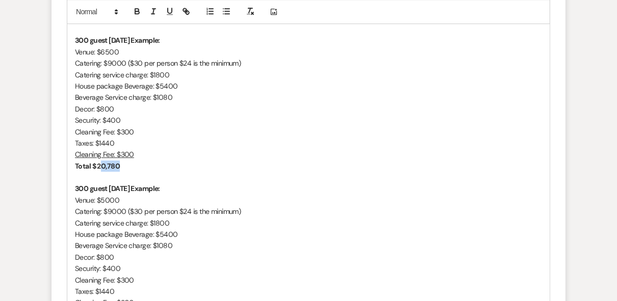
drag, startPoint x: 124, startPoint y: 194, endPoint x: 101, endPoint y: 189, distance: 23.0
click at [101, 172] on p "Total $ 20,780" at bounding box center [308, 165] width 467 height 11
click at [220, 172] on p "Total $ 26720" at bounding box center [308, 165] width 467 height 11
click at [106, 171] on strong "Total $ 26720" at bounding box center [96, 166] width 43 height 9
click at [256, 183] on p at bounding box center [308, 177] width 467 height 11
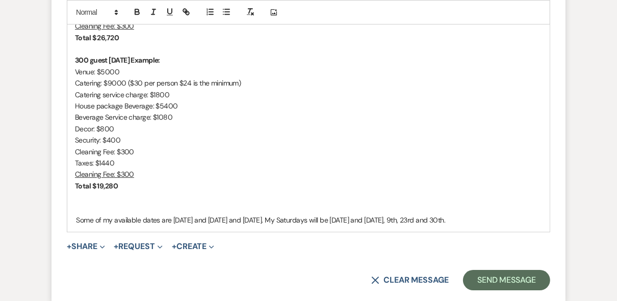
scroll to position [2131, 0]
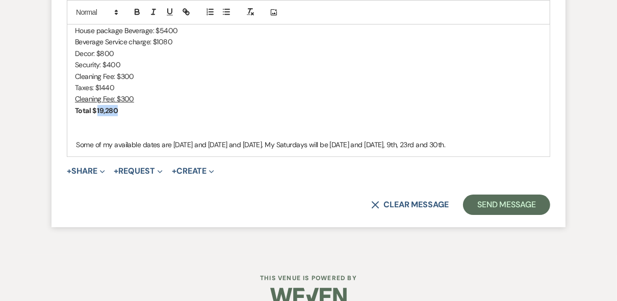
drag, startPoint x: 120, startPoint y: 131, endPoint x: 98, endPoint y: 131, distance: 22.4
click at [98, 116] on p "Total $ 19,280" at bounding box center [308, 110] width 467 height 11
click at [104, 115] on strong "Total $ 25220" at bounding box center [96, 110] width 43 height 9
click at [267, 116] on p "Total $ 25,220" at bounding box center [308, 110] width 467 height 11
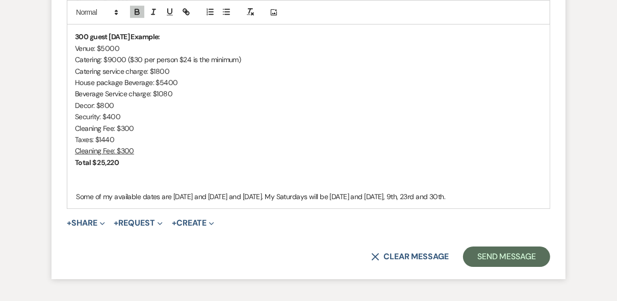
scroll to position [2050, 0]
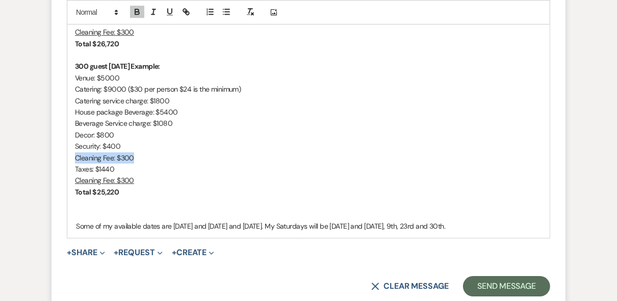
drag, startPoint x: 123, startPoint y: 180, endPoint x: 72, endPoint y: 180, distance: 50.4
click at [75, 175] on p "Taxes: $1440" at bounding box center [308, 169] width 467 height 11
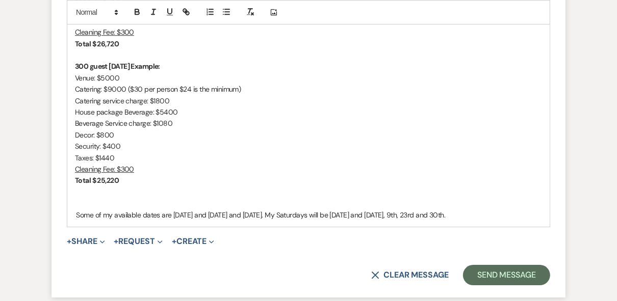
click at [282, 118] on p "House package Beverage: $5400" at bounding box center [308, 111] width 467 height 11
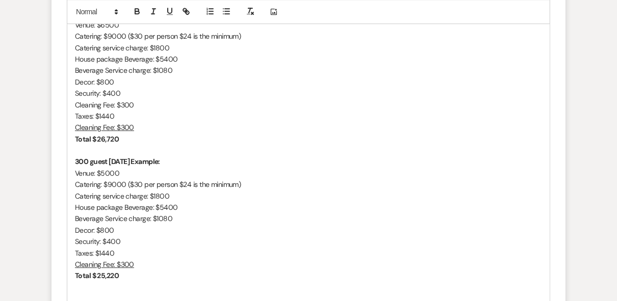
scroll to position [1927, 0]
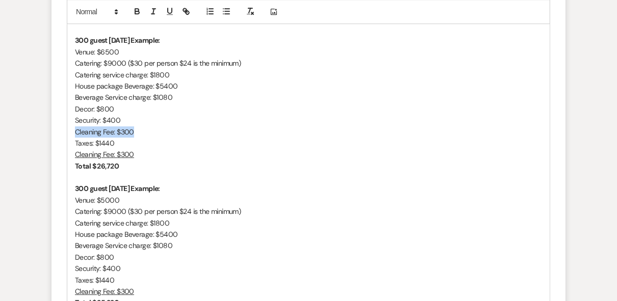
drag, startPoint x: 123, startPoint y: 154, endPoint x: 68, endPoint y: 154, distance: 55.0
click at [68, 154] on div "Hello [DEMOGRAPHIC_DATA]! Ms. [PERSON_NAME], it was great speaking with you [DA…" at bounding box center [308, 12] width 482 height 674
click at [74, 164] on div "Hello [DEMOGRAPHIC_DATA]! Ms. [PERSON_NAME], it was great speaking with you [DA…" at bounding box center [308, 12] width 482 height 674
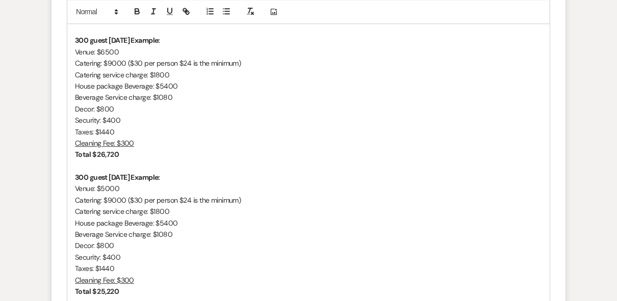
click at [276, 172] on p at bounding box center [308, 165] width 467 height 11
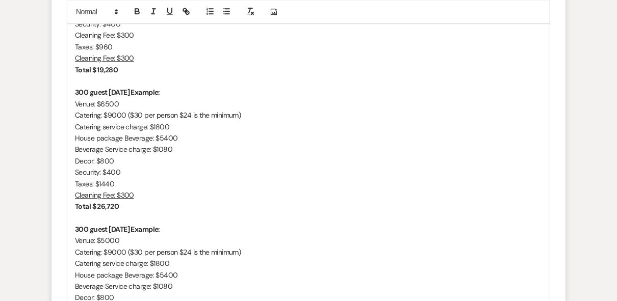
scroll to position [1764, 0]
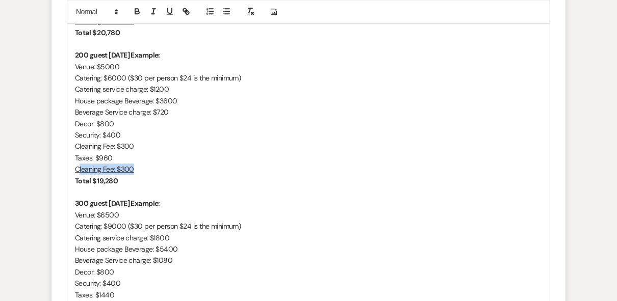
drag, startPoint x: 135, startPoint y: 195, endPoint x: 77, endPoint y: 193, distance: 57.1
click at [77, 175] on p "Cleaning Fee: $300" at bounding box center [308, 169] width 467 height 11
click at [241, 175] on p "Cleaning Fee: $300" at bounding box center [308, 169] width 467 height 11
drag, startPoint x: 138, startPoint y: 168, endPoint x: 69, endPoint y: 167, distance: 69.3
click at [69, 167] on div "Hello [DEMOGRAPHIC_DATA]! Ms. [PERSON_NAME], it was great speaking with you [DA…" at bounding box center [308, 169] width 482 height 662
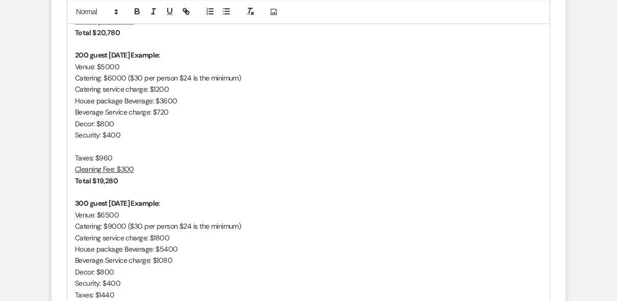
click at [76, 164] on p "Taxes: $960" at bounding box center [308, 157] width 467 height 11
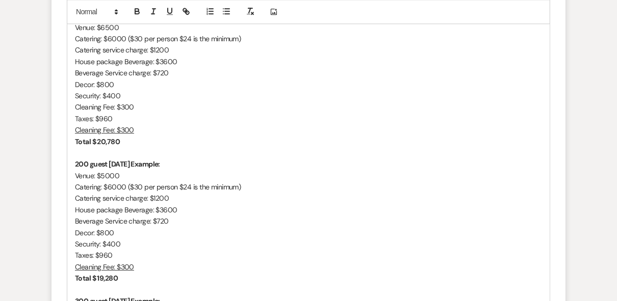
scroll to position [1642, 0]
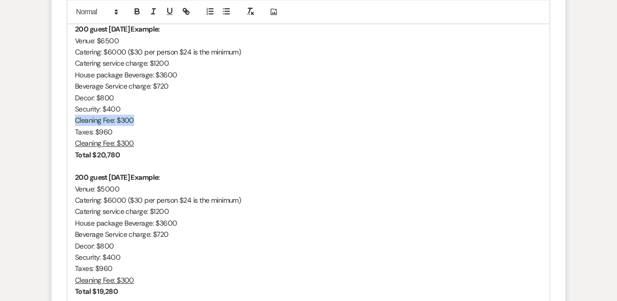
drag, startPoint x: 131, startPoint y: 144, endPoint x: 73, endPoint y: 146, distance: 58.1
click at [73, 146] on div "Hello [DEMOGRAPHIC_DATA]! Ms. [PERSON_NAME], it was great speaking with you [DA…" at bounding box center [308, 285] width 482 height 651
click at [76, 138] on p "Taxes: $960" at bounding box center [308, 131] width 467 height 11
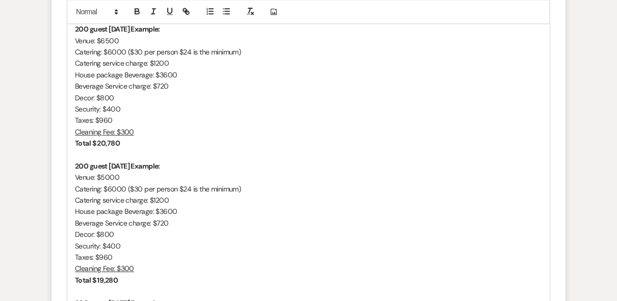
click at [298, 172] on p "200 guest [DATE] Example:" at bounding box center [308, 165] width 467 height 11
click at [108, 148] on strong "Total $ 20,780" at bounding box center [97, 143] width 45 height 9
click at [110, 148] on strong "Total $ 20,780" at bounding box center [97, 143] width 45 height 9
click at [251, 149] on p "Total $ 20,480" at bounding box center [308, 143] width 467 height 11
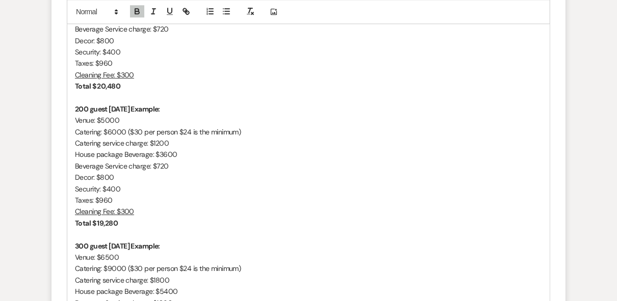
scroll to position [1724, 0]
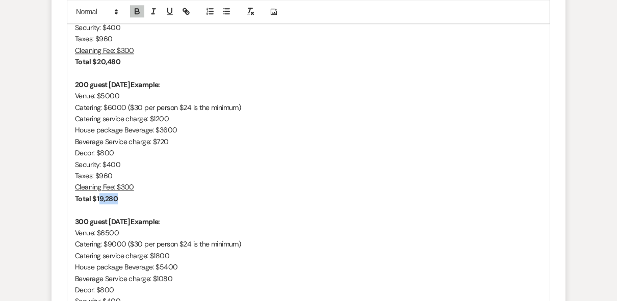
drag, startPoint x: 110, startPoint y: 222, endPoint x: 98, endPoint y: 220, distance: 11.4
click at [98, 204] on p "Total $ 19,280" at bounding box center [308, 198] width 467 height 11
drag, startPoint x: 113, startPoint y: 224, endPoint x: 98, endPoint y: 224, distance: 14.8
click at [98, 204] on p "Total $ 118980" at bounding box center [308, 198] width 467 height 11
click at [231, 193] on p "Cleaning Fee: $300" at bounding box center [308, 186] width 467 height 11
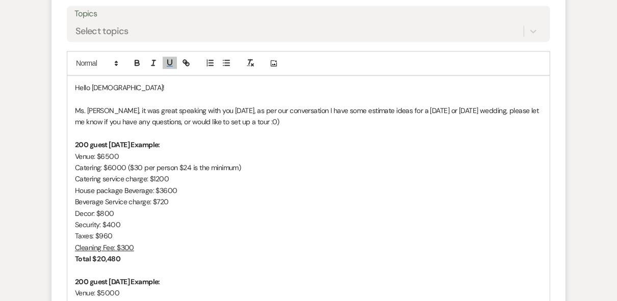
scroll to position [1520, 0]
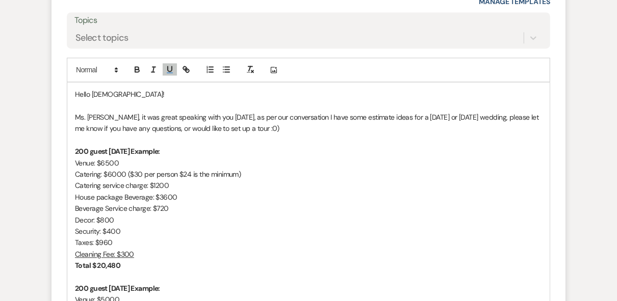
click at [149, 135] on p "Ms. [PERSON_NAME], it was great speaking with you [DATE], as per our conversati…" at bounding box center [308, 123] width 467 height 23
click at [472, 135] on p "Ms. [PERSON_NAME], it was great speaking with you [DATE], as per our conversati…" at bounding box center [308, 123] width 467 height 23
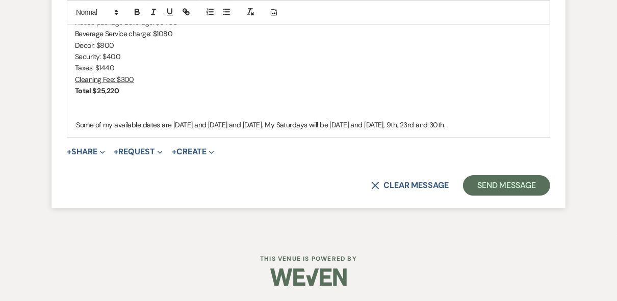
scroll to position [2141, 0]
click at [93, 151] on button "+ Share Expand" at bounding box center [86, 152] width 38 height 8
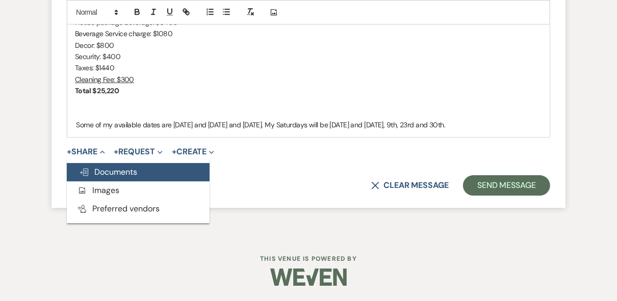
click at [146, 175] on button "Doc Upload Documents" at bounding box center [138, 172] width 143 height 18
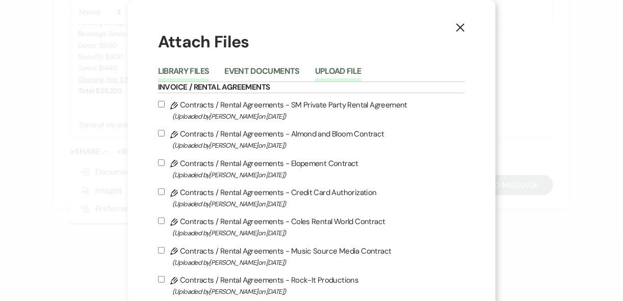
click at [339, 74] on button "Upload File" at bounding box center [338, 74] width 46 height 14
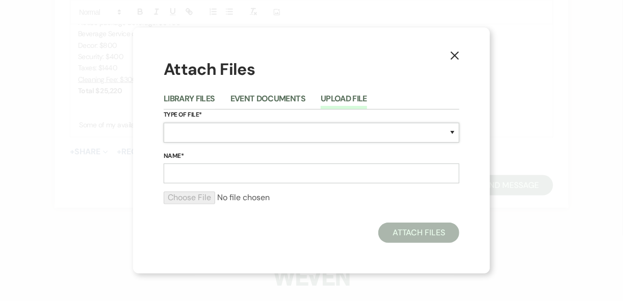
click at [181, 132] on select "Special Event Insurance Vendor Certificate of Insurance Contracts / Rental Agre…" at bounding box center [312, 133] width 296 height 20
select select "43"
drag, startPoint x: 181, startPoint y: 135, endPoint x: 186, endPoint y: 141, distance: 8.4
click at [181, 135] on select "Special Event Insurance Vendor Certificate of Insurance Contracts / Rental Agre…" at bounding box center [312, 133] width 296 height 20
click at [190, 171] on input "Name*" at bounding box center [312, 174] width 296 height 20
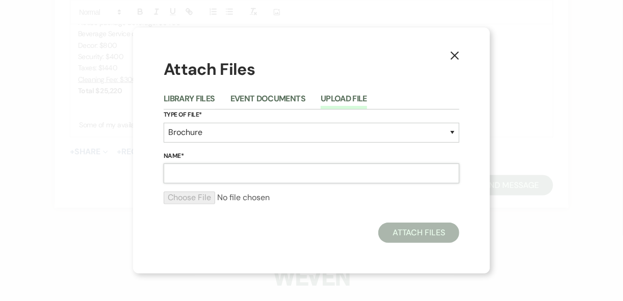
type input "Wedding packet"
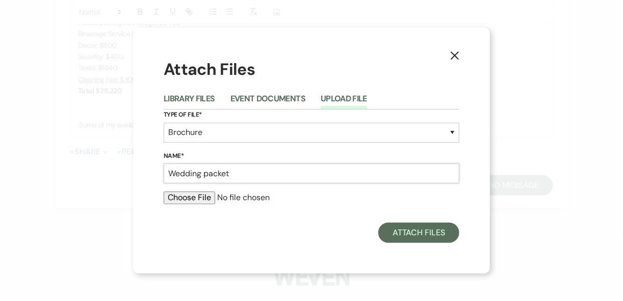
type input "C:\fakepath\Wedding Packet 25.pdf"
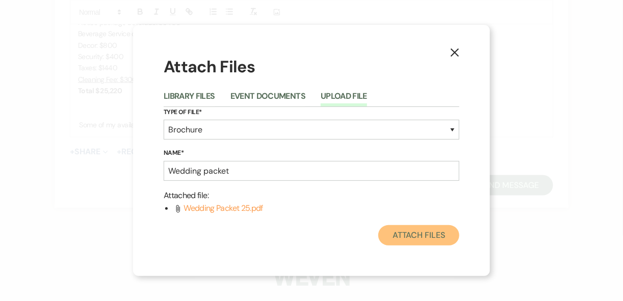
click at [434, 238] on button "Attach Files" at bounding box center [418, 235] width 81 height 20
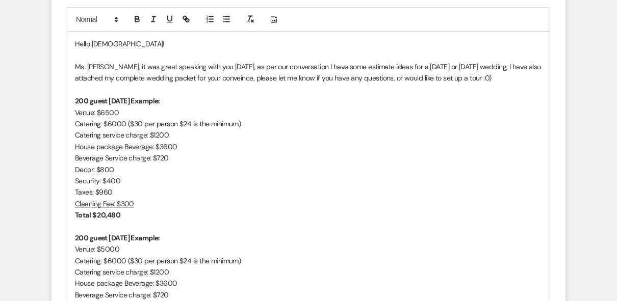
scroll to position [1611, 0]
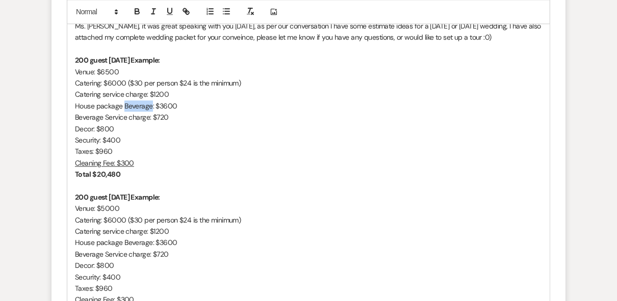
drag, startPoint x: 150, startPoint y: 130, endPoint x: 123, endPoint y: 130, distance: 27.5
click at [123, 112] on p "House package Beverage: $3600" at bounding box center [308, 105] width 467 height 11
click at [95, 112] on p "House package : $3600" at bounding box center [308, 105] width 467 height 11
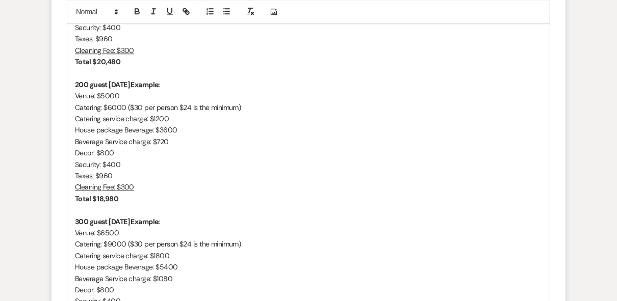
scroll to position [1733, 0]
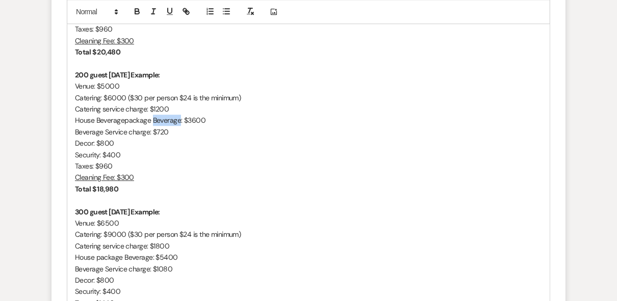
drag, startPoint x: 179, startPoint y: 145, endPoint x: 152, endPoint y: 146, distance: 27.6
click at [152, 126] on p "House Beveragepackage Beverage: $3600" at bounding box center [308, 120] width 467 height 11
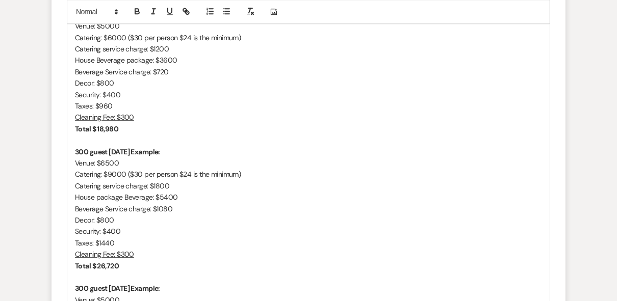
scroll to position [1815, 0]
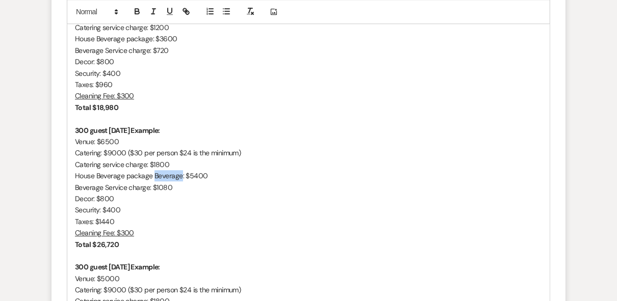
drag, startPoint x: 180, startPoint y: 200, endPoint x: 152, endPoint y: 198, distance: 28.6
click at [152, 181] on p "House Beverage package Beverage: $5400" at bounding box center [308, 175] width 467 height 11
click at [251, 181] on p "House Beverage package: $5400" at bounding box center [308, 175] width 467 height 11
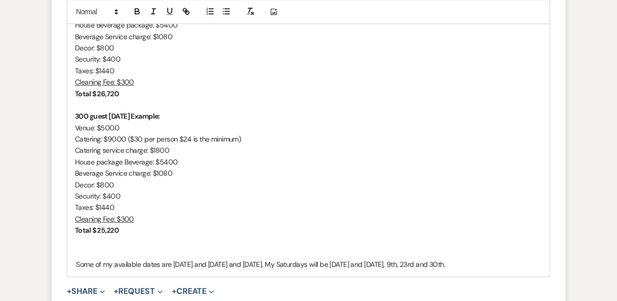
scroll to position [1978, 0]
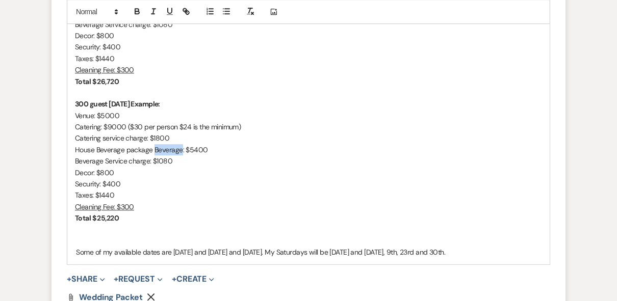
drag, startPoint x: 170, startPoint y: 172, endPoint x: 154, endPoint y: 172, distance: 16.3
click at [154, 155] on p "House Beverage package Beverage: $5400" at bounding box center [308, 149] width 467 height 11
click at [334, 178] on p "Decor: $800" at bounding box center [308, 172] width 467 height 11
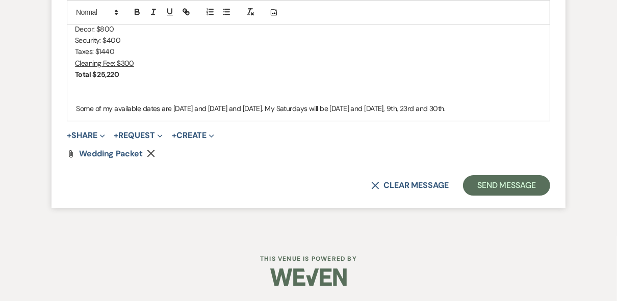
scroll to position [2157, 0]
click at [105, 106] on p "Some of my available dates are [DATE] and [DATE] and [DATE]. My Saturdays will …" at bounding box center [308, 108] width 467 height 11
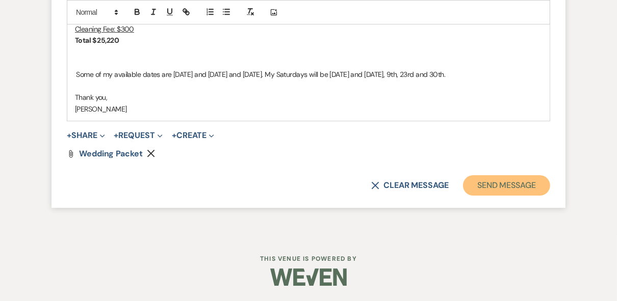
click at [502, 196] on button "Send Message" at bounding box center [506, 185] width 87 height 20
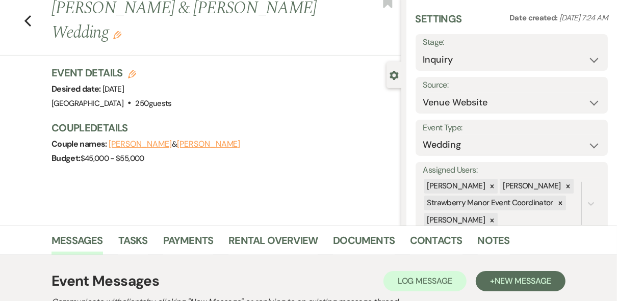
scroll to position [0, 0]
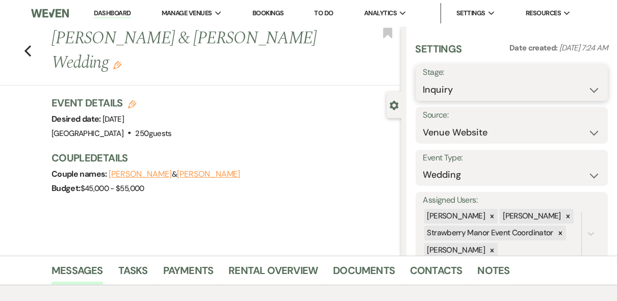
click at [570, 92] on select "Inquiry Follow Up Tour Requested Tour Confirmed Toured Proposal Sent Booked Lost" at bounding box center [511, 90] width 177 height 20
select select "6"
click at [423, 80] on select "Inquiry Follow Up Tour Requested Tour Confirmed Toured Proposal Sent Booked Lost" at bounding box center [511, 90] width 177 height 20
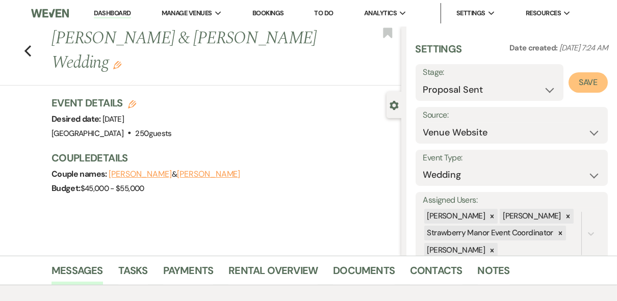
click at [577, 82] on button "Save" at bounding box center [587, 82] width 39 height 20
click at [28, 46] on icon "Previous" at bounding box center [28, 51] width 8 height 12
select select "6"
select select "8"
select select "5"
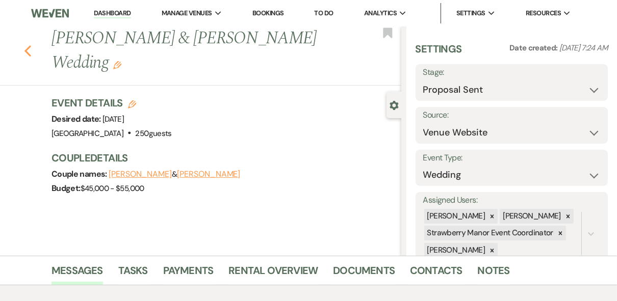
select select "8"
select select "5"
select select "8"
select select "5"
select select "8"
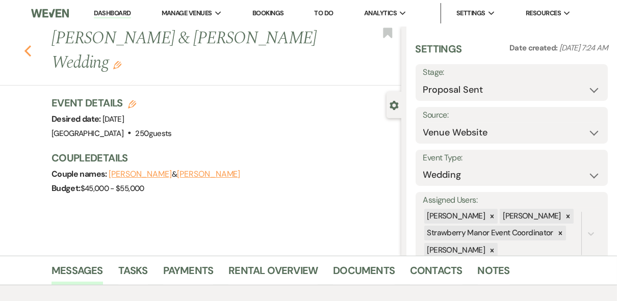
select select "5"
select select "8"
select select "10"
select select "8"
select select "5"
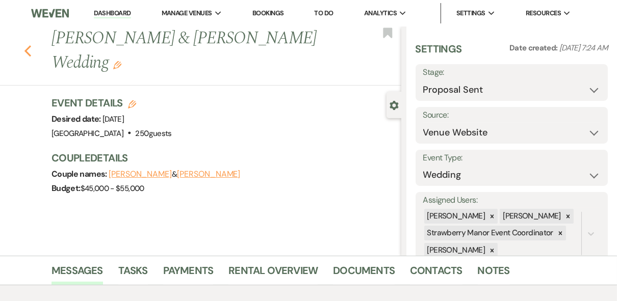
select select "8"
select select "5"
select select "8"
select select "4"
select select "8"
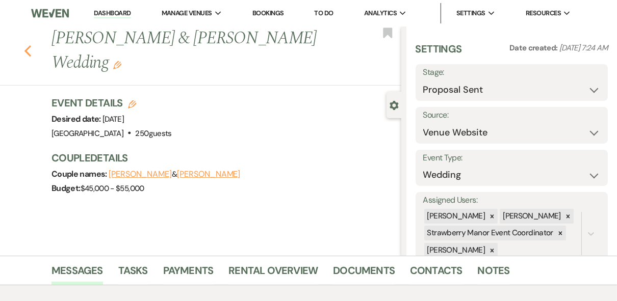
select select "8"
select select "5"
select select "8"
select select "5"
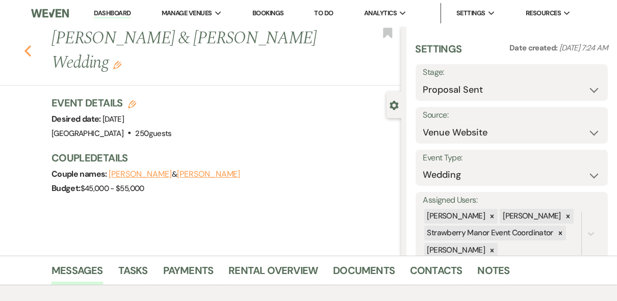
select select "8"
select select "5"
select select "8"
select select "5"
select select "8"
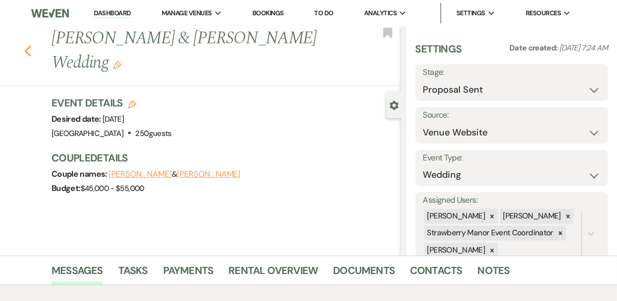
select select "5"
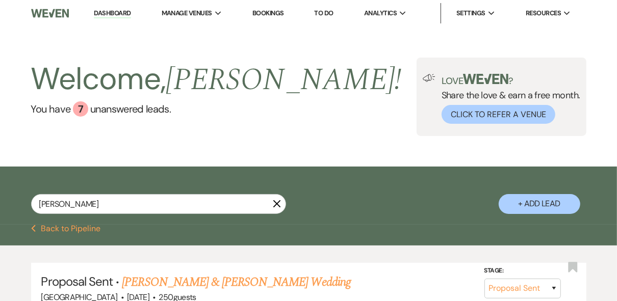
drag, startPoint x: 95, startPoint y: 16, endPoint x: 332, endPoint y: 62, distance: 241.3
click at [95, 16] on link "Dashboard" at bounding box center [112, 14] width 37 height 10
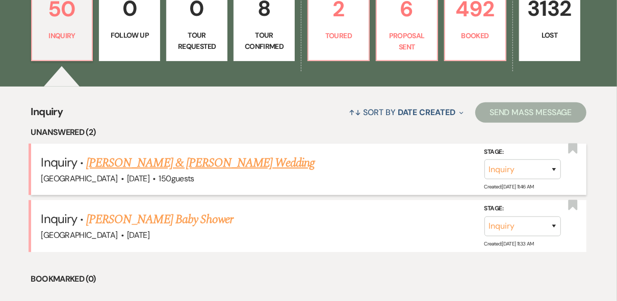
scroll to position [367, 0]
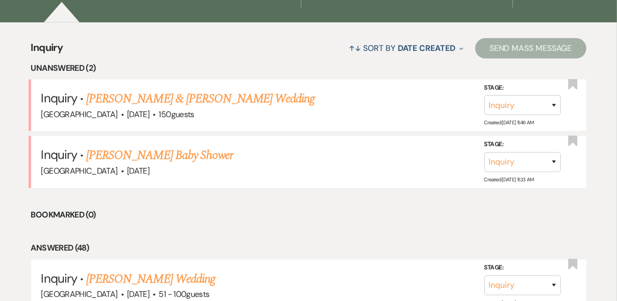
click at [191, 153] on link "[PERSON_NAME] Baby Shower" at bounding box center [159, 155] width 147 height 18
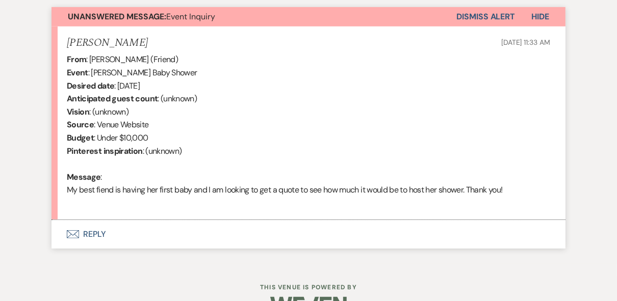
scroll to position [400, 0]
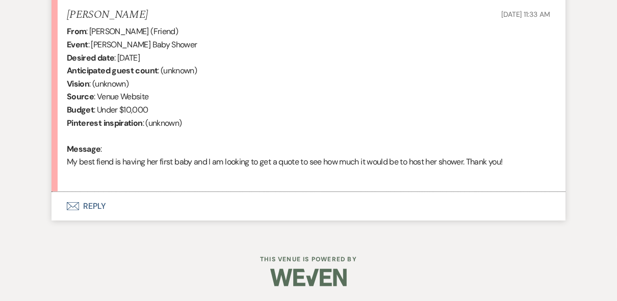
click at [89, 210] on button "Envelope Reply" at bounding box center [308, 206] width 514 height 29
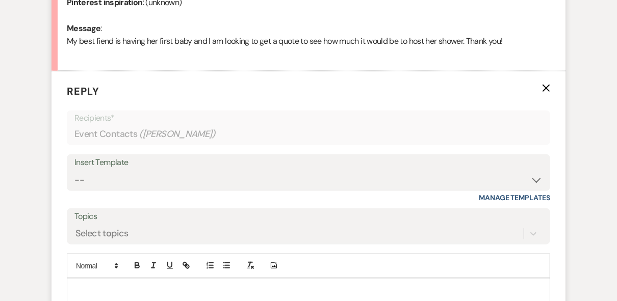
scroll to position [592, 0]
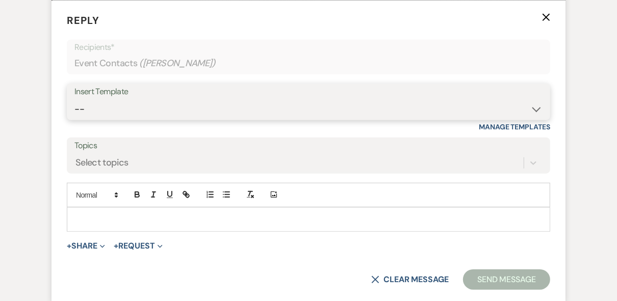
click at [98, 105] on select "-- Weven Planning Portal Introduction (Booked Events) Private Party Inquiry Res…" at bounding box center [308, 109] width 468 height 20
click at [74, 99] on select "-- Weven Planning Portal Introduction (Booked Events) Private Party Inquiry Res…" at bounding box center [308, 109] width 468 height 20
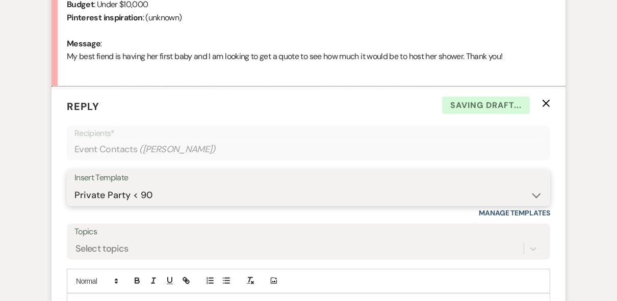
scroll to position [551, 0]
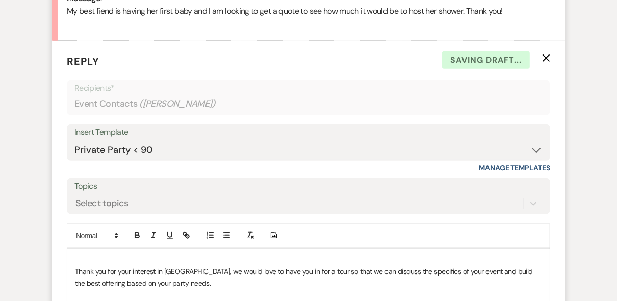
click at [81, 257] on p at bounding box center [308, 260] width 467 height 11
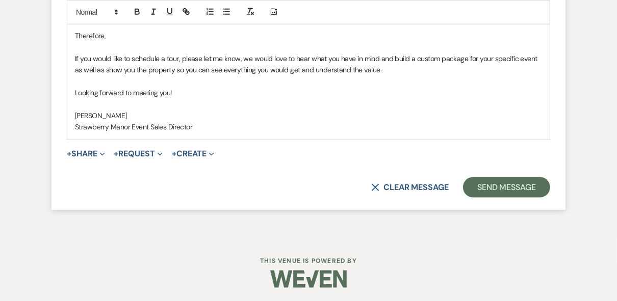
scroll to position [901, 0]
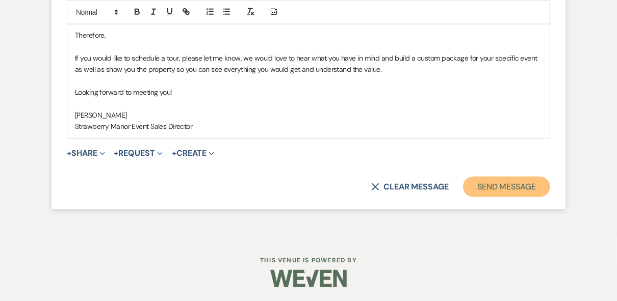
click at [501, 190] on button "Send Message" at bounding box center [506, 187] width 87 height 20
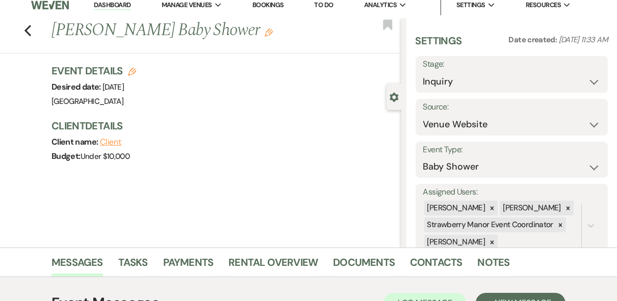
scroll to position [0, 0]
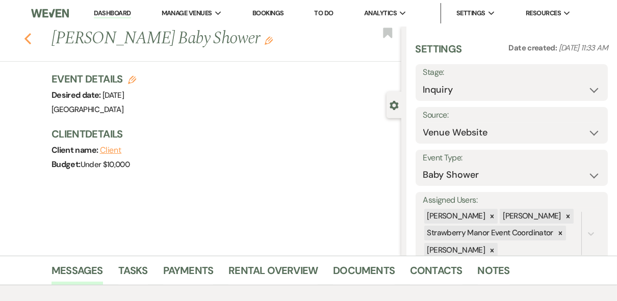
click at [31, 38] on icon "Previous" at bounding box center [28, 39] width 8 height 12
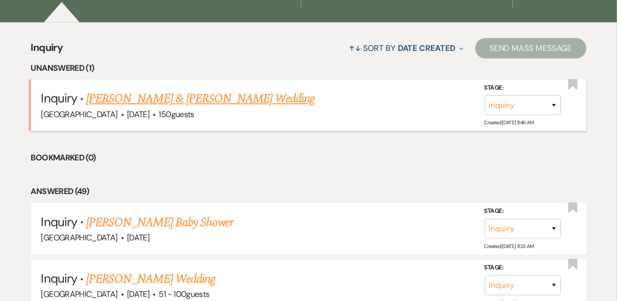
click at [159, 100] on link "[PERSON_NAME] & [PERSON_NAME] Wedding" at bounding box center [200, 99] width 228 height 18
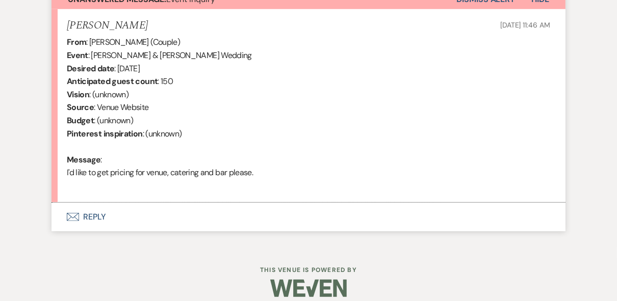
scroll to position [400, 0]
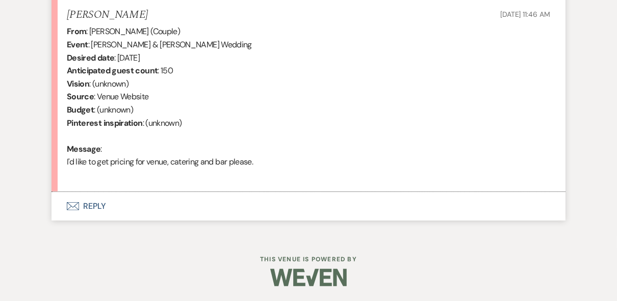
click at [91, 215] on button "Envelope Reply" at bounding box center [308, 206] width 514 height 29
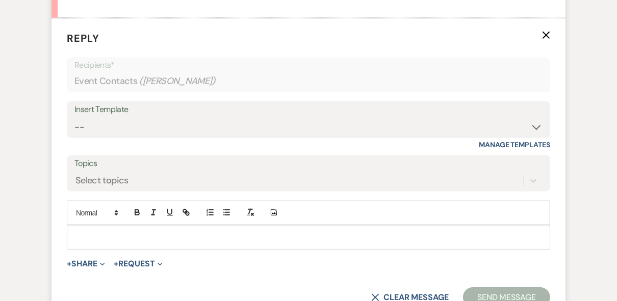
scroll to position [592, 0]
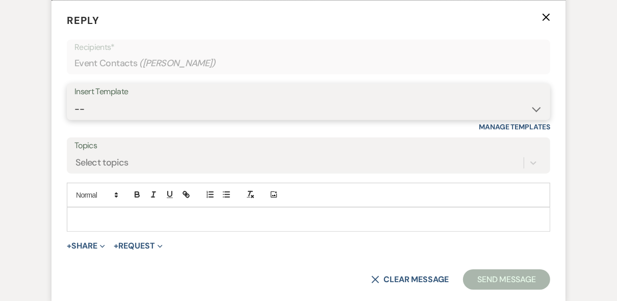
click at [120, 107] on select "-- Weven Planning Portal Introduction (Booked Events) Private Party Inquiry Res…" at bounding box center [308, 109] width 468 height 20
click at [74, 99] on select "-- Weven Planning Portal Introduction (Booked Events) Private Party Inquiry Res…" at bounding box center [308, 109] width 468 height 20
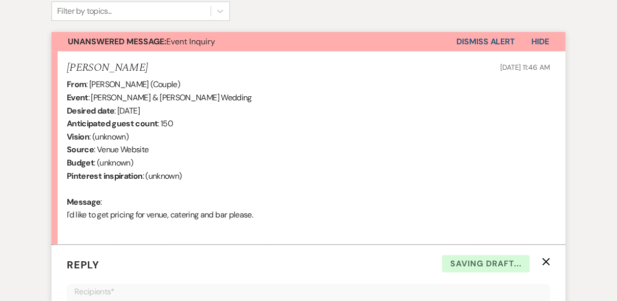
scroll to position [632, 0]
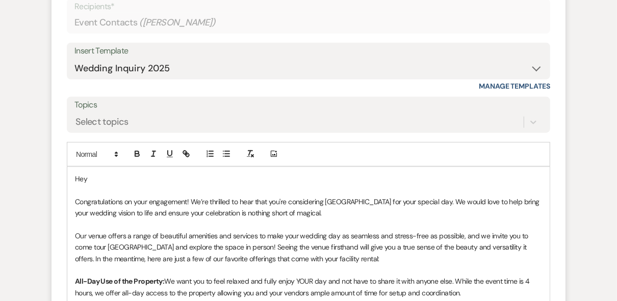
click at [99, 179] on p "Hey" at bounding box center [308, 178] width 467 height 11
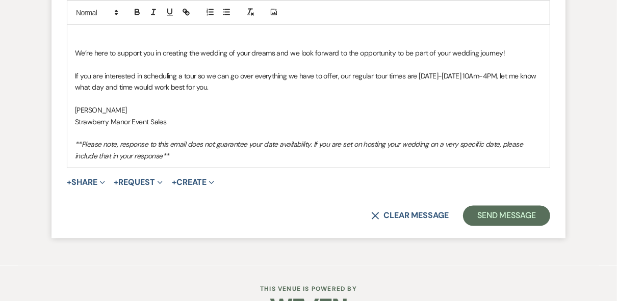
scroll to position [1118, 0]
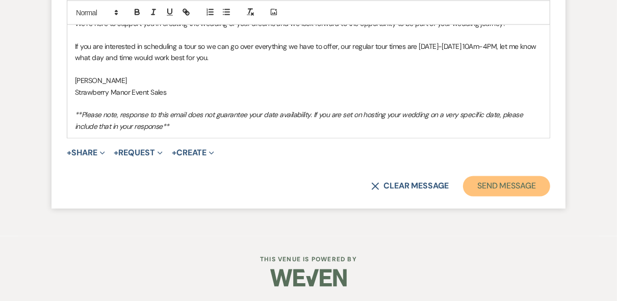
click at [522, 183] on button "Send Message" at bounding box center [506, 186] width 87 height 20
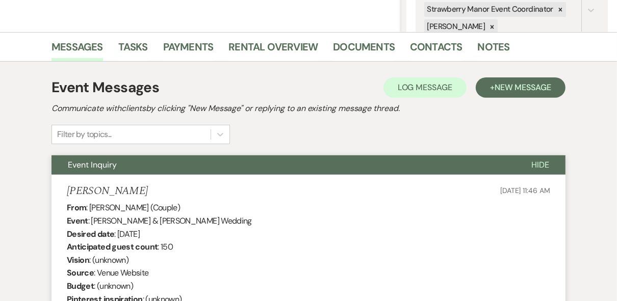
scroll to position [0, 0]
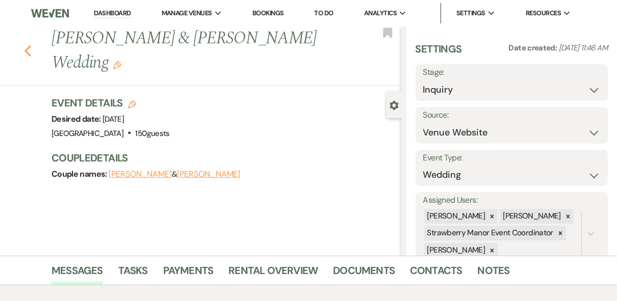
click at [28, 47] on icon "Previous" at bounding box center [28, 51] width 8 height 12
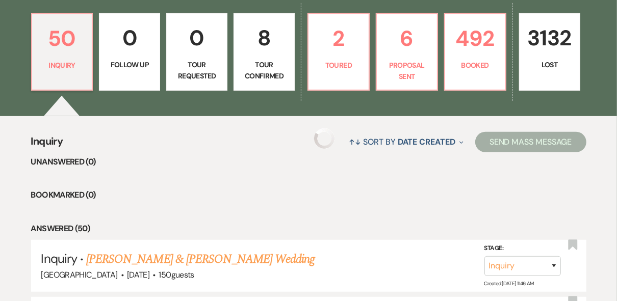
scroll to position [163, 0]
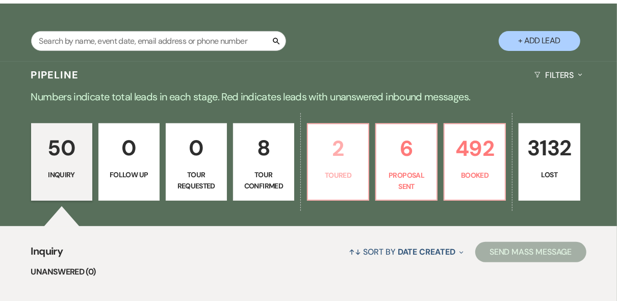
click at [334, 163] on p "2" at bounding box center [338, 148] width 48 height 34
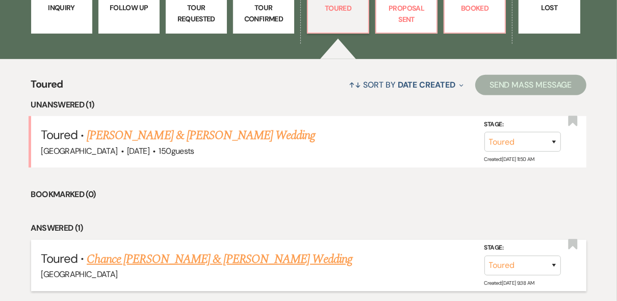
scroll to position [367, 0]
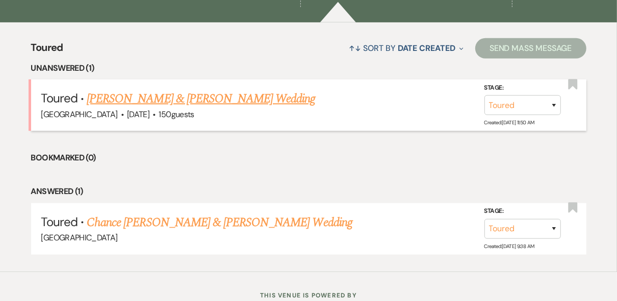
click at [202, 97] on link "[PERSON_NAME] & [PERSON_NAME] Wedding" at bounding box center [201, 99] width 228 height 18
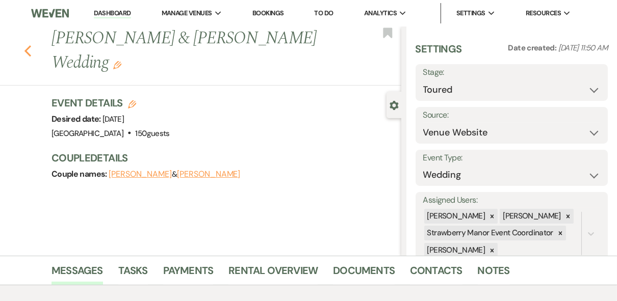
click at [31, 45] on icon "Previous" at bounding box center [28, 51] width 8 height 12
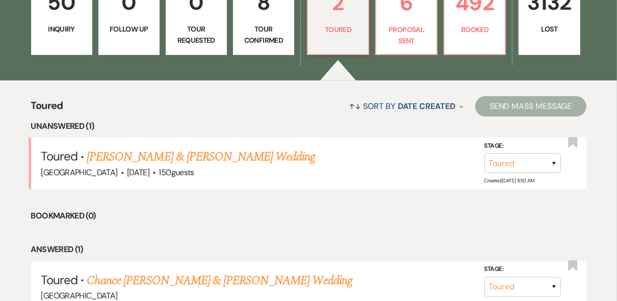
scroll to position [163, 0]
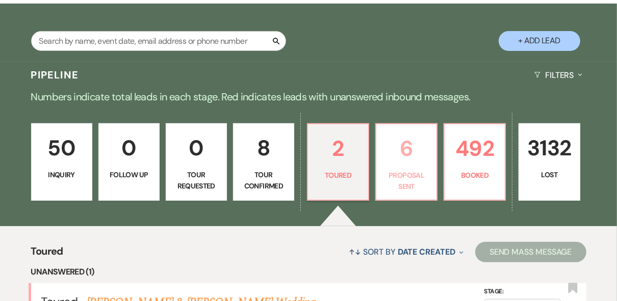
click at [396, 167] on link "6 Proposal Sent" at bounding box center [406, 161] width 62 height 77
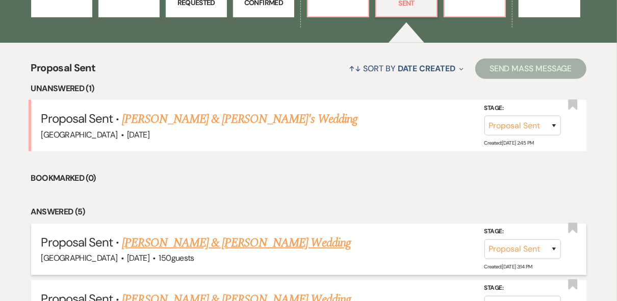
scroll to position [367, 0]
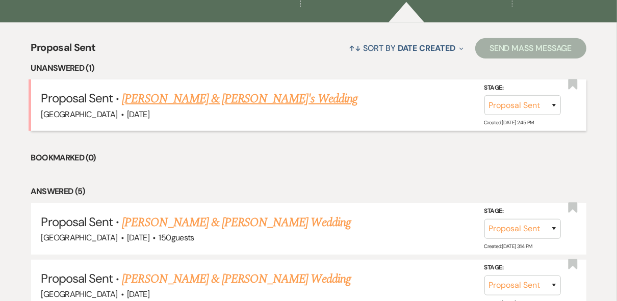
click at [196, 96] on link "[PERSON_NAME] & [PERSON_NAME]'s Wedding" at bounding box center [239, 99] width 235 height 18
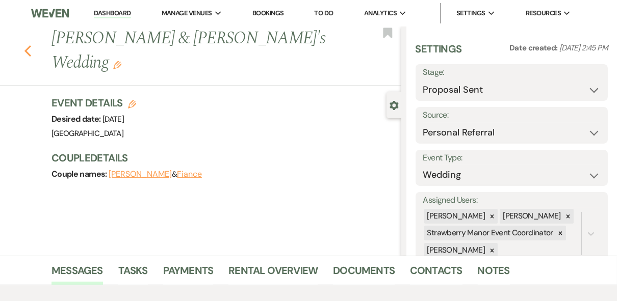
click at [31, 45] on use "button" at bounding box center [27, 50] width 7 height 11
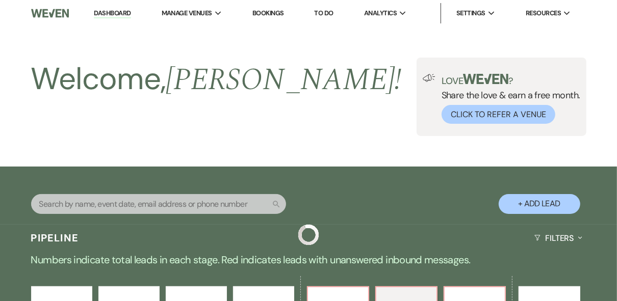
scroll to position [367, 0]
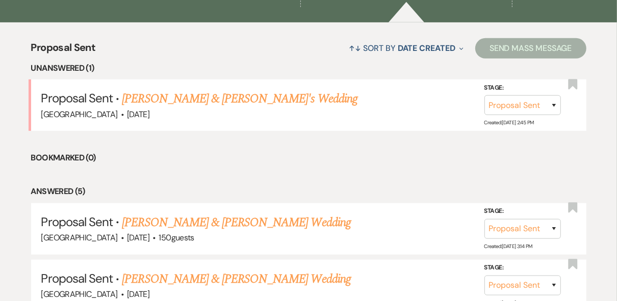
click at [363, 156] on li "Bookmarked (0)" at bounding box center [308, 157] width 555 height 13
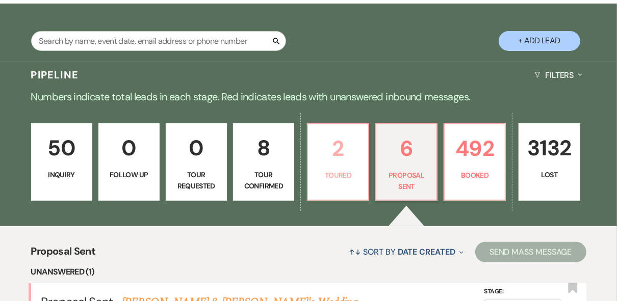
click at [350, 175] on p "Toured" at bounding box center [338, 175] width 48 height 11
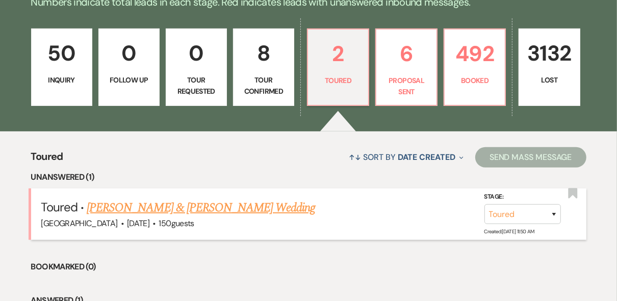
scroll to position [285, 0]
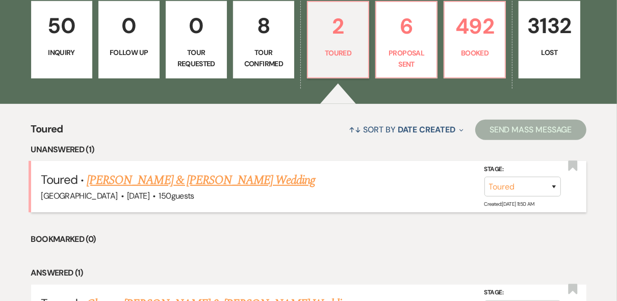
click at [202, 179] on link "[PERSON_NAME] & [PERSON_NAME] Wedding" at bounding box center [201, 180] width 228 height 18
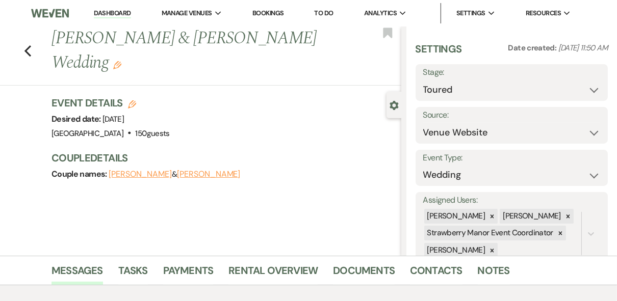
click at [136, 100] on icon "Edit" at bounding box center [132, 104] width 8 height 8
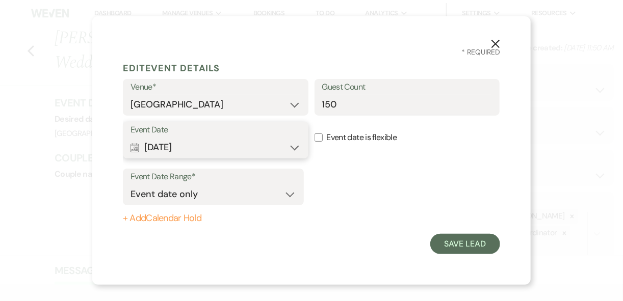
click at [297, 147] on button "Calendar [DATE] Expand" at bounding box center [215, 147] width 170 height 20
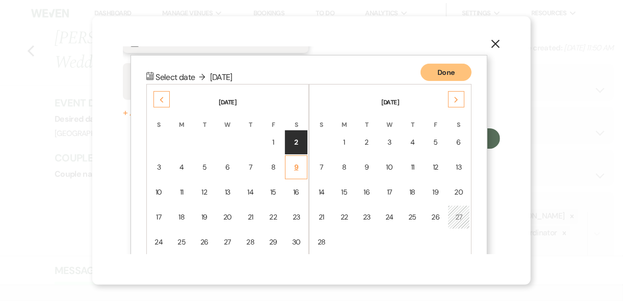
scroll to position [129, 0]
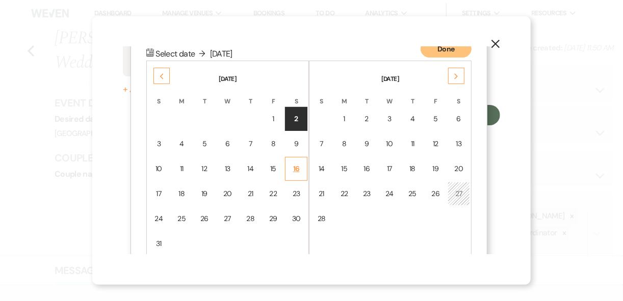
click at [297, 170] on div "16" at bounding box center [295, 169] width 9 height 11
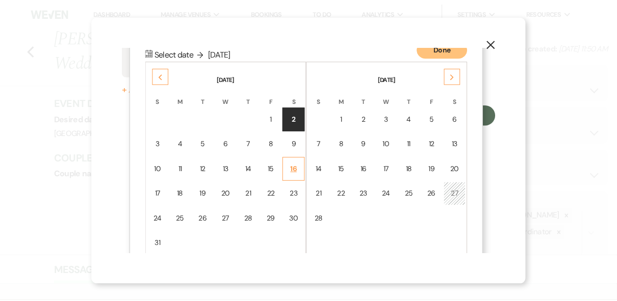
scroll to position [0, 0]
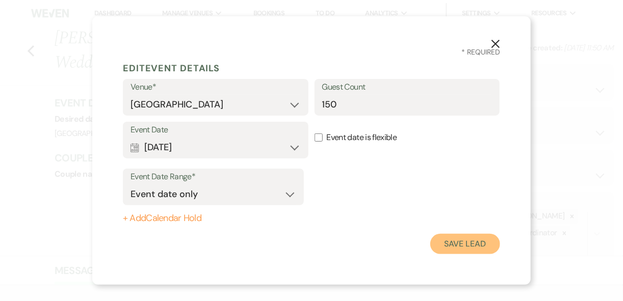
click at [471, 247] on button "Save Lead" at bounding box center [465, 244] width 70 height 20
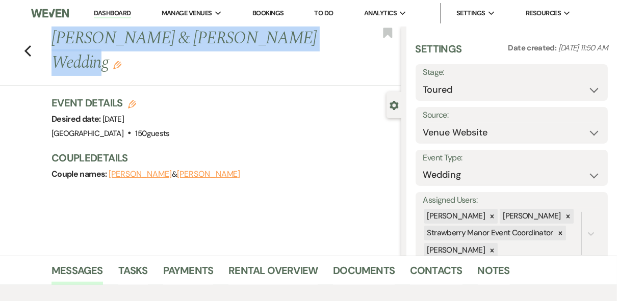
drag, startPoint x: 307, startPoint y: 40, endPoint x: 56, endPoint y: 43, distance: 250.7
click at [56, 43] on h1 "[PERSON_NAME] & [PERSON_NAME] Wedding Edit" at bounding box center [188, 50] width 275 height 48
copy h1 "[PERSON_NAME] & [PERSON_NAME] Wedding"
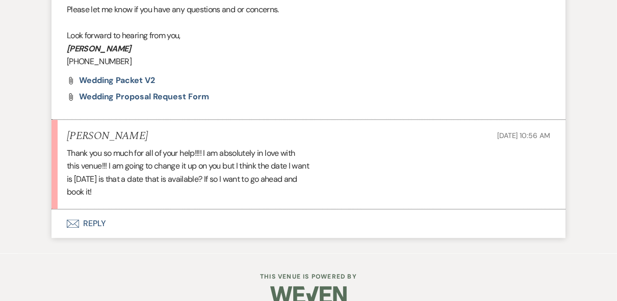
scroll to position [1640, 0]
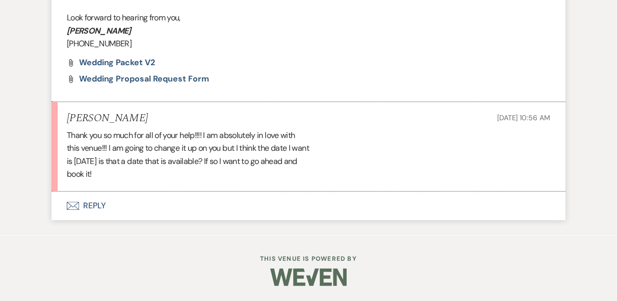
click at [102, 205] on button "Envelope Reply" at bounding box center [308, 206] width 514 height 29
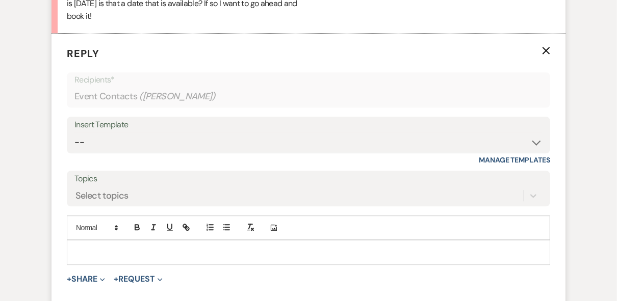
scroll to position [1832, 0]
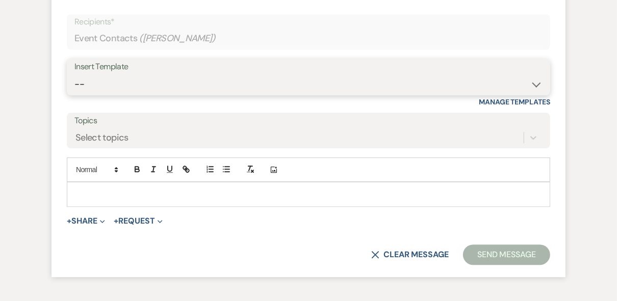
click at [138, 94] on select "-- Weven Planning Portal Introduction (Booked Events) Private Party Inquiry Res…" at bounding box center [308, 84] width 468 height 20
click at [74, 94] on select "-- Weven Planning Portal Introduction (Booked Events) Private Party Inquiry Res…" at bounding box center [308, 84] width 468 height 20
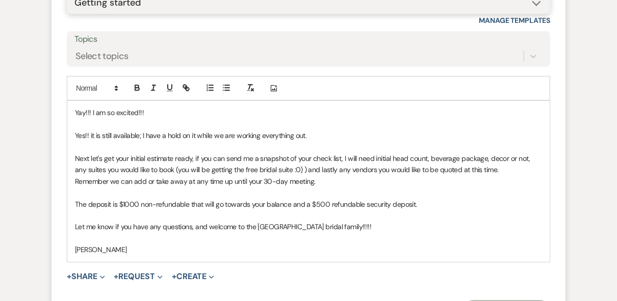
scroll to position [1914, 0]
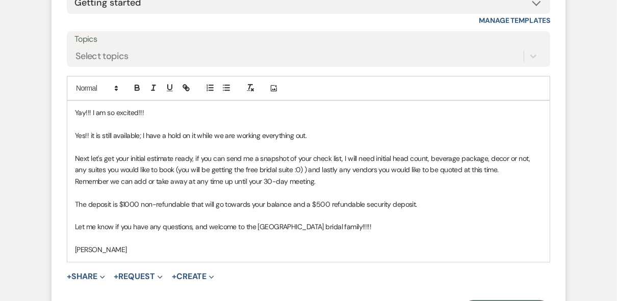
click at [146, 141] on p "Yes!! it is still available; I have a hold on it while we are working everythin…" at bounding box center [308, 135] width 467 height 11
click at [186, 153] on p at bounding box center [308, 147] width 467 height 11
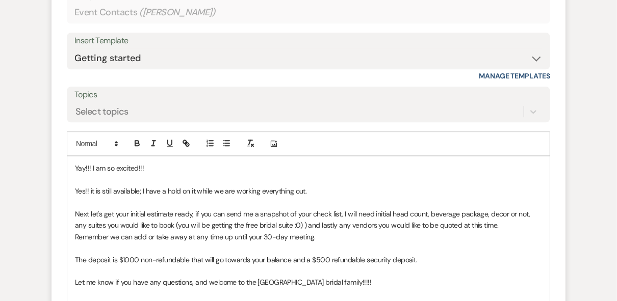
scroll to position [2062, 0]
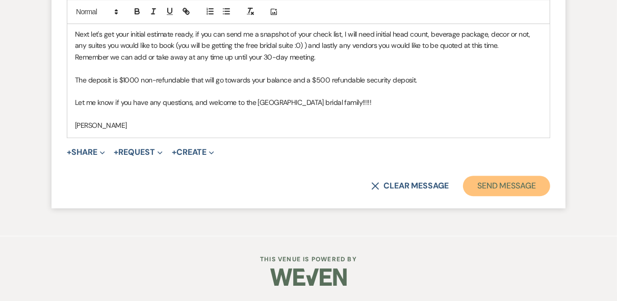
click at [488, 187] on button "Send Message" at bounding box center [506, 186] width 87 height 20
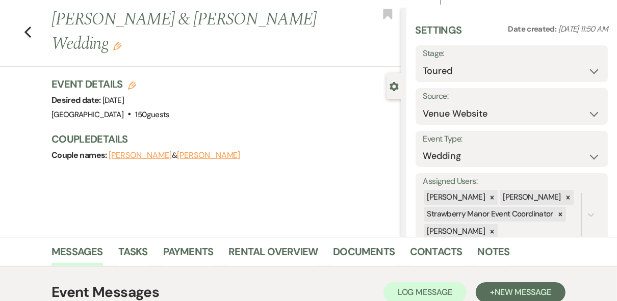
scroll to position [0, 0]
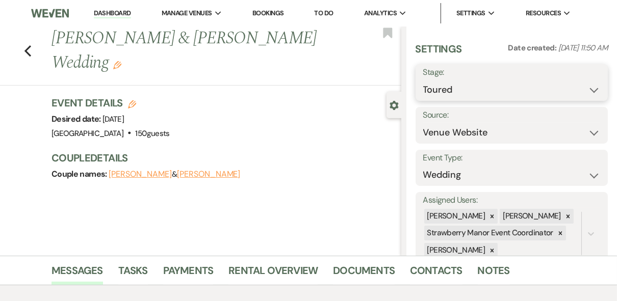
click at [588, 87] on select "Inquiry Follow Up Tour Requested Tour Confirmed Toured Proposal Sent Booked Lost" at bounding box center [511, 90] width 177 height 20
click at [423, 80] on select "Inquiry Follow Up Tour Requested Tour Confirmed Toured Proposal Sent Booked Lost" at bounding box center [511, 90] width 177 height 20
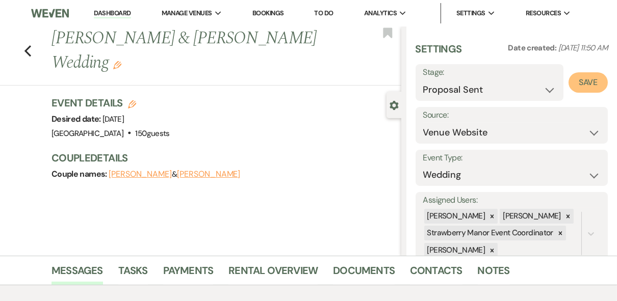
click at [577, 83] on button "Save" at bounding box center [587, 82] width 39 height 20
click at [105, 15] on link "Dashboard" at bounding box center [112, 14] width 37 height 10
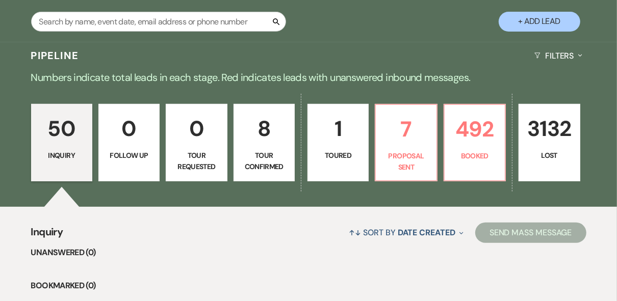
scroll to position [285, 0]
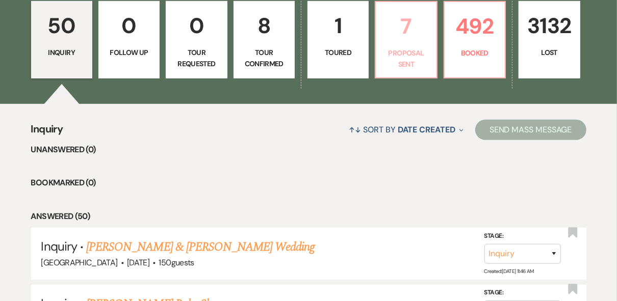
click at [417, 46] on link "7 Proposal Sent" at bounding box center [405, 39] width 62 height 77
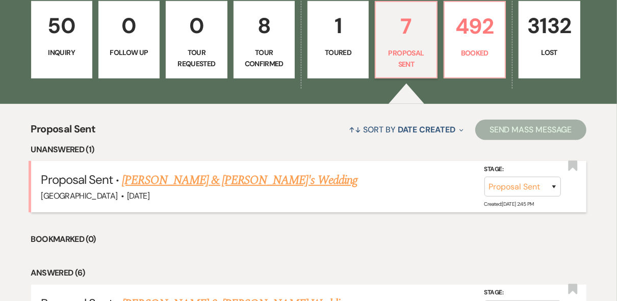
click at [225, 180] on link "[PERSON_NAME] & [PERSON_NAME]'s Wedding" at bounding box center [239, 180] width 235 height 18
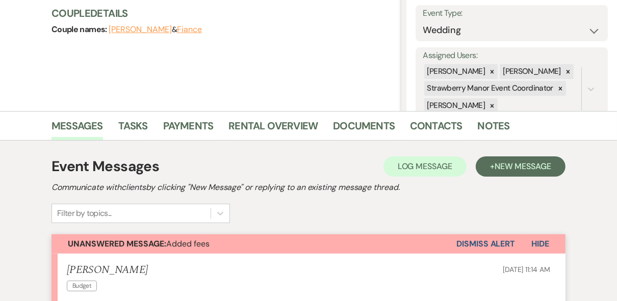
scroll to position [362, 0]
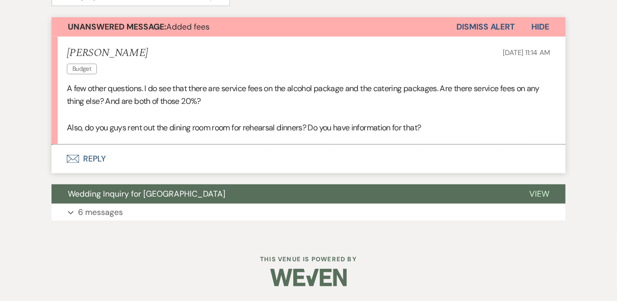
click at [96, 157] on button "Envelope Reply" at bounding box center [308, 159] width 514 height 29
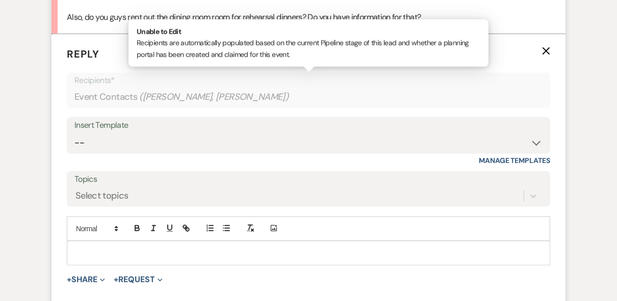
scroll to position [506, 0]
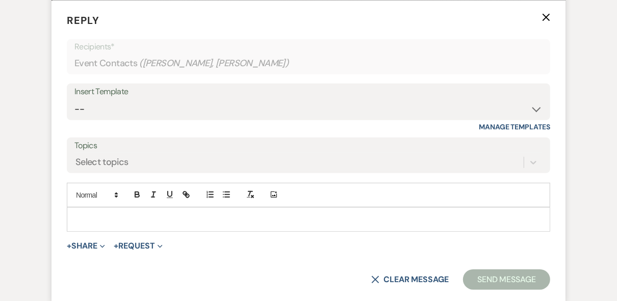
click at [138, 214] on p at bounding box center [308, 219] width 467 height 11
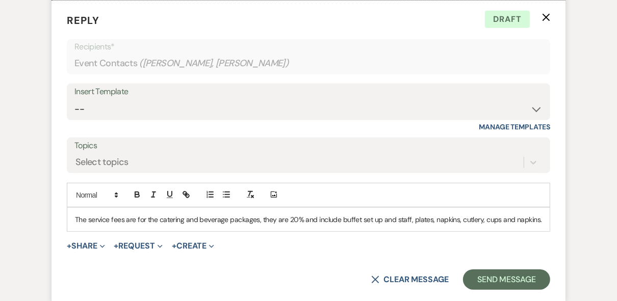
click at [541, 221] on p "The service fees are for the catering and beverage packages, they are 20% and i…" at bounding box center [308, 219] width 467 height 11
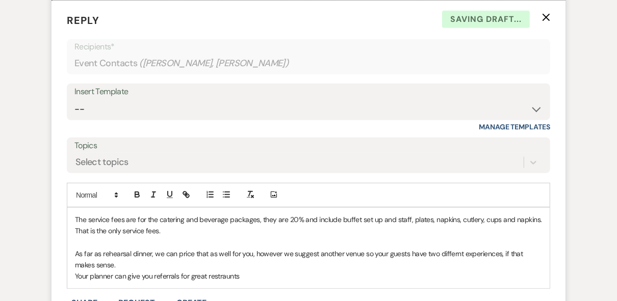
drag, startPoint x: 217, startPoint y: 275, endPoint x: 288, endPoint y: 264, distance: 71.6
click at [288, 264] on p "As far as rehearsal dinner, we can price that as well for you, however we sugge…" at bounding box center [308, 259] width 467 height 23
drag, startPoint x: 245, startPoint y: 277, endPoint x: 216, endPoint y: 278, distance: 28.6
click at [216, 278] on p "Your planner can give you referrals for great restraunts" at bounding box center [308, 276] width 467 height 11
drag, startPoint x: 235, startPoint y: 278, endPoint x: 219, endPoint y: 277, distance: 16.3
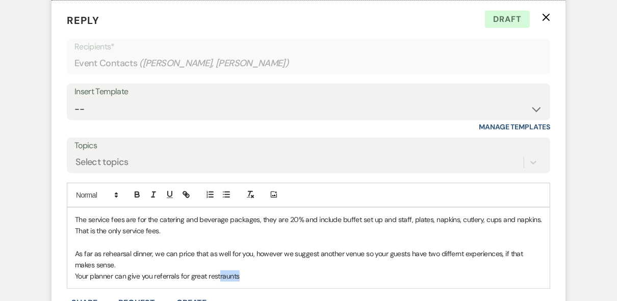
click at [219, 277] on p "Your planner can give you referrals for great restraunts" at bounding box center [308, 276] width 467 height 11
drag, startPoint x: 221, startPoint y: 278, endPoint x: 449, endPoint y: 250, distance: 230.0
drag, startPoint x: 256, startPoint y: 278, endPoint x: 206, endPoint y: 276, distance: 49.5
click at [206, 276] on p "Your planner can give you referrals for great resteraunts" at bounding box center [308, 276] width 467 height 11
drag, startPoint x: 243, startPoint y: 274, endPoint x: 216, endPoint y: 276, distance: 27.6
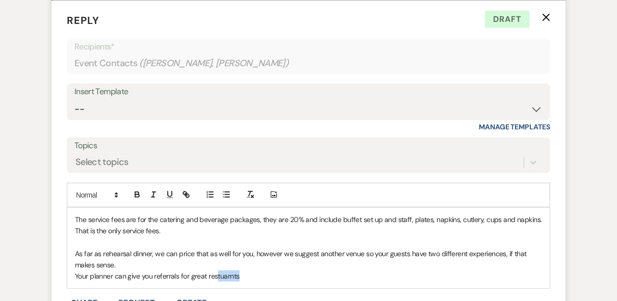
click at [216, 276] on p "Your planner can give you referrals for great restuarnts" at bounding box center [308, 276] width 467 height 11
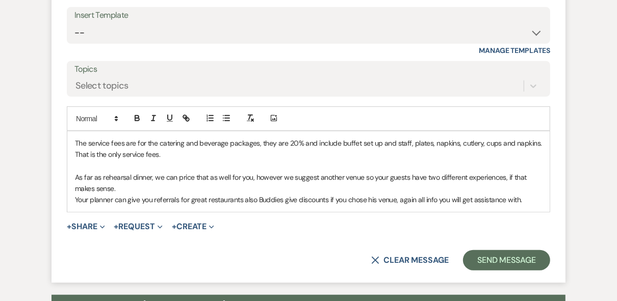
scroll to position [628, 0]
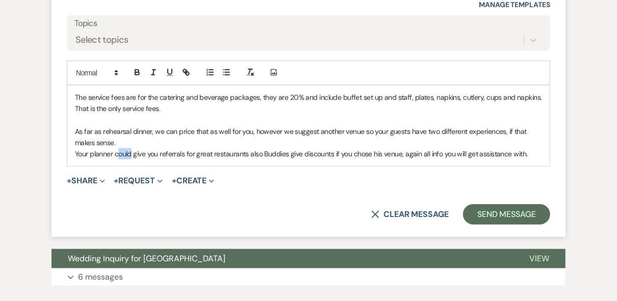
drag, startPoint x: 130, startPoint y: 154, endPoint x: 118, endPoint y: 152, distance: 12.5
click at [118, 152] on p "Your planner could give you referrals for great restaurants also Buddies give d…" at bounding box center [308, 153] width 467 height 11
click at [145, 137] on p "As far as rehearsal dinner, we can price that as well for you, however we sugge…" at bounding box center [308, 137] width 467 height 23
click at [75, 151] on p "Your planner can give you referrals for great restaurants also Buddies give dis…" at bounding box center [308, 153] width 467 height 11
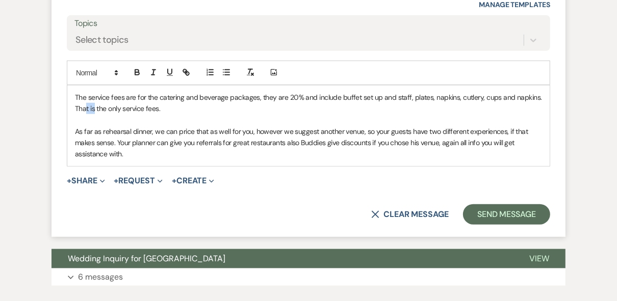
drag, startPoint x: 94, startPoint y: 107, endPoint x: 86, endPoint y: 106, distance: 8.2
click at [86, 106] on p "The service fees are for the catering and beverage packages, they are 20% and i…" at bounding box center [308, 103] width 467 height 23
click at [191, 115] on p at bounding box center [308, 119] width 467 height 11
click at [283, 141] on p "As far as rehearsal dinner, we can price that as well for you, however we sugge…" at bounding box center [308, 143] width 467 height 34
click at [146, 155] on p "As far as rehearsal dinner, we can price that as well for you, however we sugge…" at bounding box center [308, 143] width 467 height 34
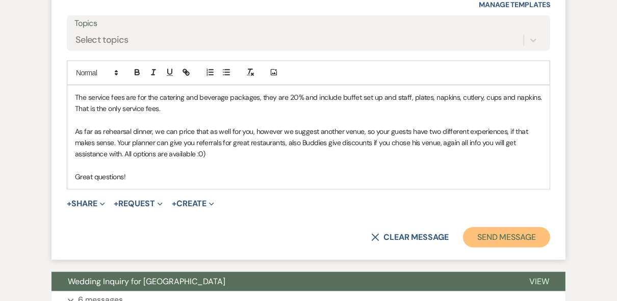
click at [479, 238] on button "Send Message" at bounding box center [506, 237] width 87 height 20
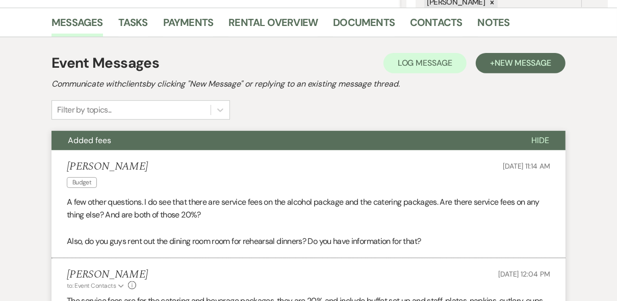
scroll to position [0, 0]
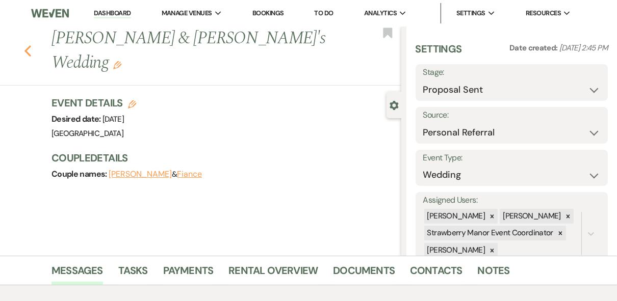
click at [30, 45] on icon "Previous" at bounding box center [28, 51] width 8 height 12
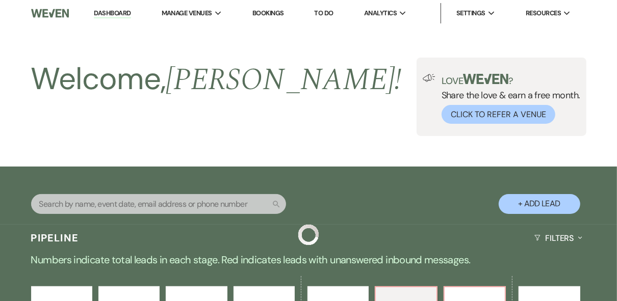
scroll to position [285, 0]
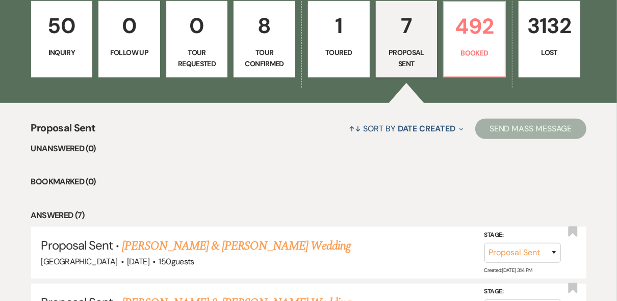
click at [360, 57] on p "Toured" at bounding box center [338, 52] width 48 height 11
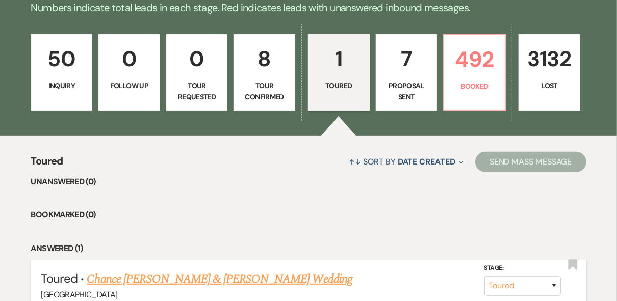
scroll to position [141, 0]
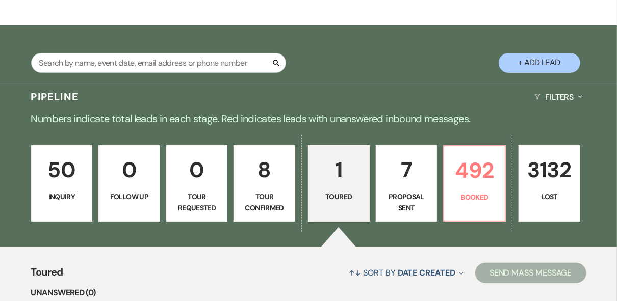
click at [246, 174] on p "8" at bounding box center [264, 170] width 48 height 34
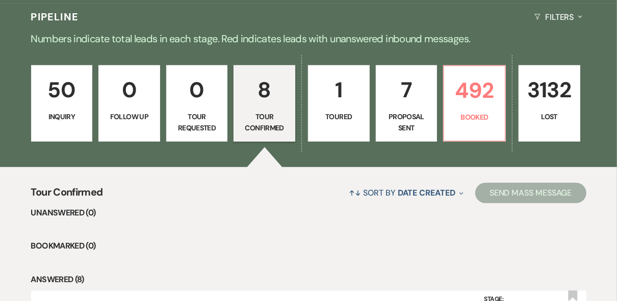
scroll to position [141, 0]
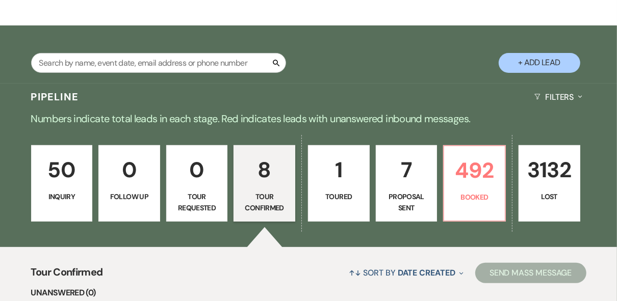
click at [61, 189] on link "50 Inquiry" at bounding box center [62, 183] width 62 height 76
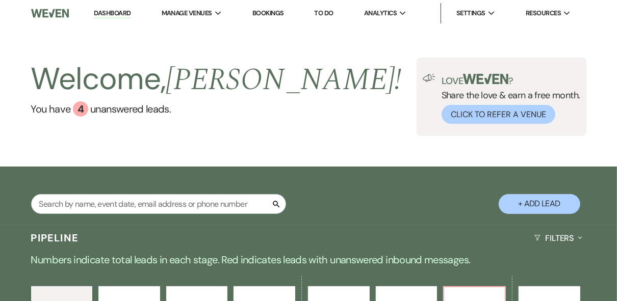
click at [345, 93] on div "Welcome, [PERSON_NAME] ! You have 4 unanswered lead s . Love ? Share the love &…" at bounding box center [308, 97] width 617 height 78
